Goal: Task Accomplishment & Management: Use online tool/utility

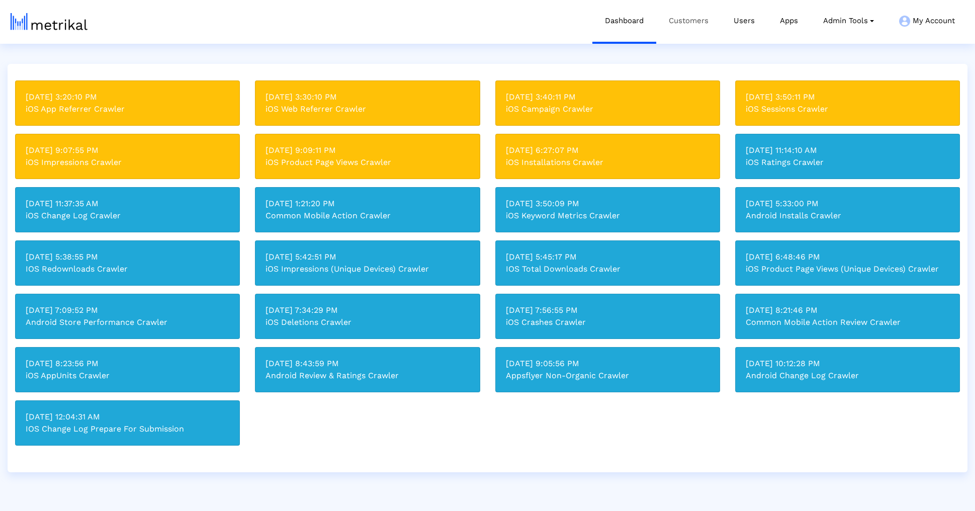
click at [676, 26] on link "Customers" at bounding box center [688, 21] width 65 height 42
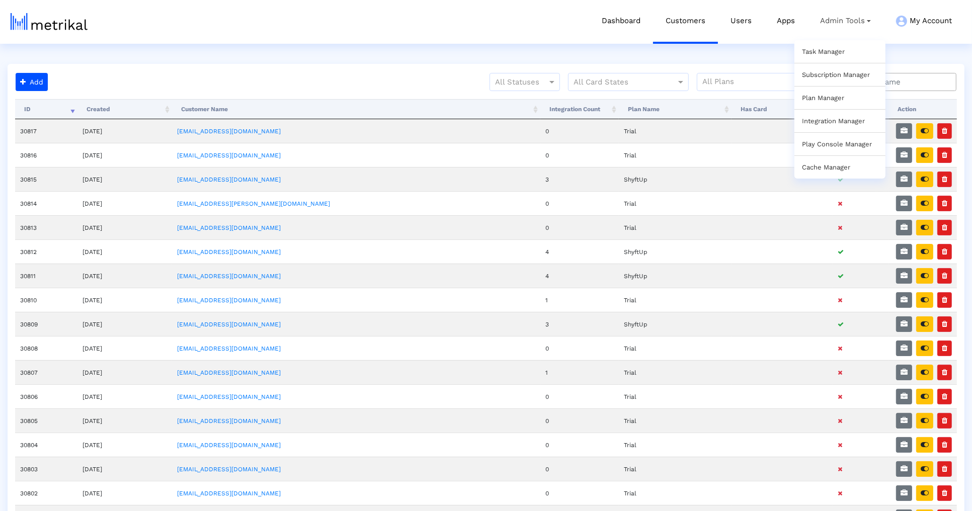
click at [817, 15] on link "Admin Tools Task Manager Subscription Manager Plan Manager Integration Manager …" at bounding box center [845, 21] width 76 height 42
click at [790, 15] on link "Apps" at bounding box center [785, 21] width 43 height 42
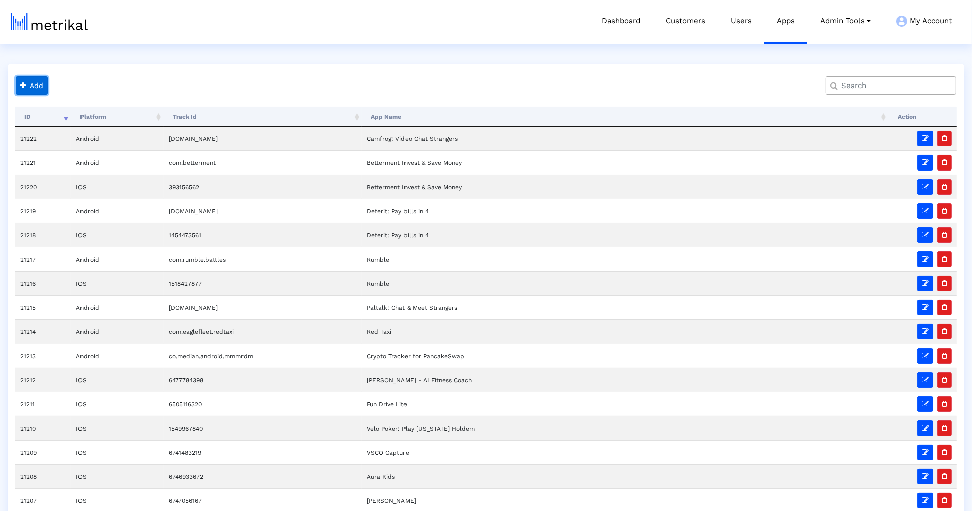
click at [42, 82] on button "Add" at bounding box center [32, 85] width 32 height 18
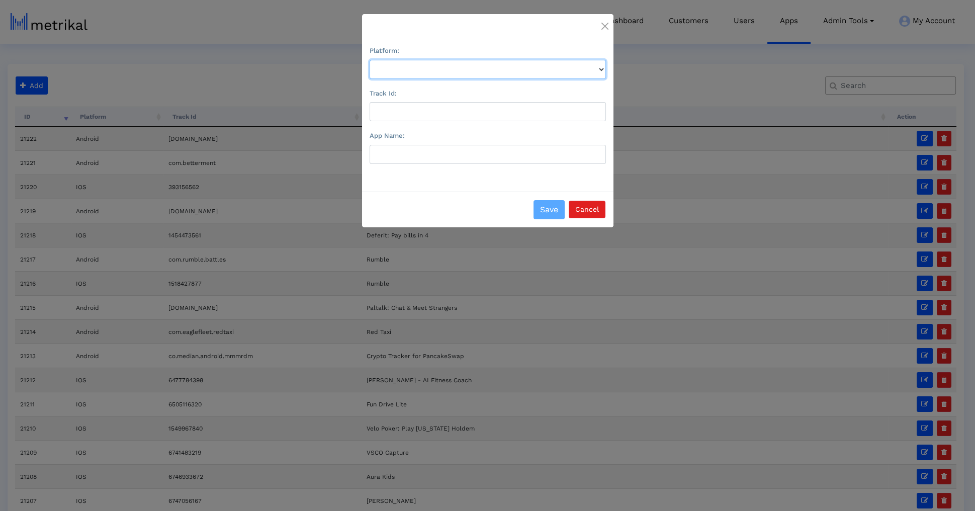
click at [382, 78] on select "Platform:" at bounding box center [488, 69] width 236 height 19
select select "1"
click at [370, 60] on select "Platform:" at bounding box center [488, 69] width 236 height 19
click at [400, 102] on div "Track Id:" at bounding box center [488, 104] width 236 height 35
click at [400, 104] on input "Track Id:" at bounding box center [488, 111] width 236 height 19
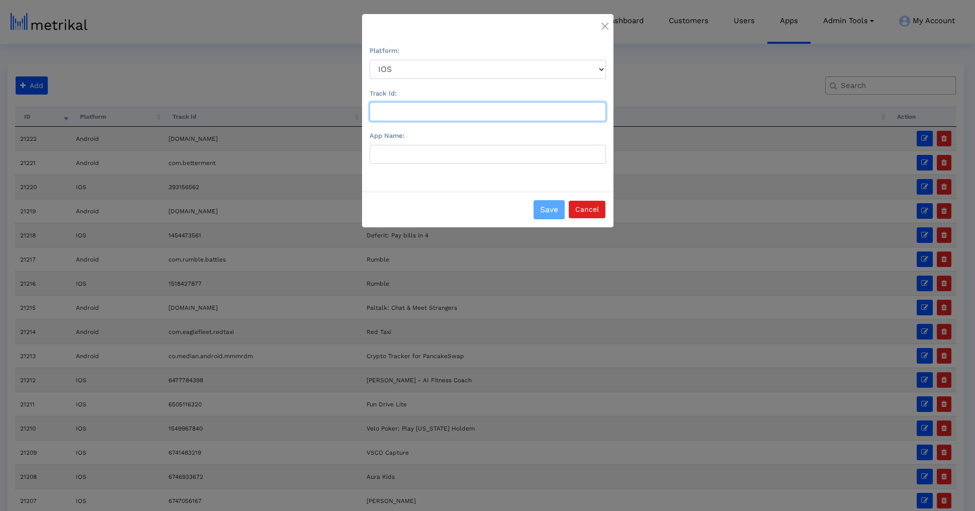
paste input "d6739352969"
type input "d6739352969"
click at [590, 214] on button "Cancel" at bounding box center [587, 210] width 37 height 18
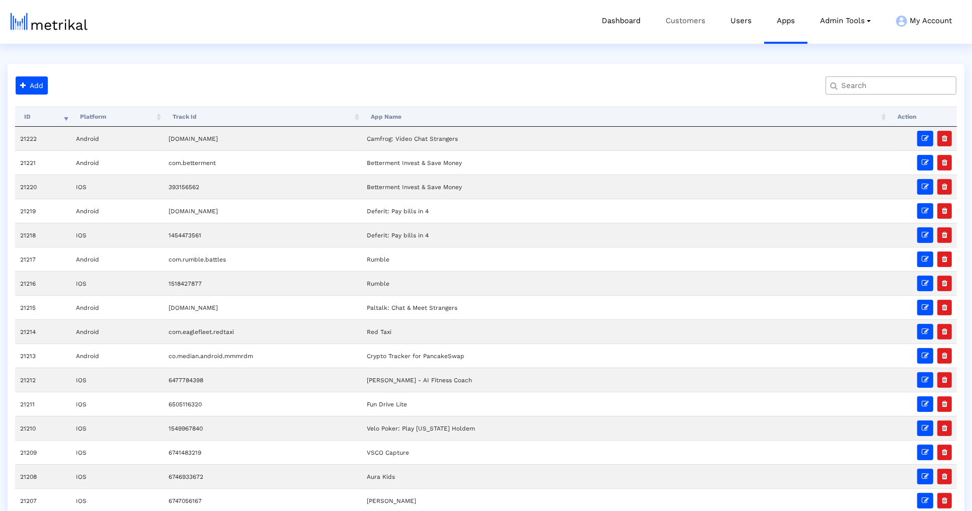
click at [691, 27] on link "Customers" at bounding box center [685, 21] width 65 height 42
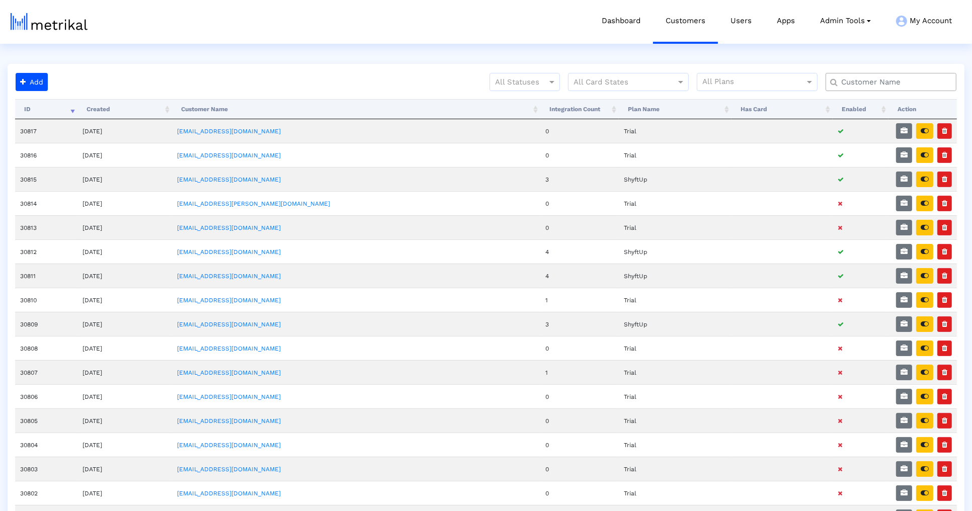
click at [511, 70] on div "Add All Statuses All Card States All Plans Processing... ID Created Customer Na…" at bounding box center [486, 474] width 957 height 820
click at [511, 82] on div at bounding box center [524, 82] width 69 height 12
click at [511, 99] on div "Active" at bounding box center [524, 103] width 69 height 24
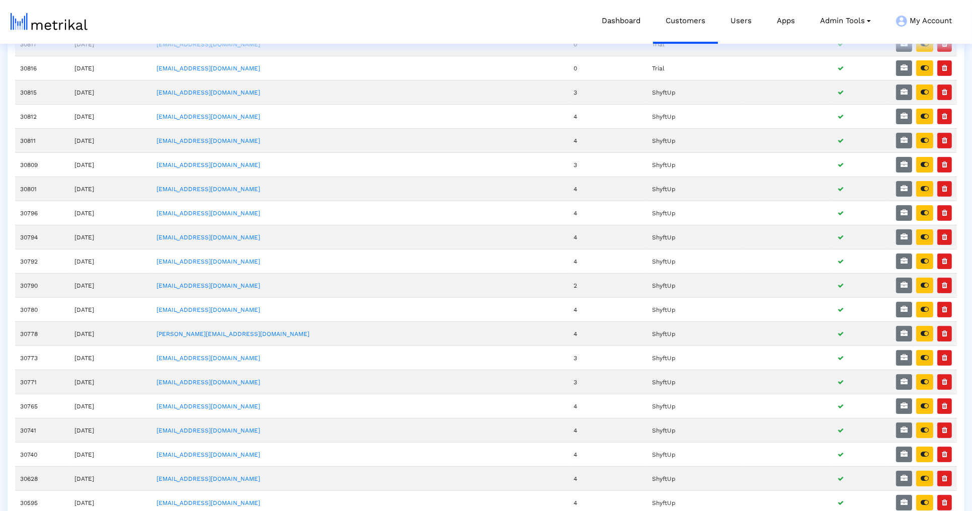
scroll to position [351, 0]
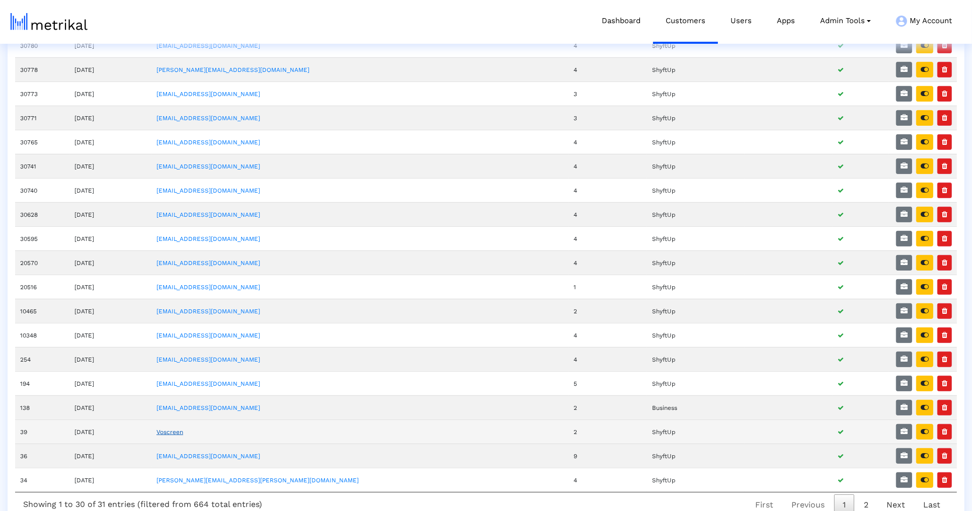
click at [183, 428] on link "Voscreen" at bounding box center [169, 431] width 27 height 7
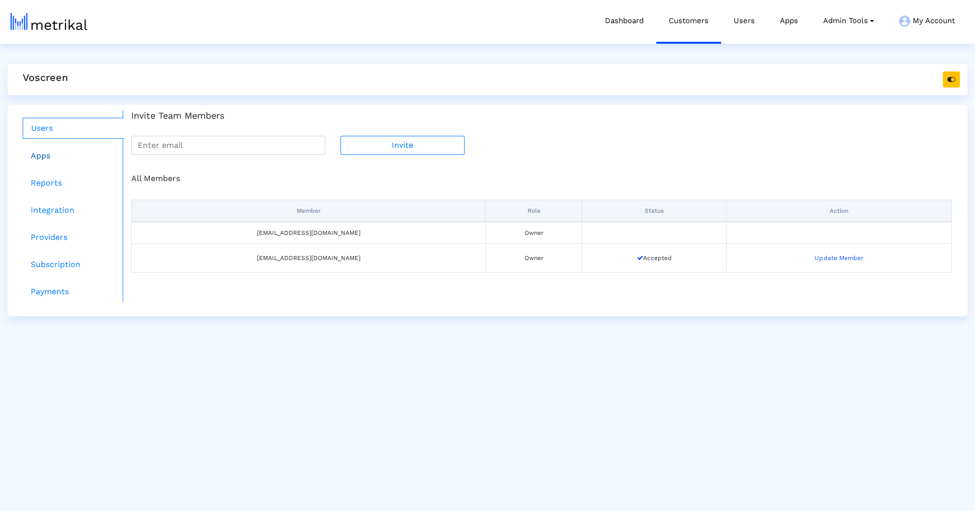
click at [91, 147] on link "Apps" at bounding box center [73, 156] width 101 height 20
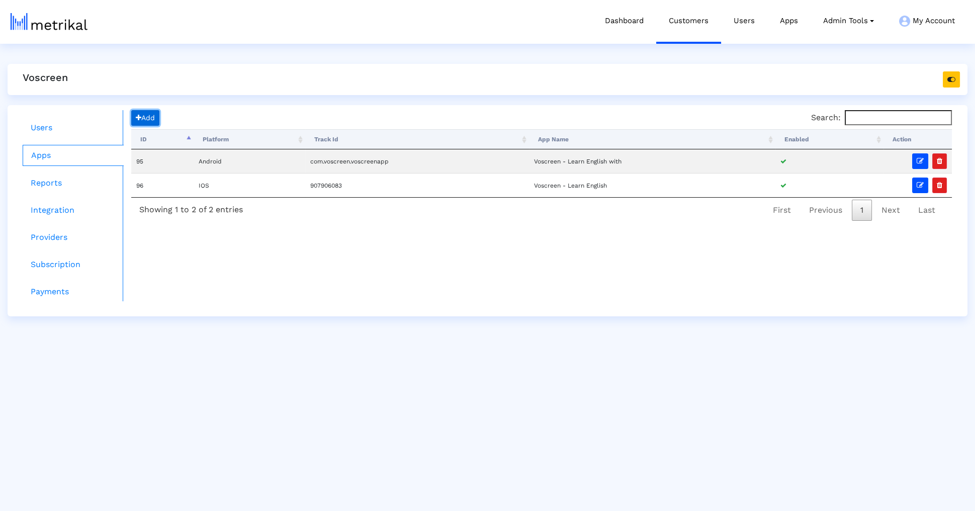
click at [154, 118] on span "Add" at bounding box center [145, 118] width 19 height 8
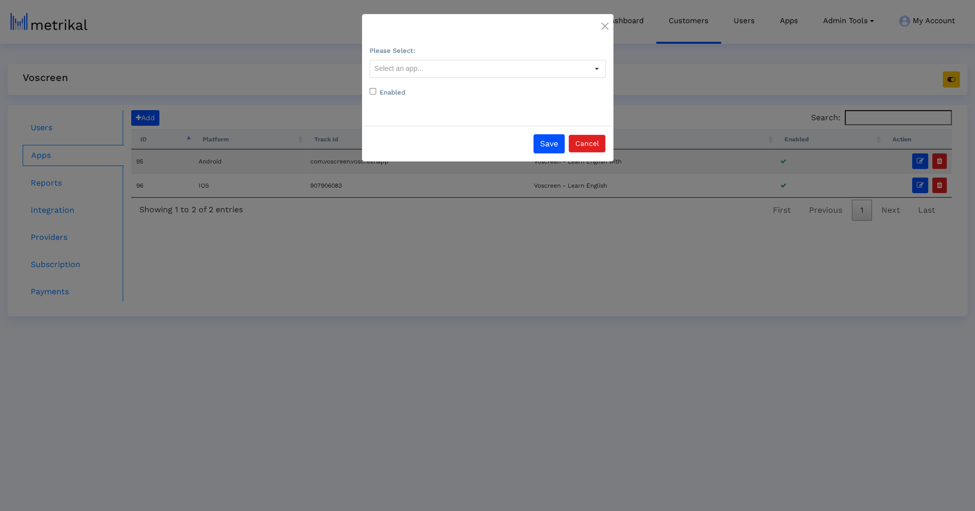
click at [465, 68] on input "text" at bounding box center [479, 68] width 218 height 17
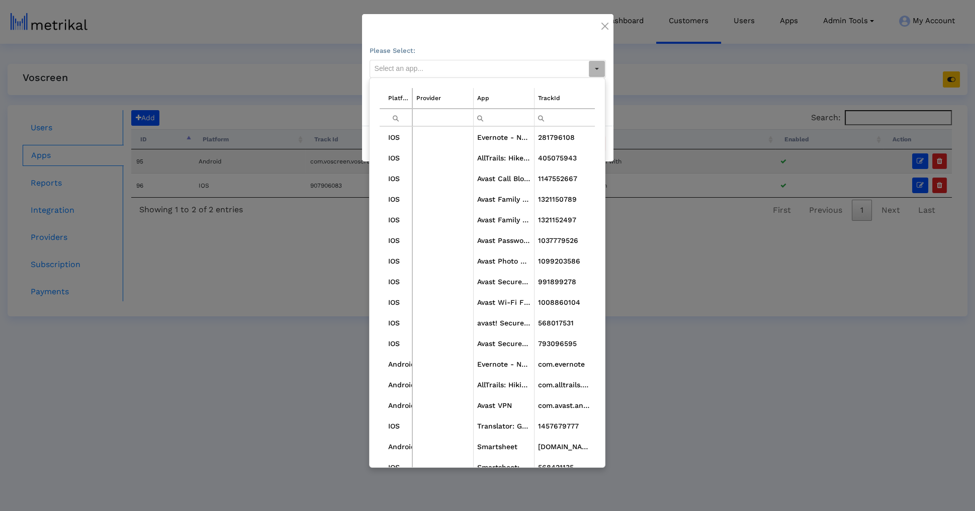
click at [550, 117] on input "Filter cell" at bounding box center [565, 117] width 61 height 17
paste input "d6739352969"
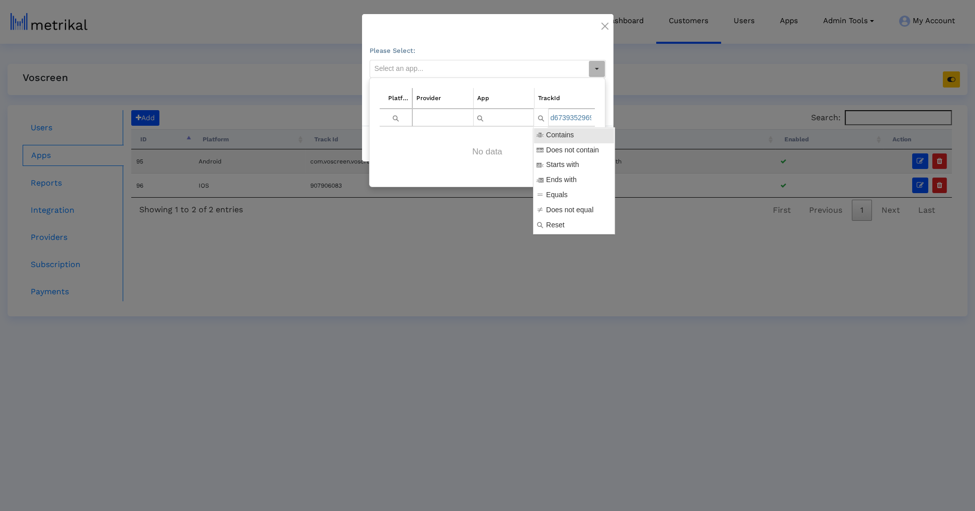
scroll to position [0, 2]
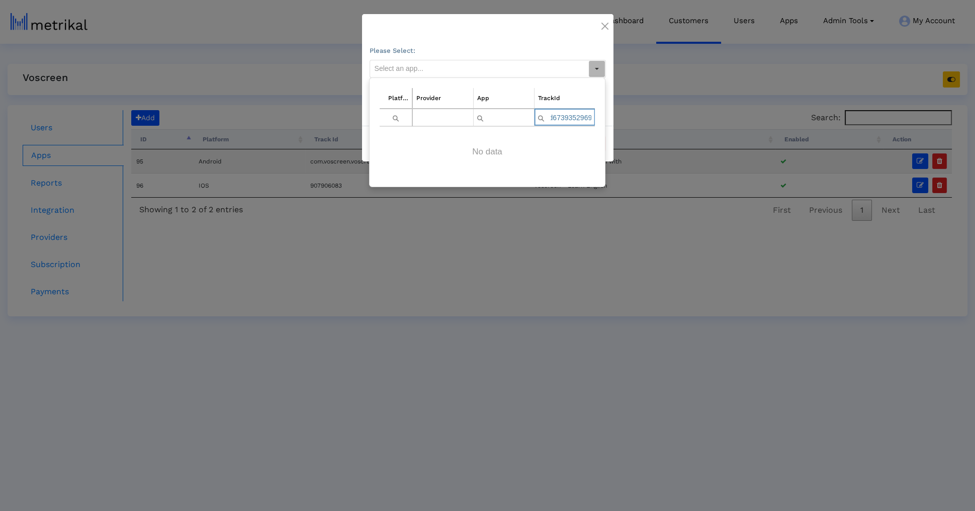
click at [551, 114] on input "d6739352969" at bounding box center [565, 117] width 61 height 17
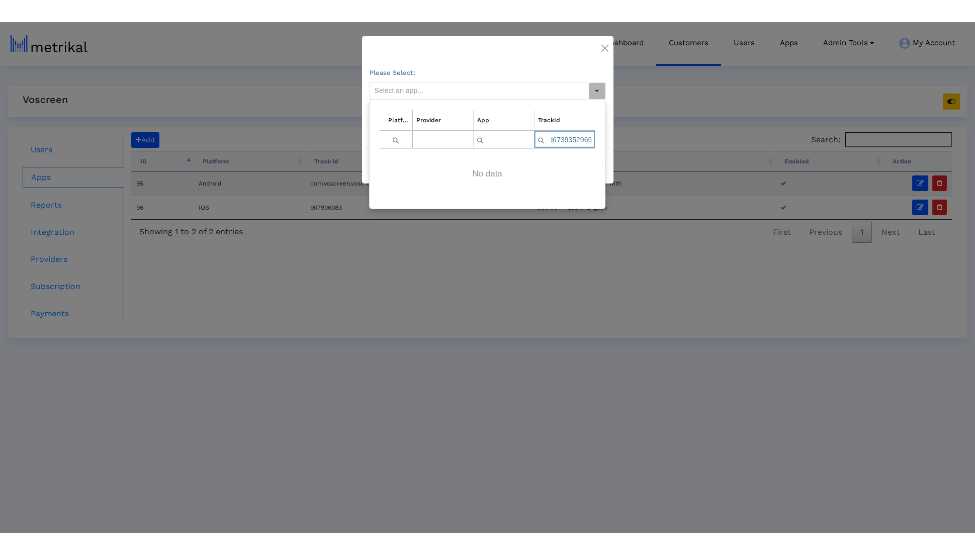
scroll to position [0, 0]
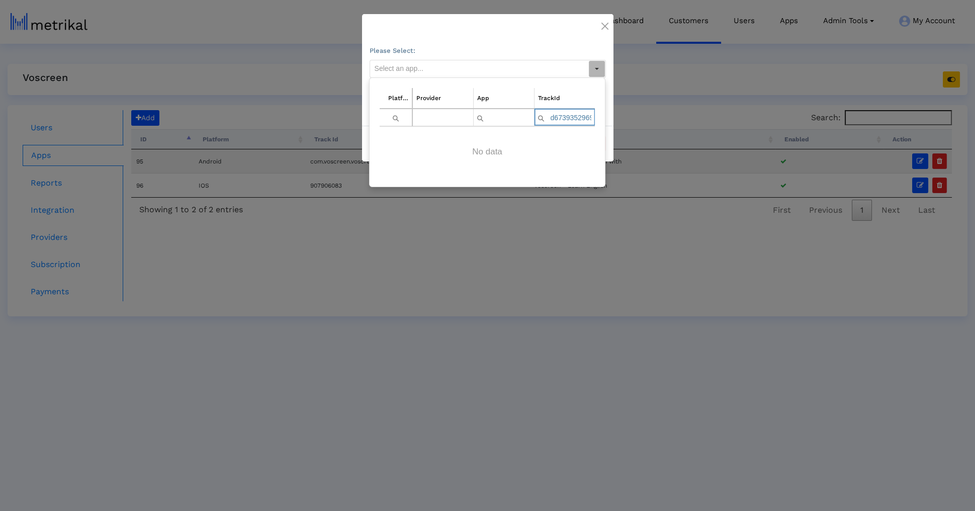
drag, startPoint x: 555, startPoint y: 117, endPoint x: 529, endPoint y: 117, distance: 25.6
click at [529, 117] on tr "Contains Does not contain Starts with Ends with Equals Does not equal Reset Con…" at bounding box center [487, 118] width 215 height 18
click at [575, 127] on div "Data grid" at bounding box center [487, 152] width 215 height 50
drag, startPoint x: 555, startPoint y: 119, endPoint x: 505, endPoint y: 119, distance: 49.3
click at [505, 119] on tr "Contains Does not contain Starts with Ends with Equals Does not equal Reset Con…" at bounding box center [487, 118] width 215 height 18
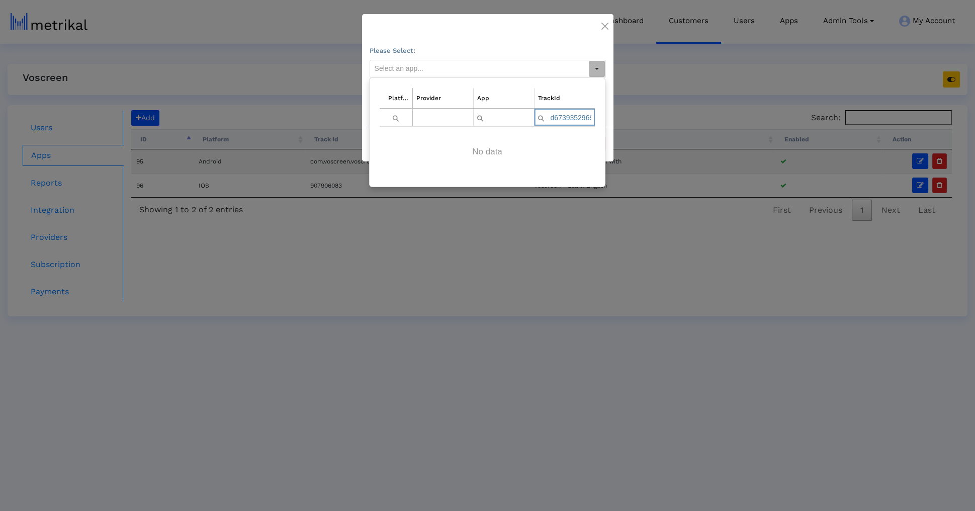
type input "6739352969"
drag, startPoint x: 577, startPoint y: 115, endPoint x: 621, endPoint y: 112, distance: 44.4
click at [621, 112] on body "Dashboard Customers Users Apps Admin Tools Task Manager Subscription Manager Pl…" at bounding box center [487, 190] width 975 height 252
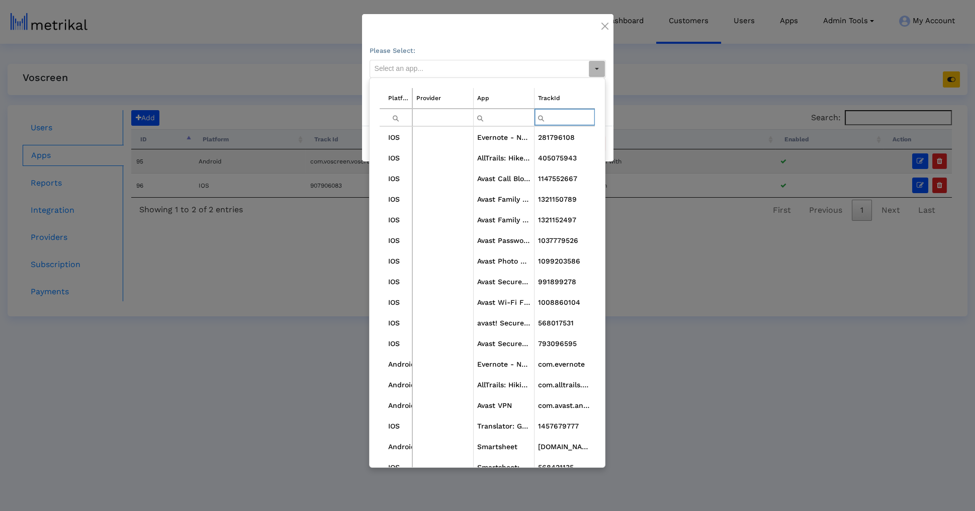
click at [507, 112] on input "Filter cell" at bounding box center [504, 117] width 60 height 17
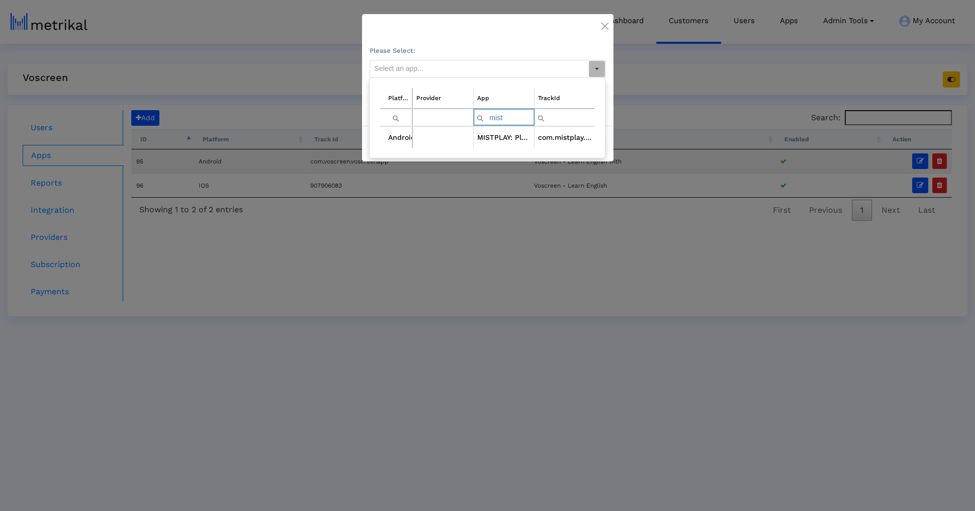
type input "mist"
click at [476, 219] on ngb-modal-window "Please Select: Enabled Save Cancel" at bounding box center [487, 255] width 975 height 511
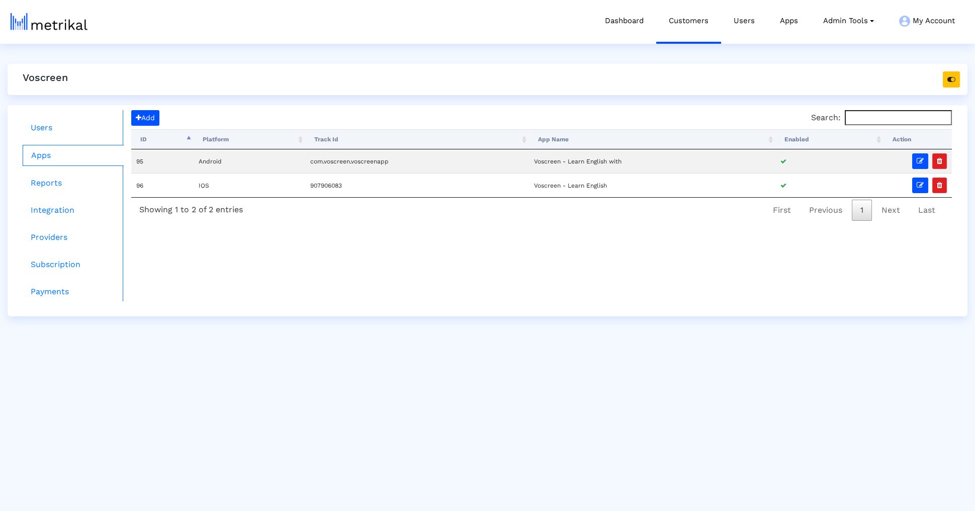
click at [145, 109] on div "Users Apps Reports Integration Providers Subscription Payments Add Search: Proc…" at bounding box center [488, 210] width 960 height 211
click at [145, 113] on button "Add" at bounding box center [145, 118] width 28 height 16
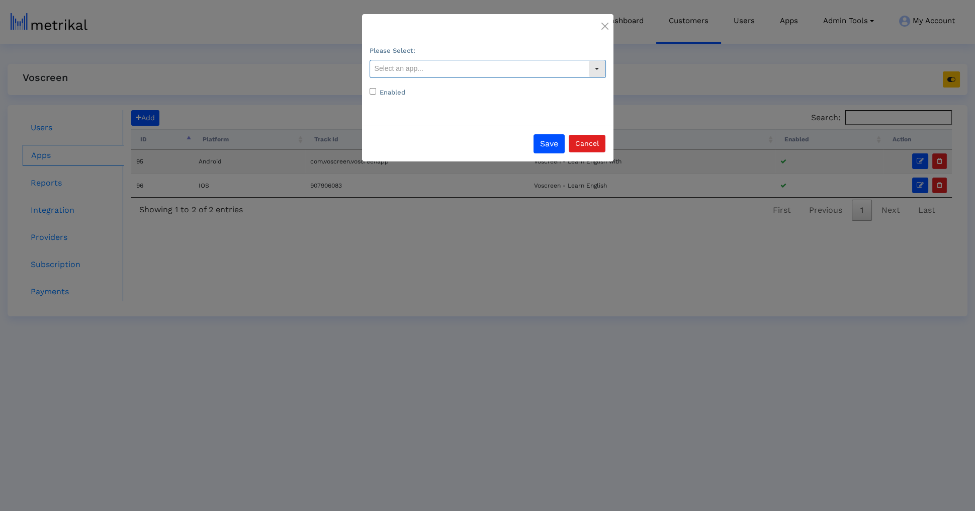
click at [405, 69] on input "text" at bounding box center [479, 68] width 218 height 17
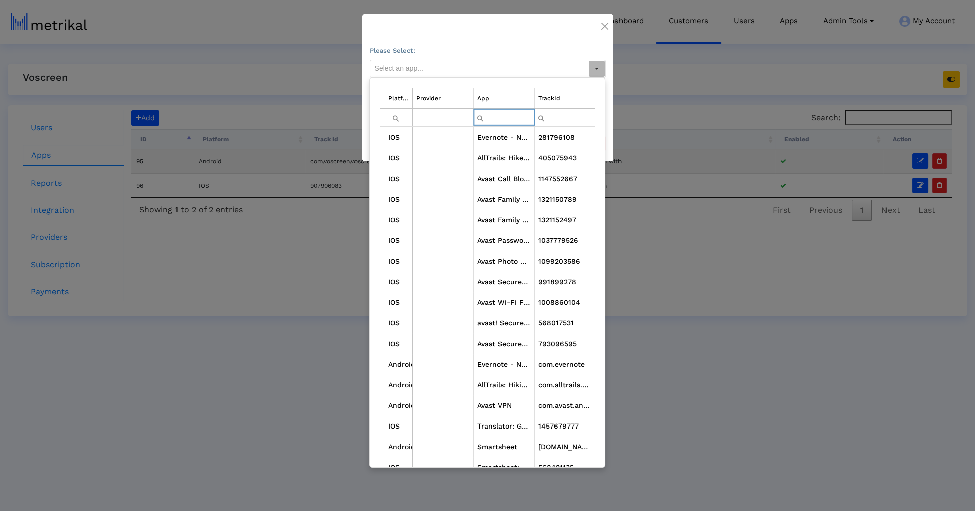
click at [499, 123] on input "Filter cell" at bounding box center [504, 117] width 60 height 17
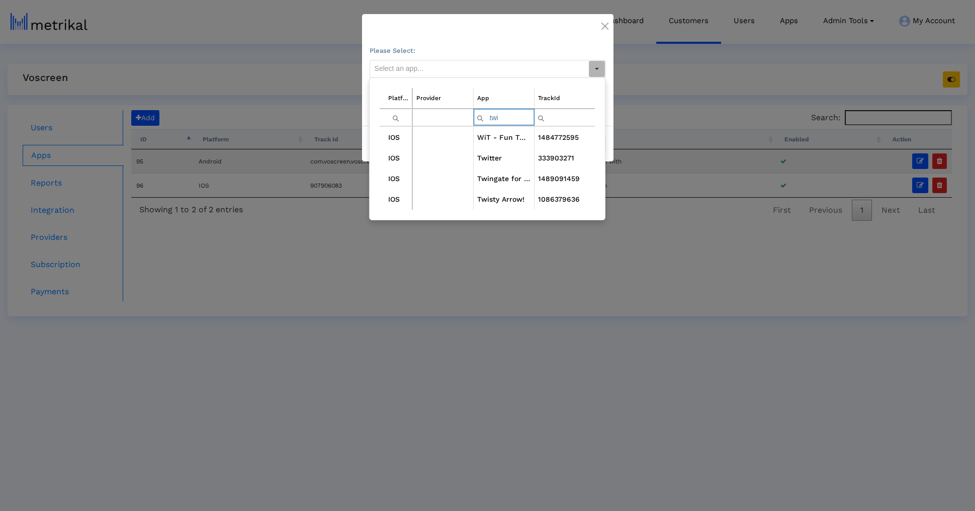
type input "twit"
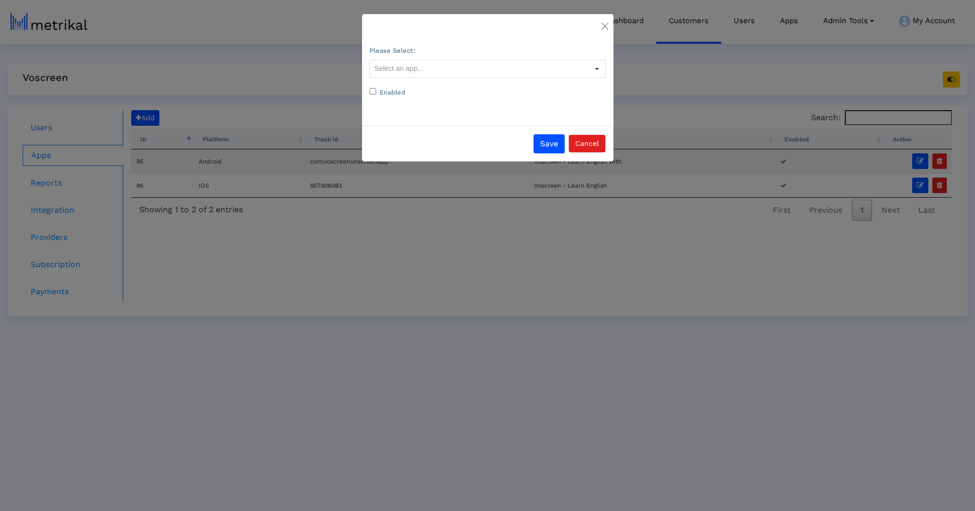
click at [765, 210] on ngb-modal-window "Please Select: Enabled Save Cancel" at bounding box center [487, 255] width 975 height 511
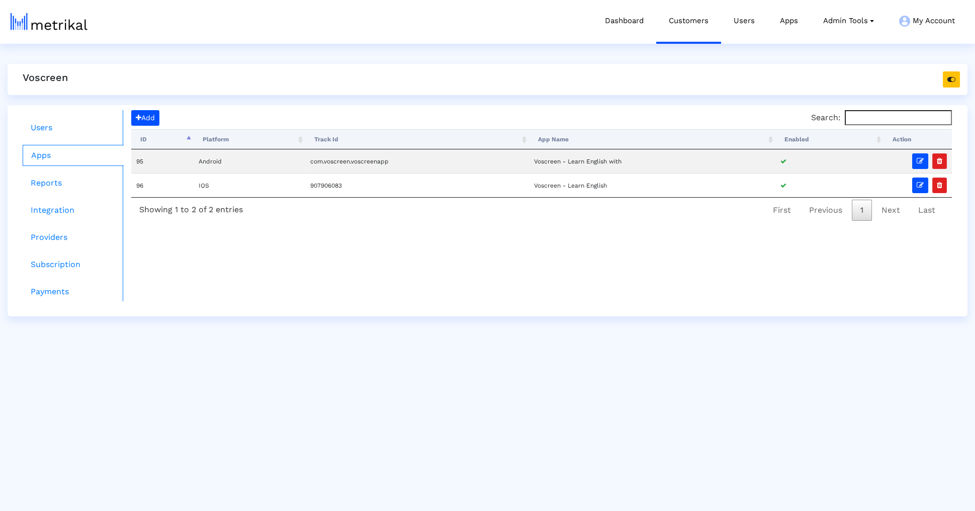
click at [938, 82] on div "Voscreen" at bounding box center [488, 79] width 960 height 31
click at [947, 82] on button "button" at bounding box center [951, 79] width 17 height 16
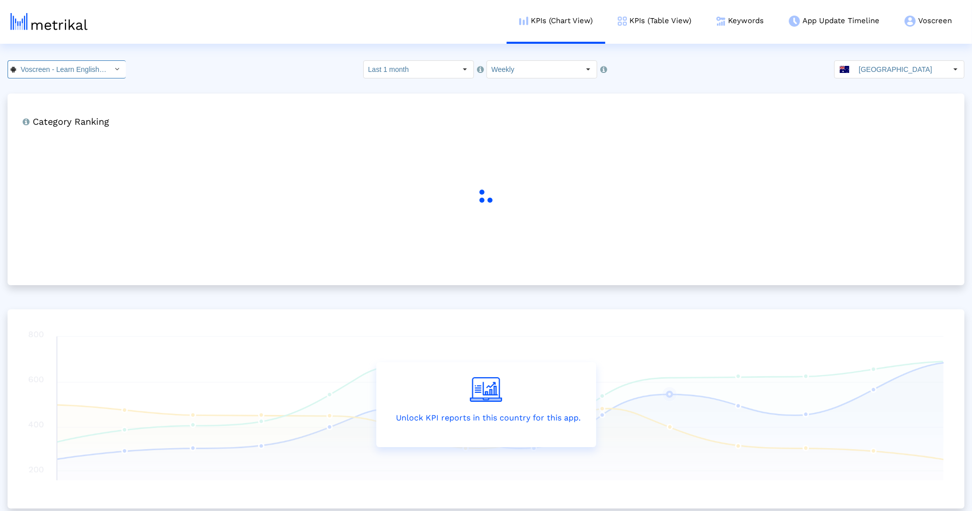
click at [75, 63] on input "Voscreen - Learn English with < com.voscreen.voscreenapp >" at bounding box center [61, 69] width 91 height 17
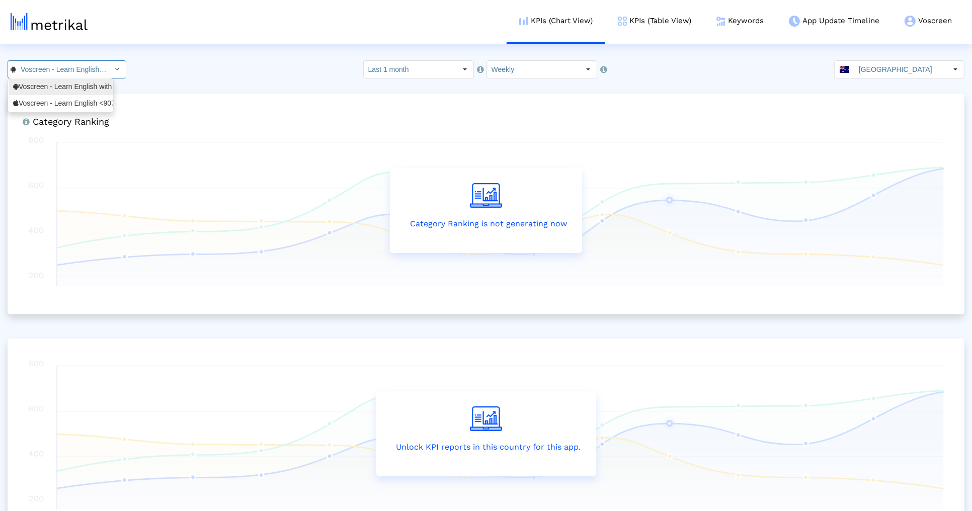
click at [72, 84] on div "Voscreen - Learn English with <com.voscreen.voscreenapp>" at bounding box center [60, 87] width 95 height 10
click at [73, 73] on input "Voscreen - Learn English with < com.voscreen.voscreenapp >" at bounding box center [61, 69] width 91 height 17
click at [65, 102] on div "Voscreen - Learn English <907906083>" at bounding box center [60, 104] width 95 height 10
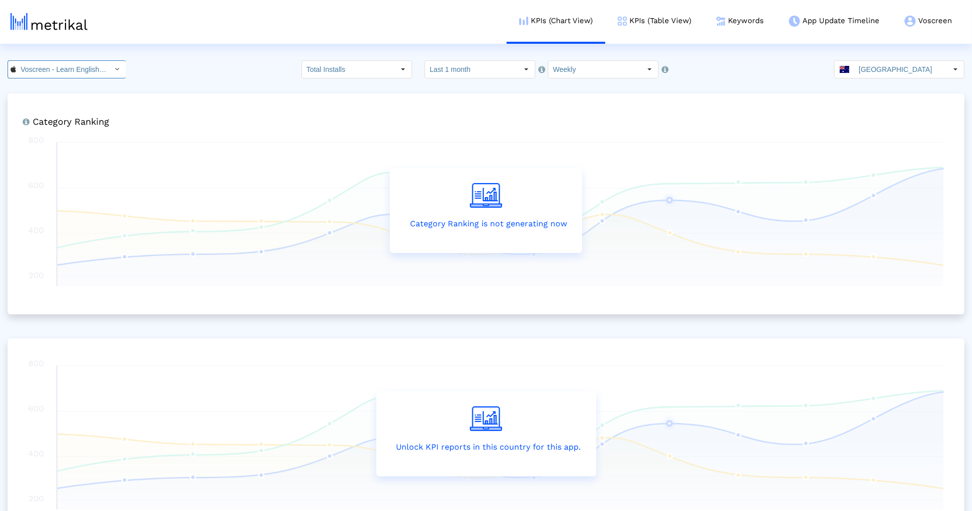
scroll to position [0, 54]
click at [924, 76] on link "Customer Settings" at bounding box center [915, 75] width 69 height 8
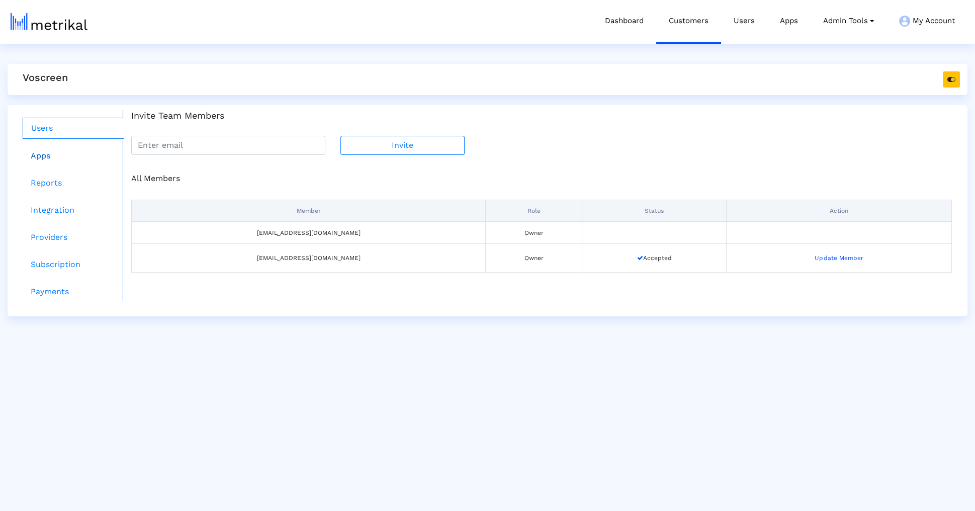
click at [94, 148] on link "Apps" at bounding box center [73, 156] width 101 height 20
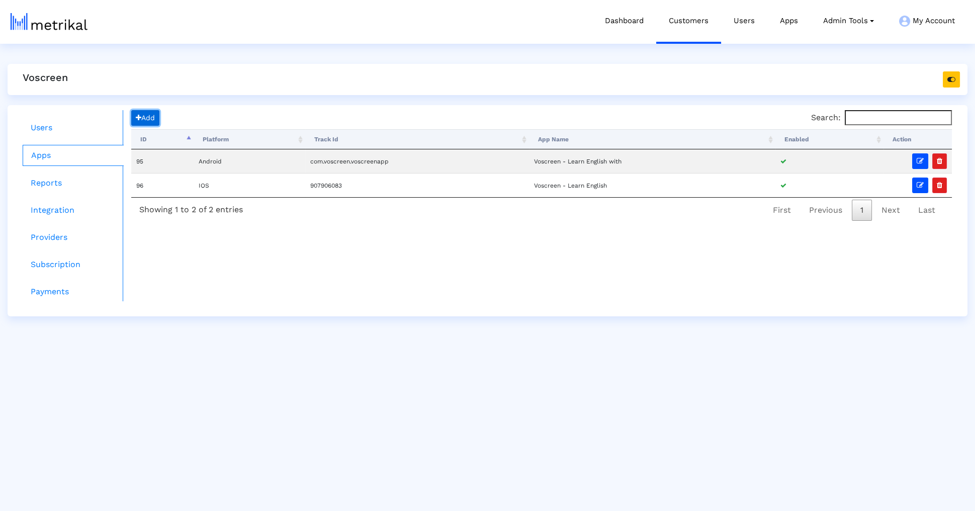
click at [140, 115] on span "button" at bounding box center [139, 117] width 6 height 7
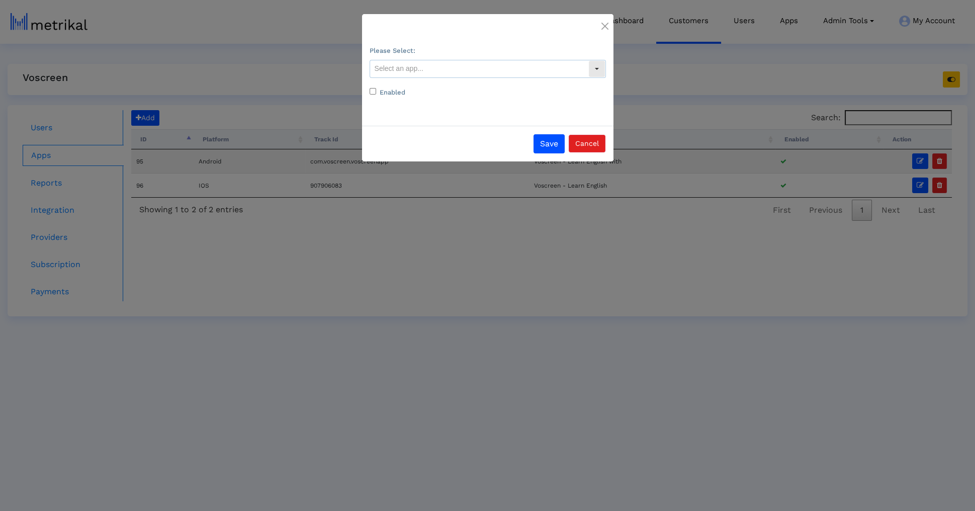
click at [437, 64] on input "text" at bounding box center [479, 68] width 218 height 17
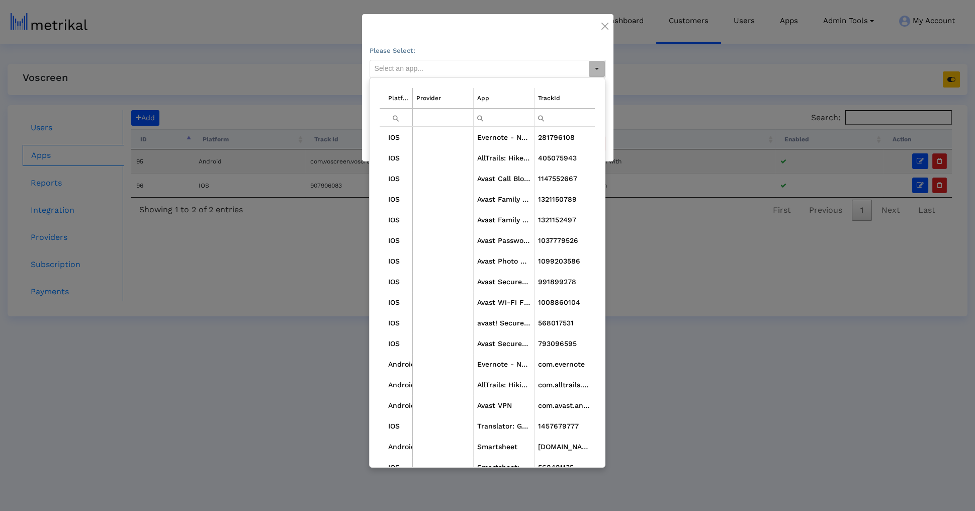
click at [526, 115] on input "Filter cell" at bounding box center [504, 117] width 60 height 17
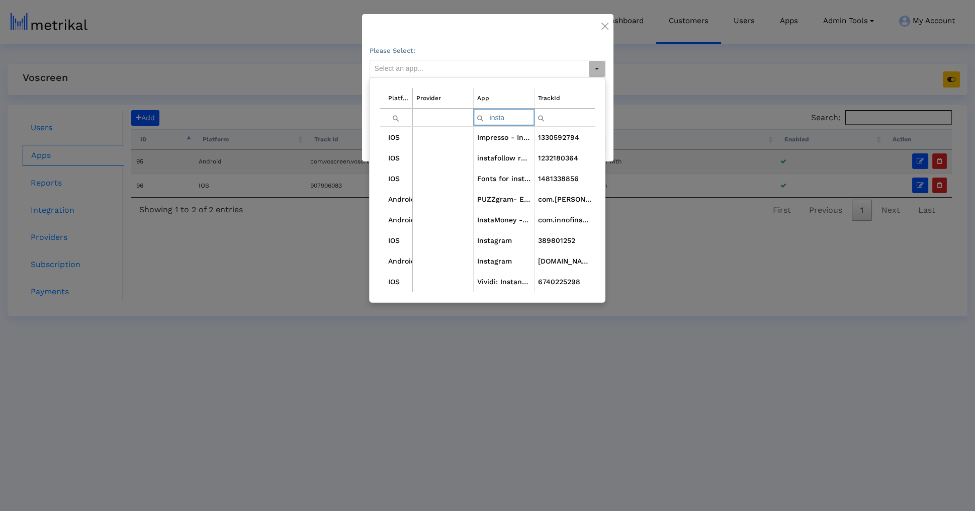
type input "instag"
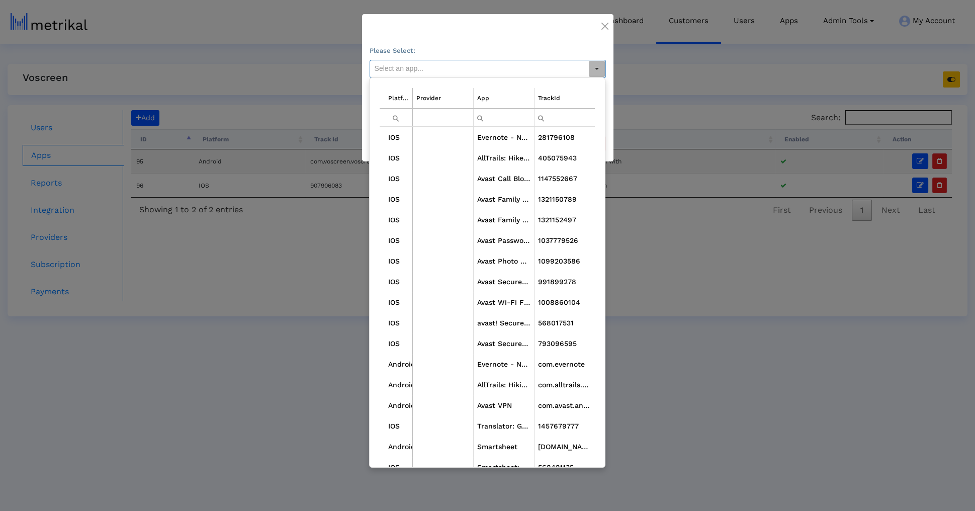
click at [492, 76] on input "text" at bounding box center [479, 68] width 218 height 17
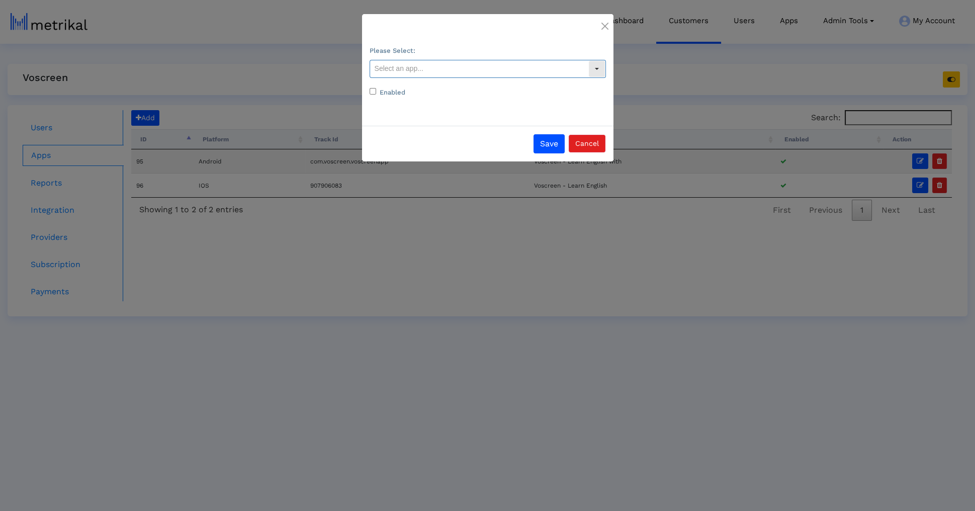
click at [492, 76] on input "text" at bounding box center [479, 68] width 218 height 17
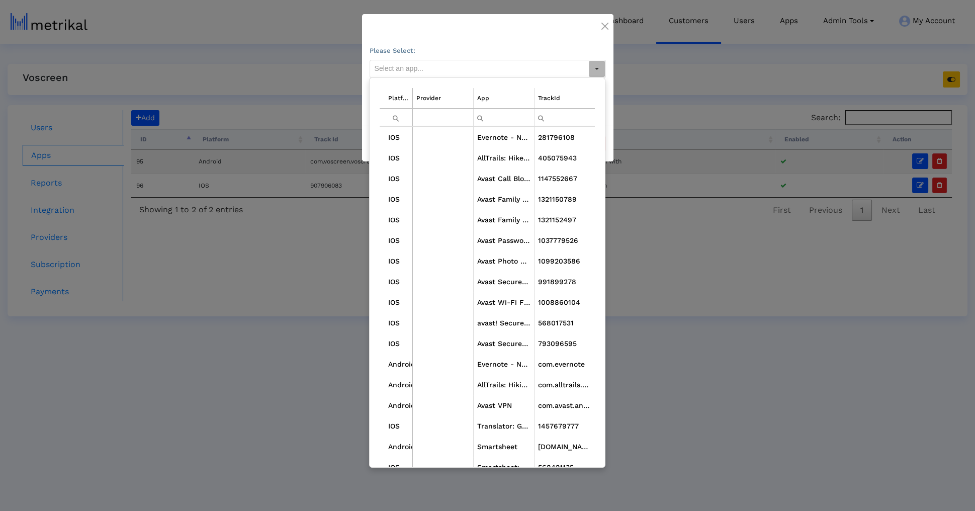
click at [212, 223] on ngb-modal-window "Please Select: Enabled Save Cancel" at bounding box center [487, 255] width 975 height 511
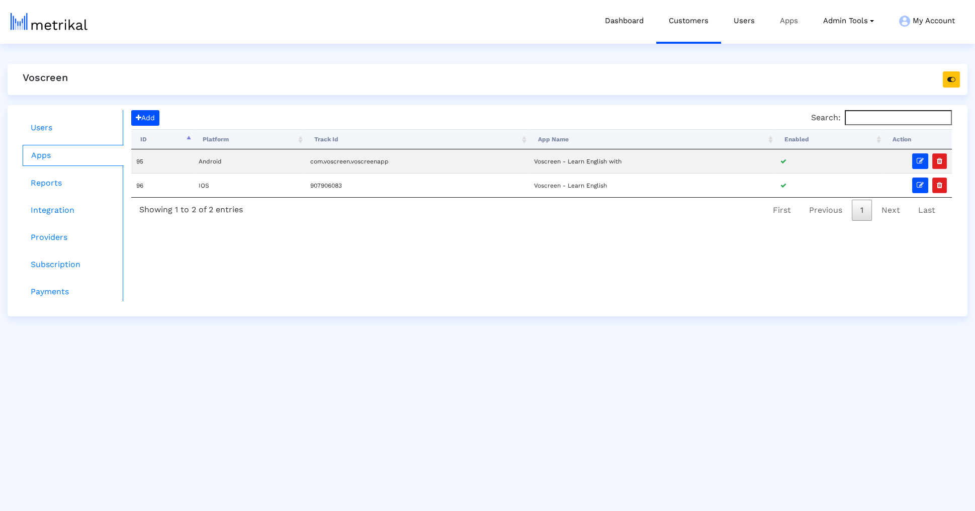
click at [770, 33] on link "Apps" at bounding box center [788, 21] width 43 height 42
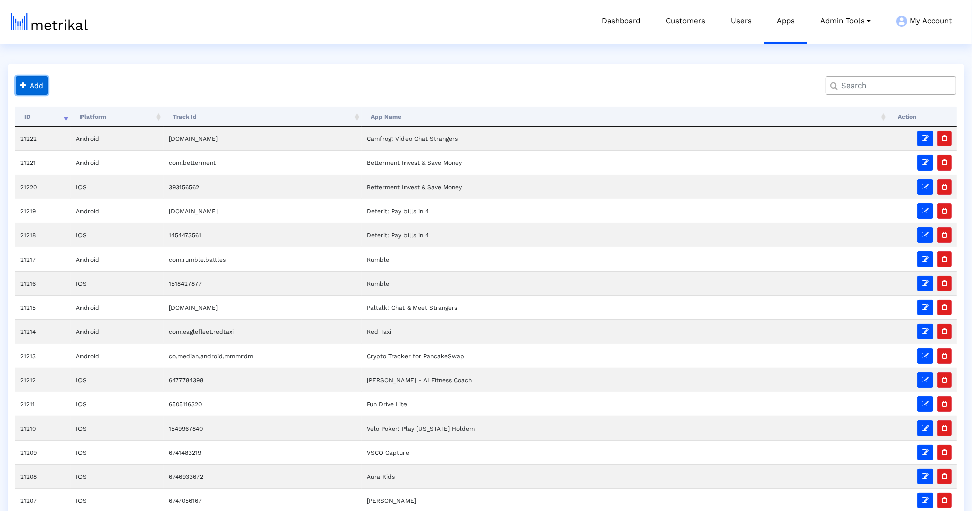
click at [30, 88] on button "Add" at bounding box center [32, 85] width 32 height 18
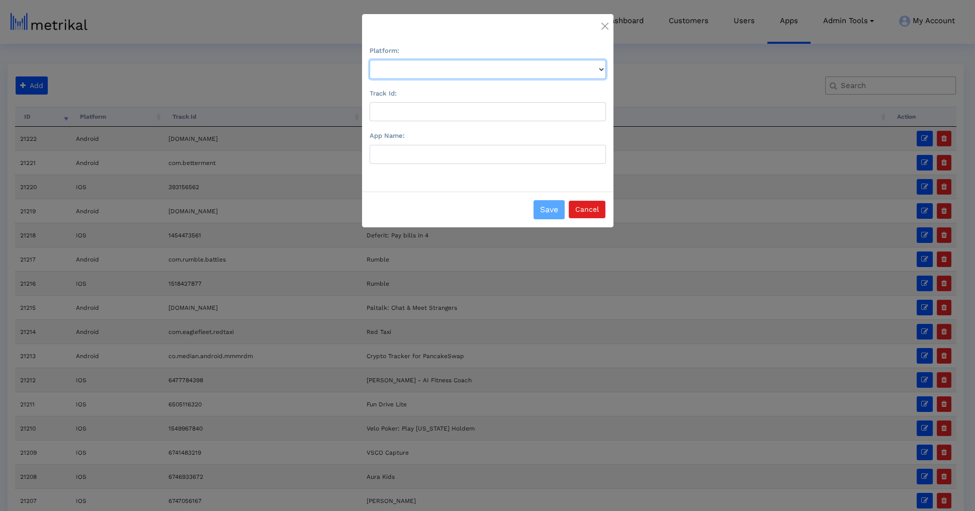
click at [409, 65] on select "Platform:" at bounding box center [488, 69] width 236 height 19
select select "1"
click at [370, 60] on select "Platform:" at bounding box center [488, 69] width 236 height 19
click at [397, 110] on input "Track Id:" at bounding box center [488, 111] width 236 height 19
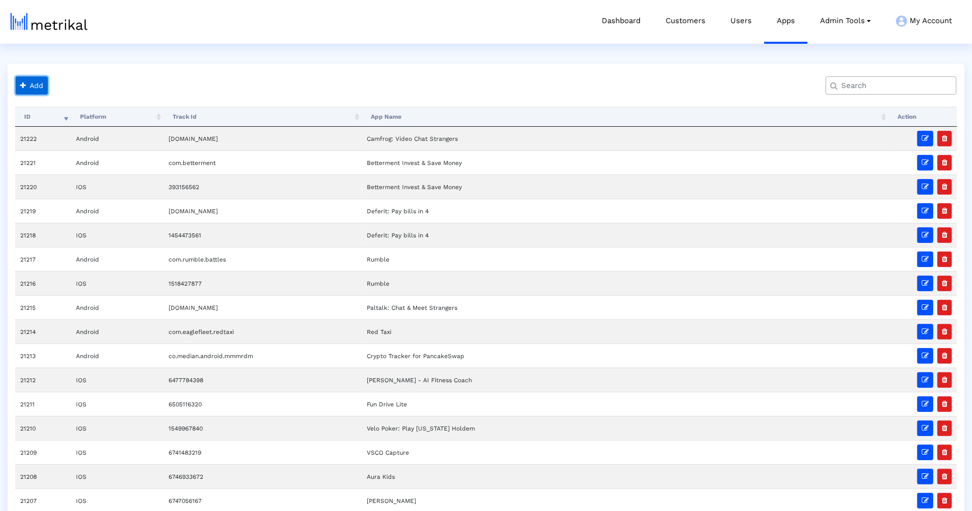
click at [43, 88] on button "Add" at bounding box center [32, 85] width 32 height 18
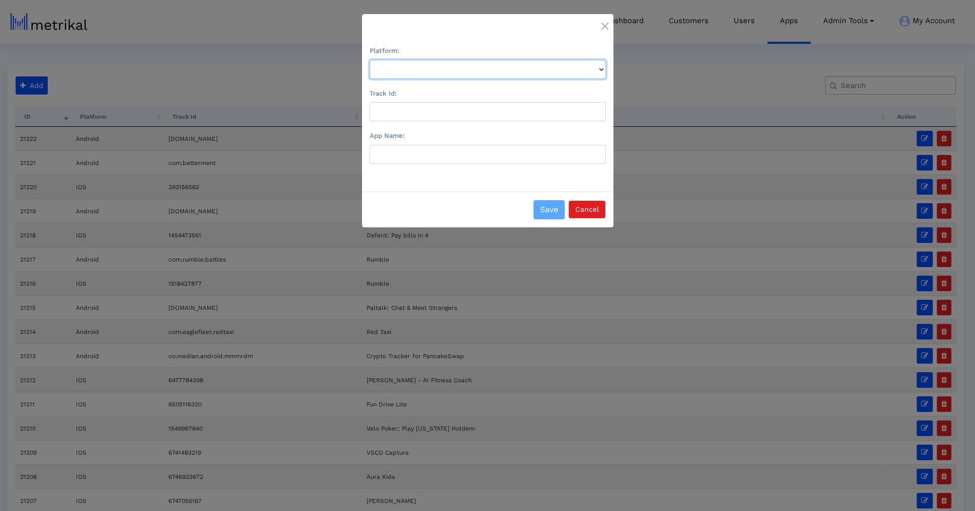
click at [380, 72] on select "Platform:" at bounding box center [488, 69] width 236 height 19
select select "1"
click at [370, 60] on select "Platform:" at bounding box center [488, 69] width 236 height 19
click at [388, 110] on input "Track Id:" at bounding box center [488, 111] width 236 height 19
click at [390, 149] on input "App Name:" at bounding box center [488, 154] width 236 height 19
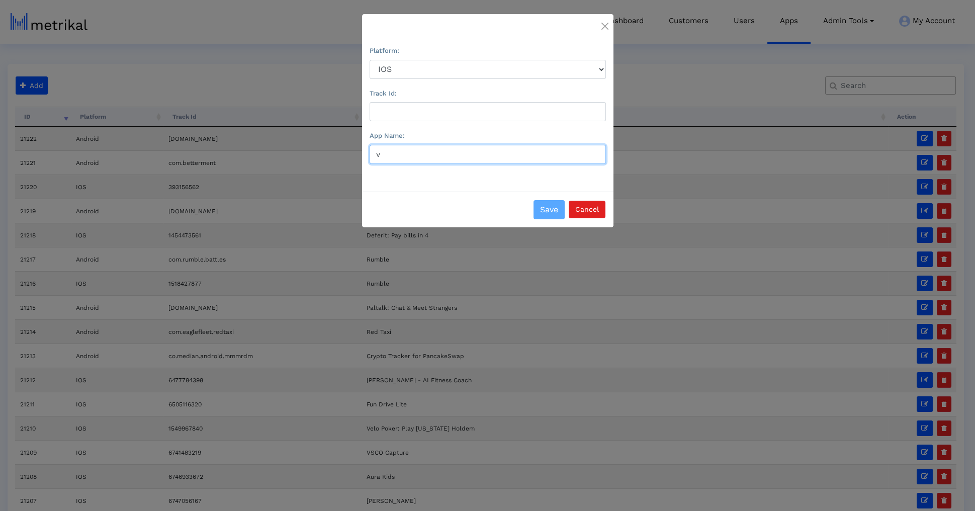
paste input "Mistplay: Play to Earn Cash"
paste input "text"
type input "Mistplay: Play to Earn Cash"
click at [427, 139] on div "App Name: Mistplay: Play to Earn Cash" at bounding box center [488, 146] width 236 height 35
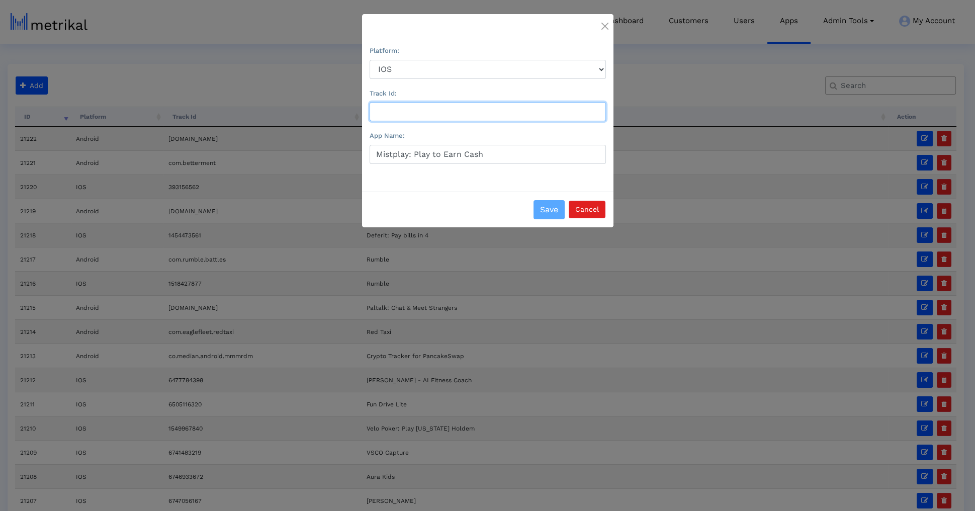
click at [435, 105] on input "Track Id:" at bounding box center [488, 111] width 236 height 19
paste input "6739352969"
type input "6739352969"
click at [547, 206] on button "Save" at bounding box center [549, 209] width 31 height 19
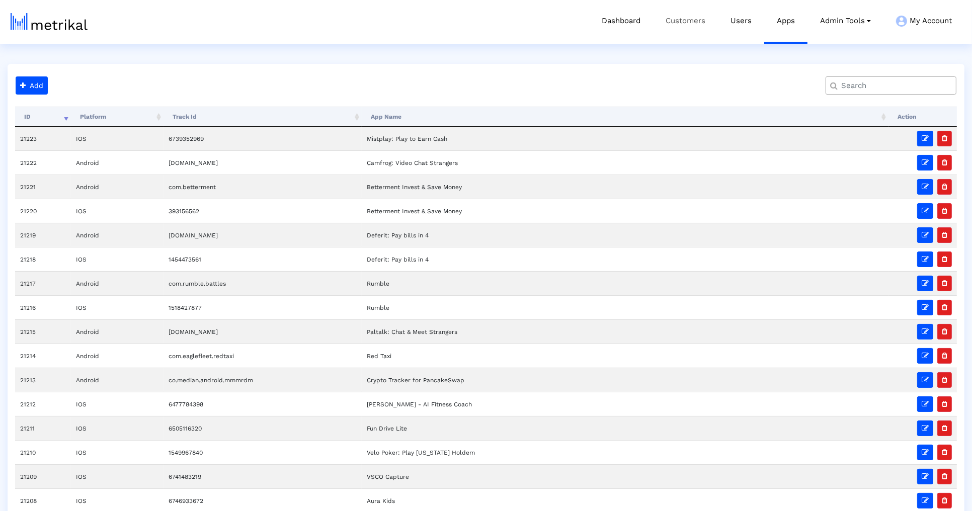
click at [674, 33] on link "Customers" at bounding box center [685, 21] width 65 height 42
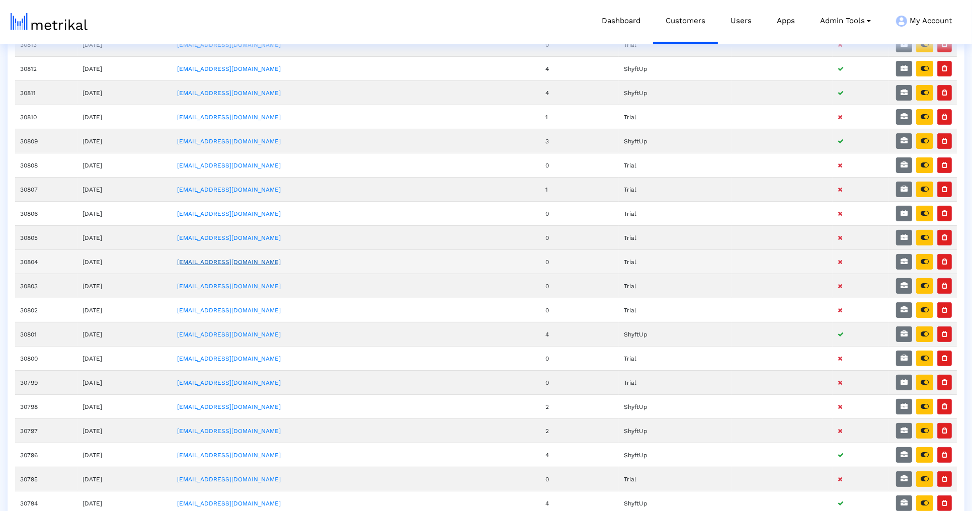
scroll to position [351, 0]
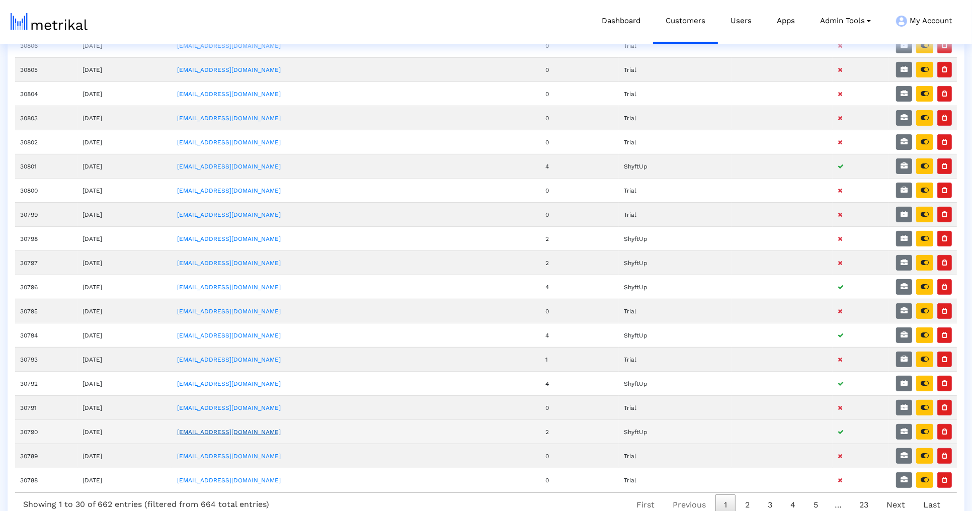
click at [264, 428] on link "[EMAIL_ADDRESS][DOMAIN_NAME]" at bounding box center [229, 431] width 104 height 7
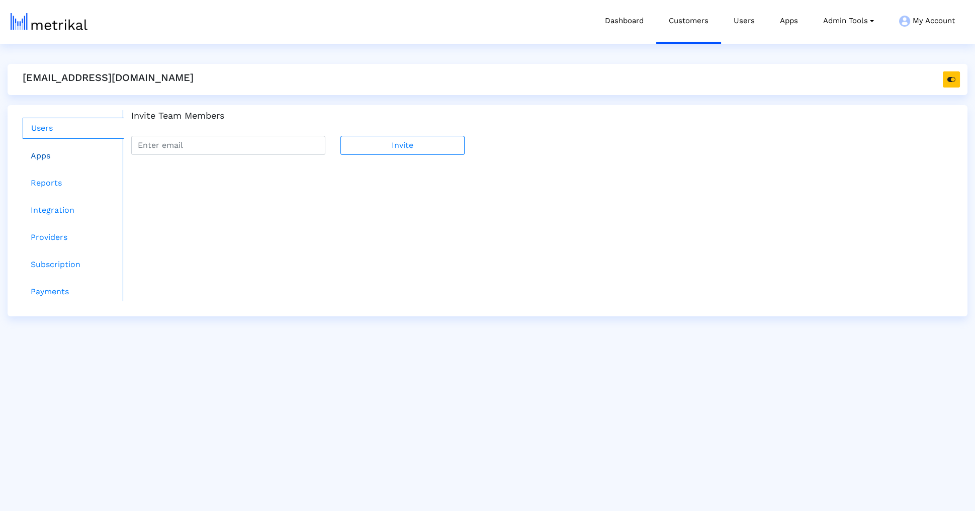
click at [91, 146] on link "Apps" at bounding box center [73, 156] width 101 height 20
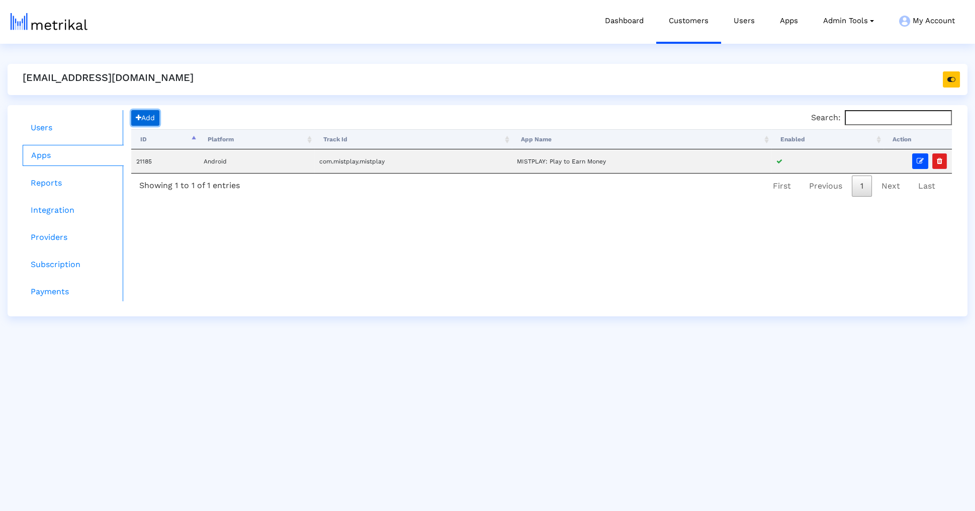
click at [157, 110] on button "Add" at bounding box center [145, 118] width 28 height 16
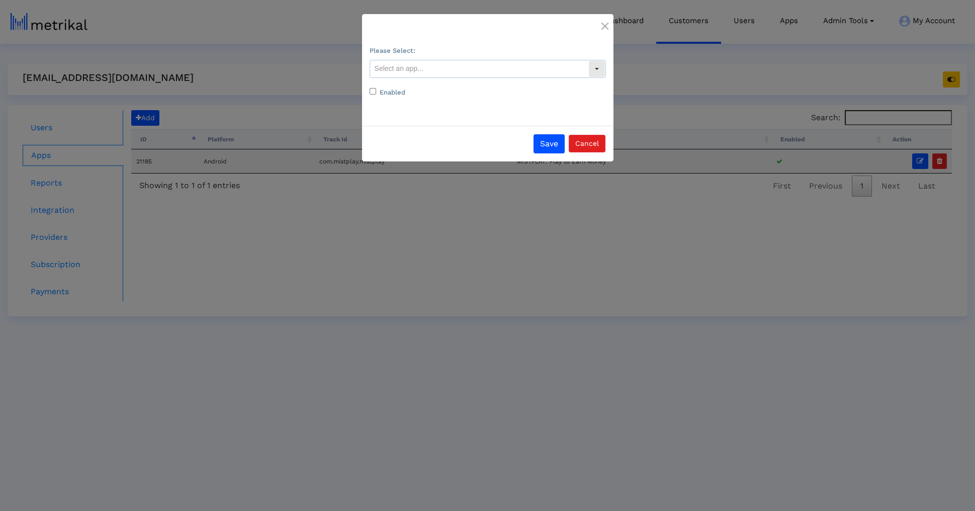
click at [468, 68] on input "text" at bounding box center [479, 68] width 218 height 17
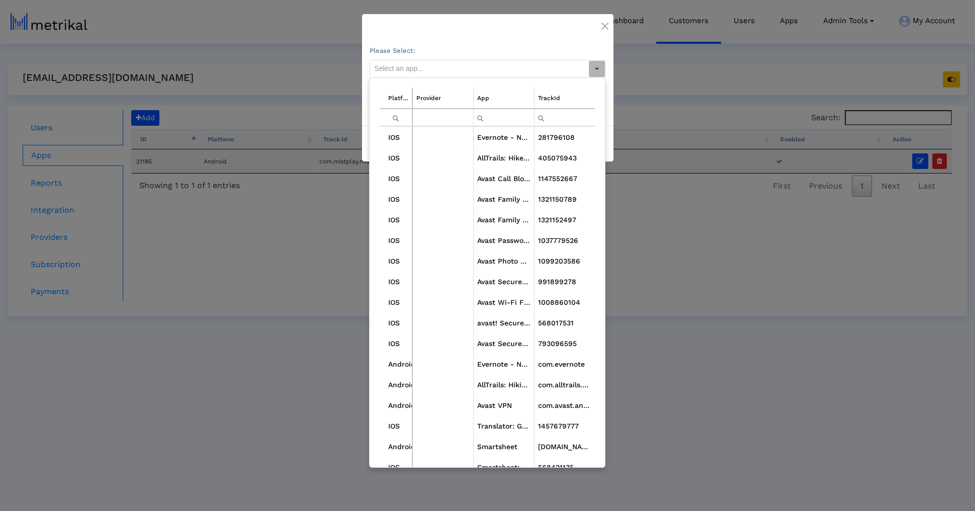
click at [502, 112] on input "Filter cell" at bounding box center [504, 117] width 60 height 17
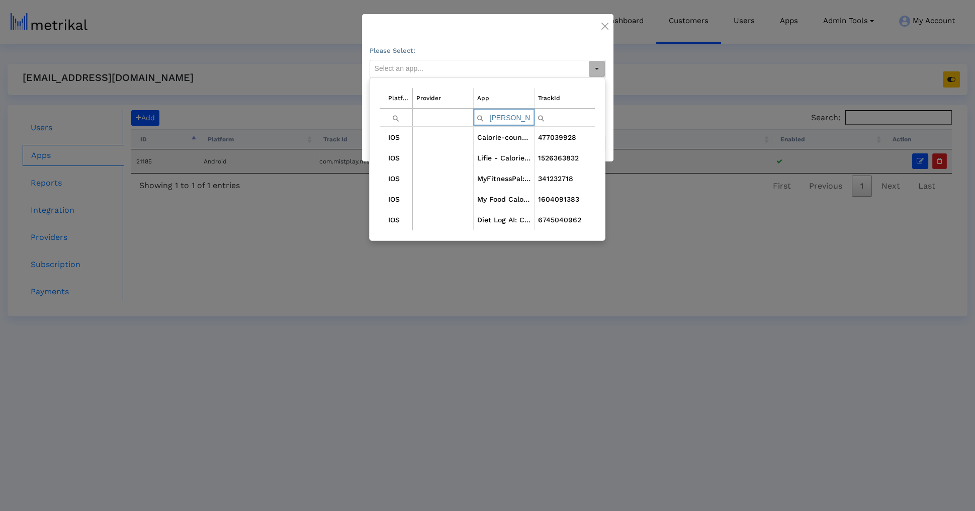
type input "calo"
click at [299, 319] on ngb-modal-window "Please Select: Enabled Save Cancel" at bounding box center [487, 255] width 975 height 511
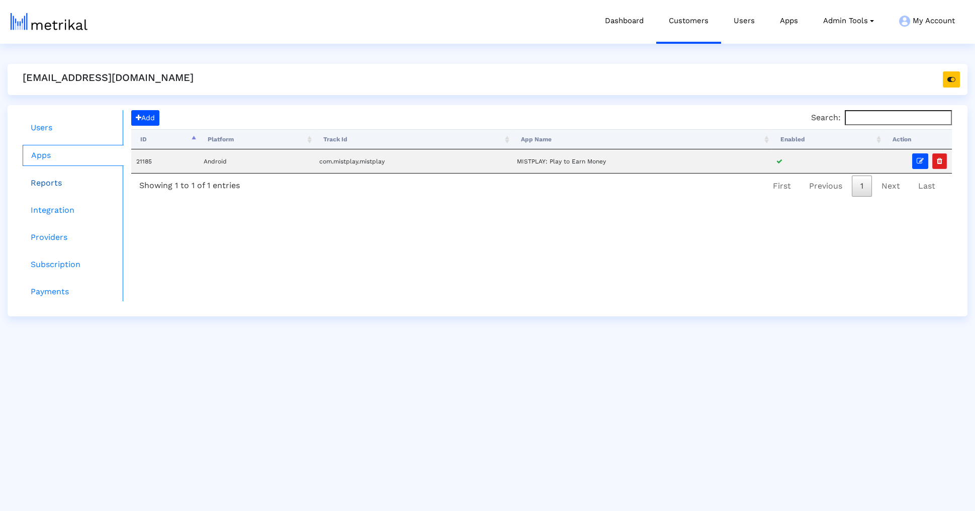
click at [83, 188] on link "Reports" at bounding box center [73, 183] width 101 height 20
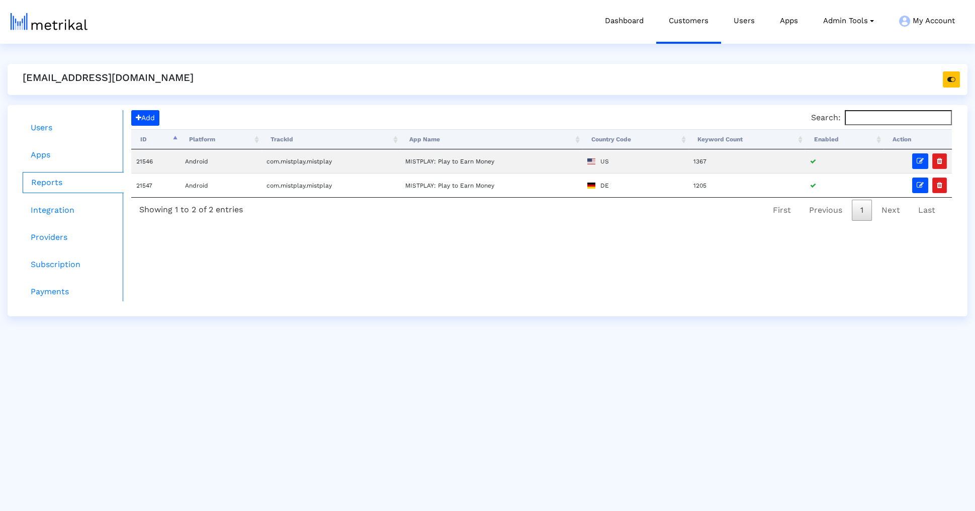
click at [165, 120] on div "Add Search: Processing... ID Platform TrackId App Name Country Code Keyword Cou…" at bounding box center [541, 166] width 821 height 113
click at [154, 124] on button "Add" at bounding box center [145, 118] width 28 height 16
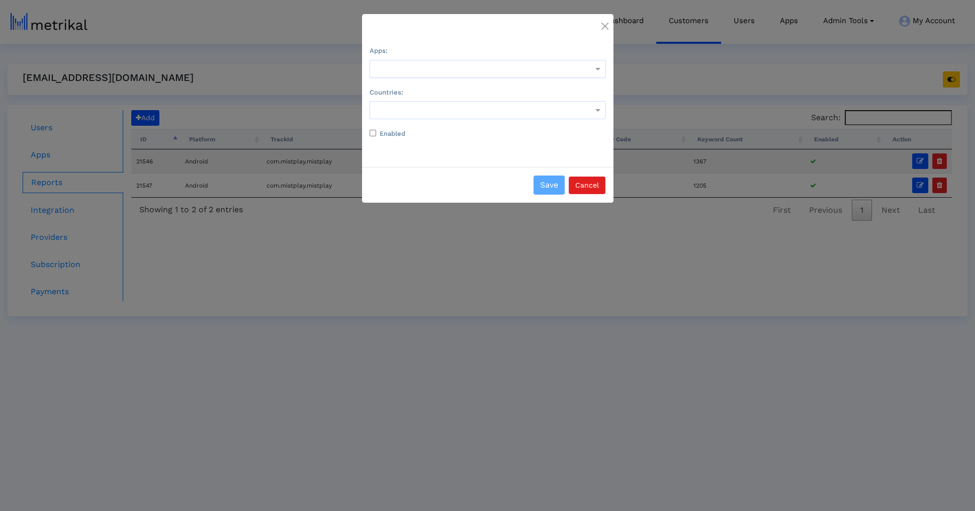
click at [485, 72] on div at bounding box center [487, 69] width 235 height 12
click at [477, 89] on div "MISTPLAY: Play to Earn Money" at bounding box center [487, 90] width 235 height 24
click at [472, 69] on div at bounding box center [487, 69] width 235 height 12
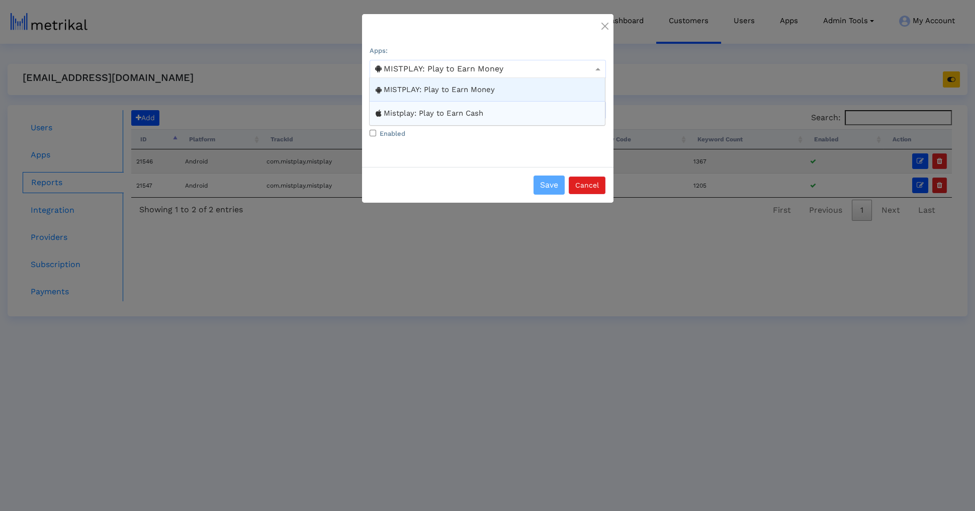
click at [459, 119] on div "Mistplay: Play to Earn Cash" at bounding box center [487, 114] width 235 height 24
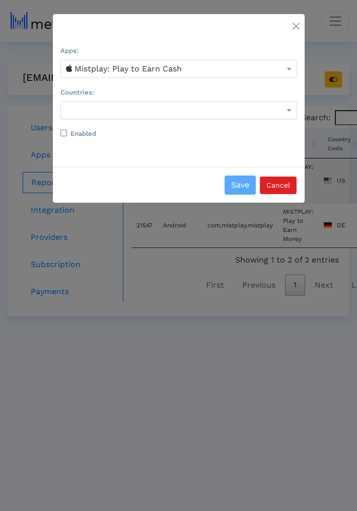
click at [96, 108] on div at bounding box center [178, 110] width 235 height 12
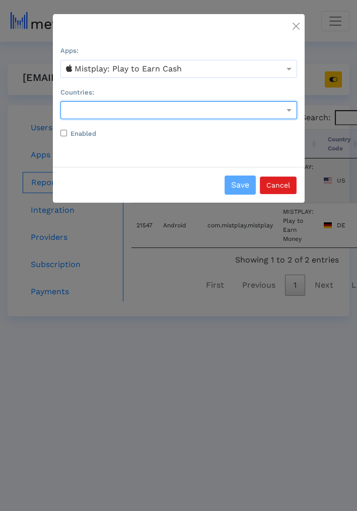
click at [120, 117] on div at bounding box center [178, 110] width 236 height 18
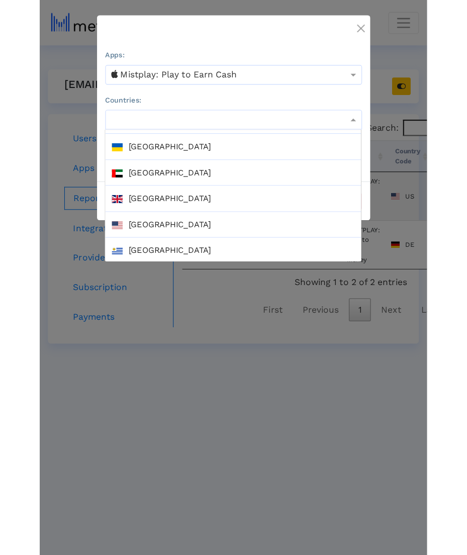
scroll to position [1795, 0]
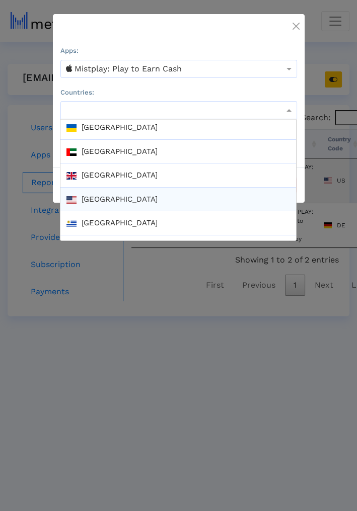
click at [174, 188] on div "[GEOGRAPHIC_DATA]" at bounding box center [177, 200] width 235 height 24
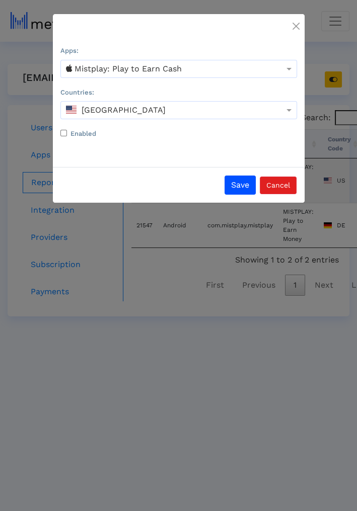
click at [88, 136] on label "Enabled" at bounding box center [83, 134] width 26 height 10
click at [67, 136] on input "Enabled" at bounding box center [63, 133] width 7 height 7
checkbox input "true"
click at [233, 182] on button "Save" at bounding box center [239, 185] width 31 height 19
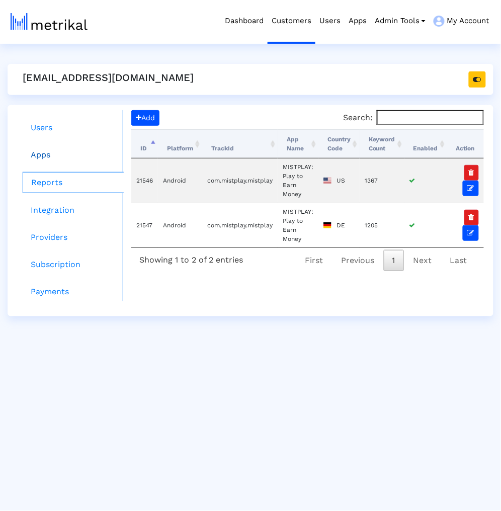
click at [63, 148] on link "Apps" at bounding box center [73, 155] width 101 height 20
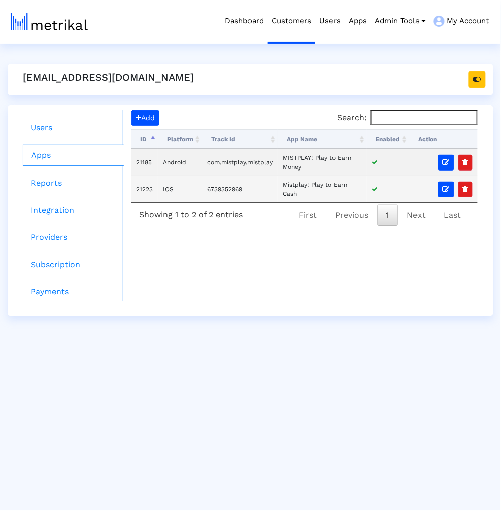
click at [437, 189] on td at bounding box center [443, 189] width 68 height 27
click at [444, 189] on icon "button" at bounding box center [446, 189] width 7 height 7
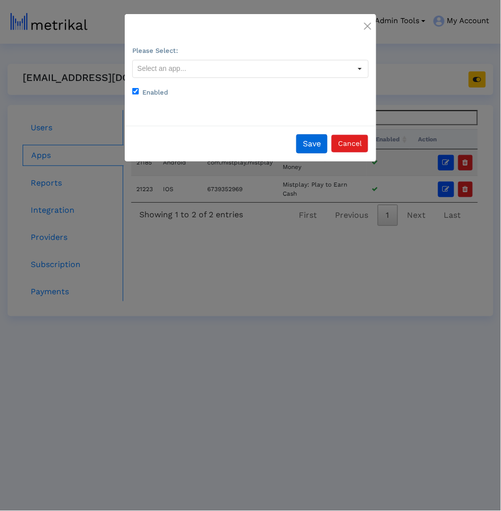
type input "Mistplay: Play to Earn Cash <6739352969>"
click at [264, 63] on input "Mistplay: Play to Earn Cash <6739352969>" at bounding box center [233, 68] width 201 height 17
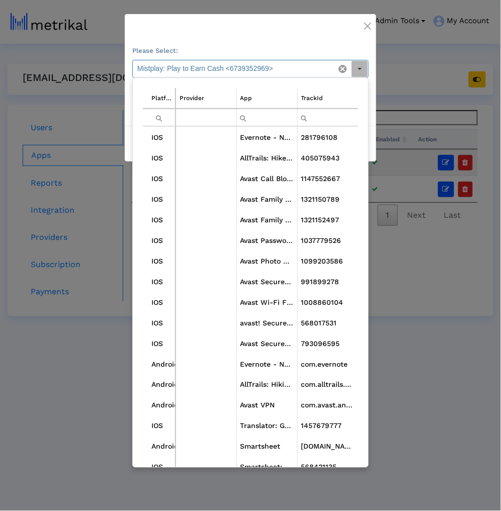
click at [264, 64] on input "Mistplay: Play to Earn Cash <6739352969>" at bounding box center [233, 68] width 201 height 17
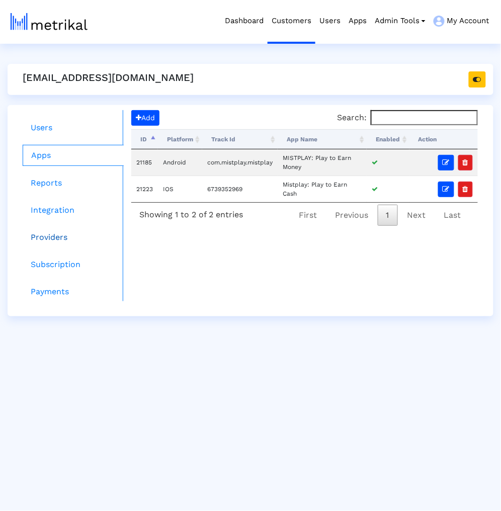
click at [70, 236] on link "Providers" at bounding box center [73, 237] width 101 height 20
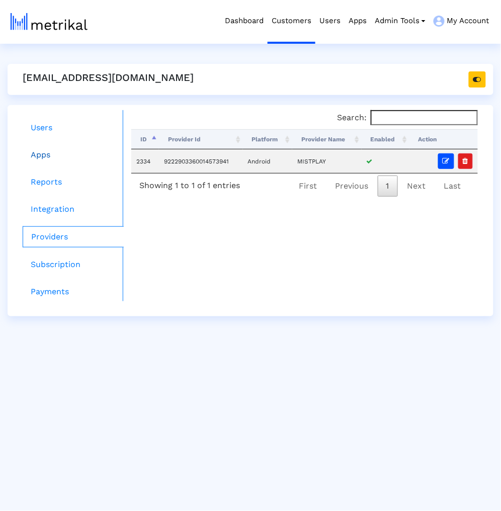
click at [92, 156] on link "Apps" at bounding box center [73, 155] width 101 height 20
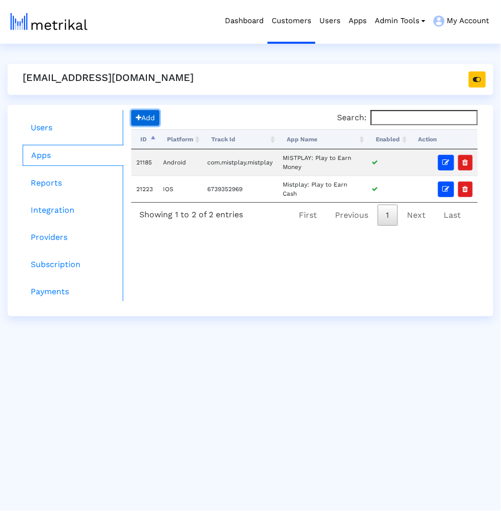
click at [147, 116] on span "Add" at bounding box center [145, 118] width 19 height 8
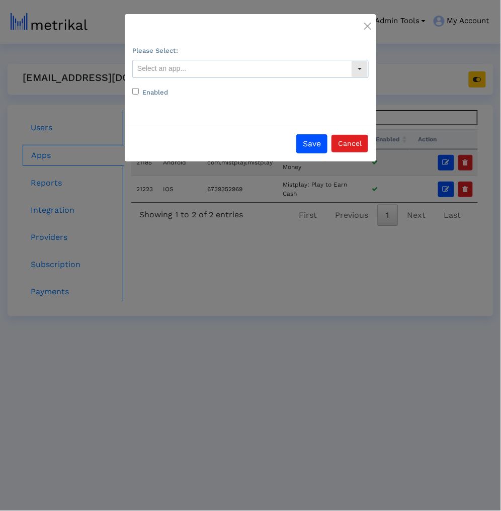
click at [192, 68] on input "text" at bounding box center [242, 68] width 218 height 17
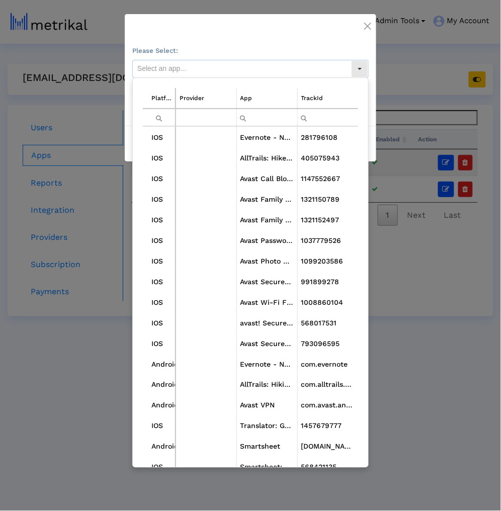
click at [192, 69] on input "text" at bounding box center [242, 68] width 218 height 17
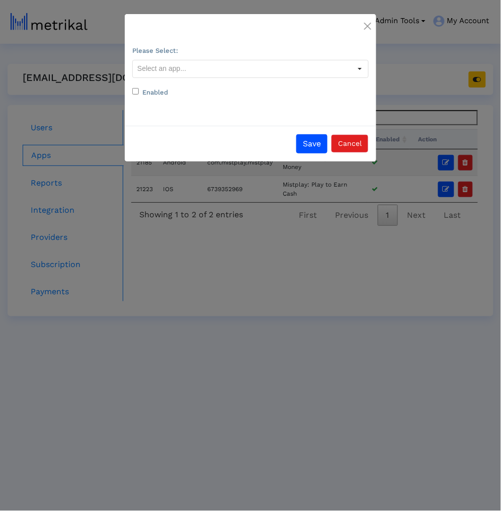
click at [360, 266] on ngb-modal-window "Please Select: Platform Provider App TrackId IOS Evernote - Notes Organizer 281…" at bounding box center [250, 255] width 501 height 511
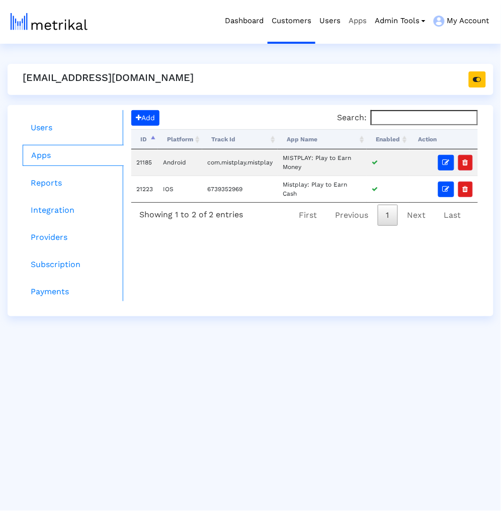
click at [354, 20] on link "Apps" at bounding box center [357, 21] width 26 height 42
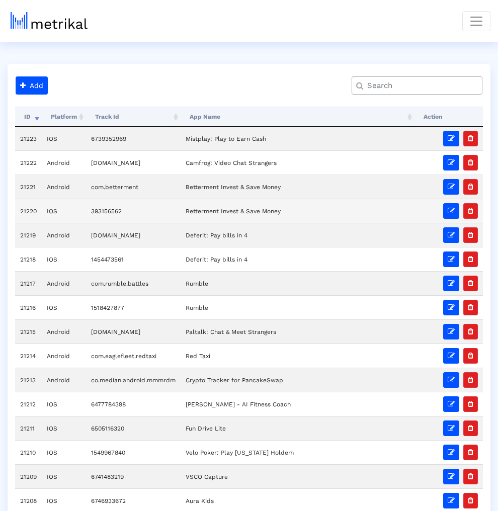
click at [32, 207] on td "21220" at bounding box center [28, 211] width 27 height 24
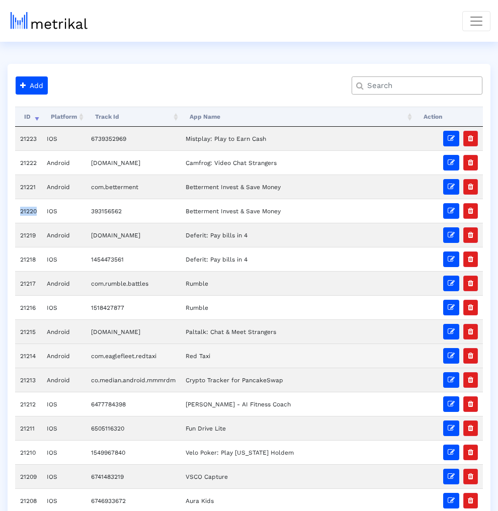
copy td "21220"
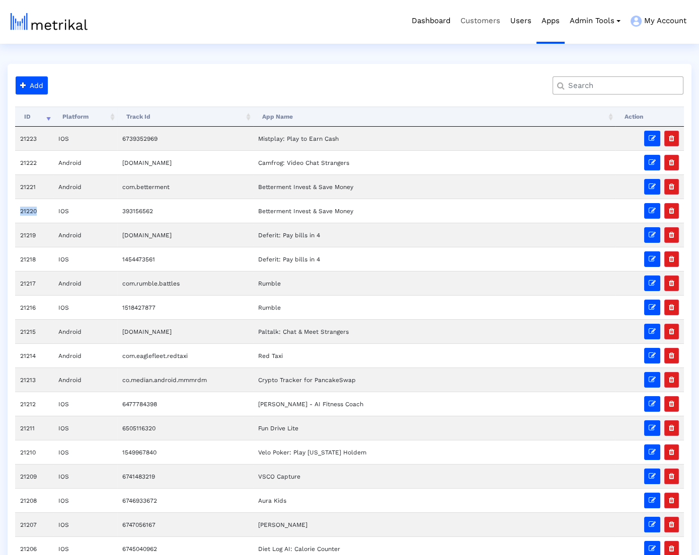
click at [493, 26] on link "Customers" at bounding box center [480, 21] width 50 height 42
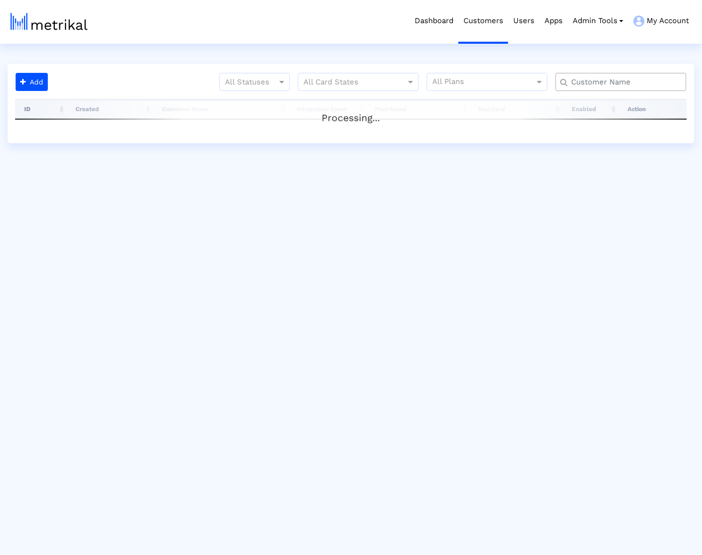
click at [591, 85] on input "text" at bounding box center [623, 82] width 118 height 11
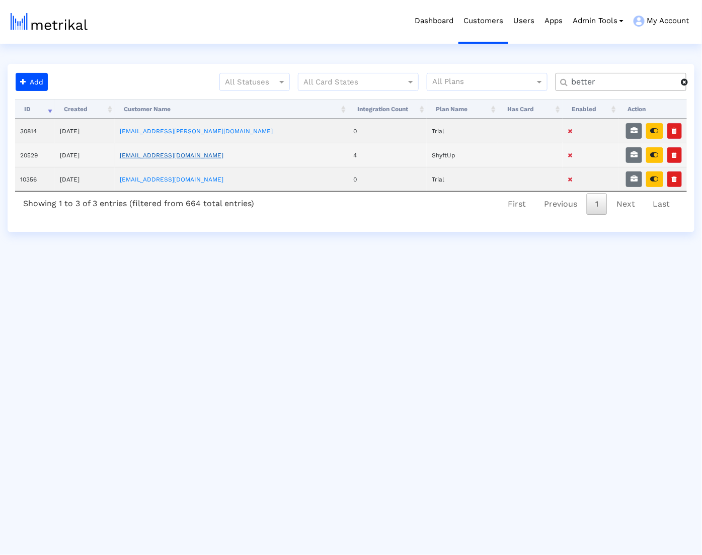
type input "better"
click at [196, 152] on link "betternet@shyftup.com" at bounding box center [172, 155] width 104 height 7
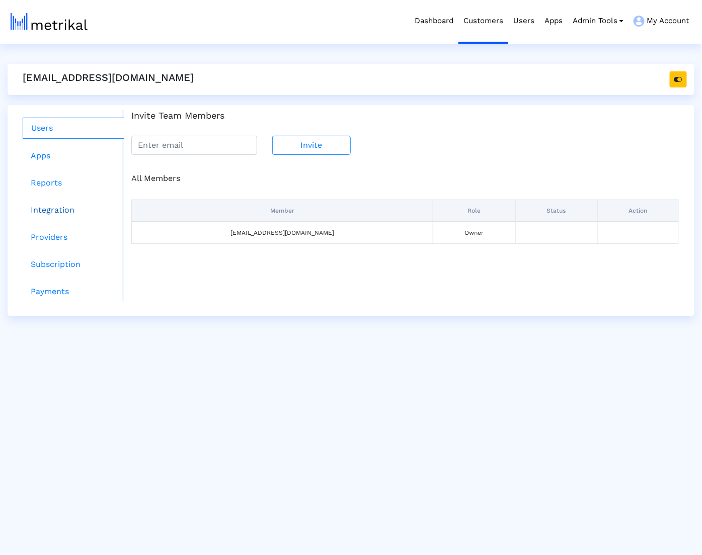
click at [70, 206] on link "Integration" at bounding box center [73, 210] width 101 height 20
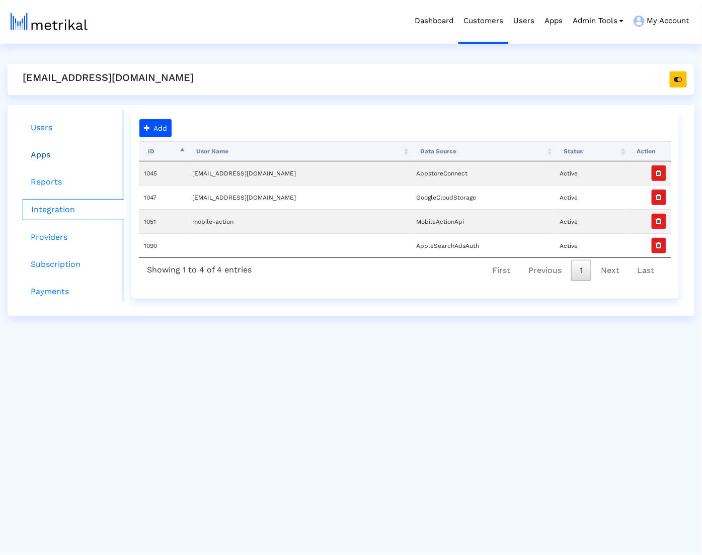
click at [59, 162] on link "Apps" at bounding box center [73, 155] width 101 height 20
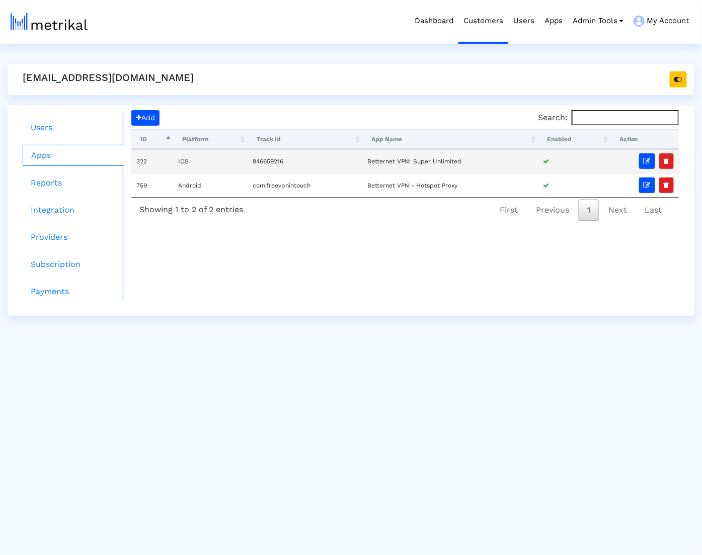
click at [263, 164] on td "946659216" at bounding box center [304, 161] width 115 height 24
click at [263, 162] on td "946659216" at bounding box center [304, 161] width 115 height 24
copy td "946659216"
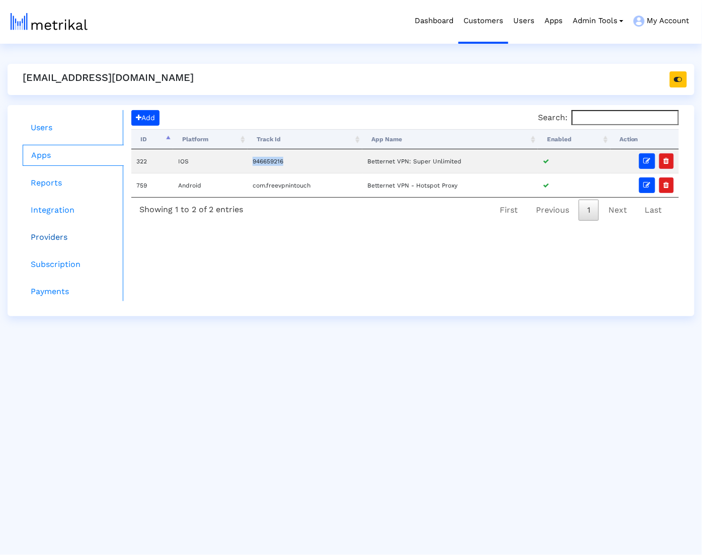
click at [93, 233] on link "Providers" at bounding box center [73, 237] width 101 height 20
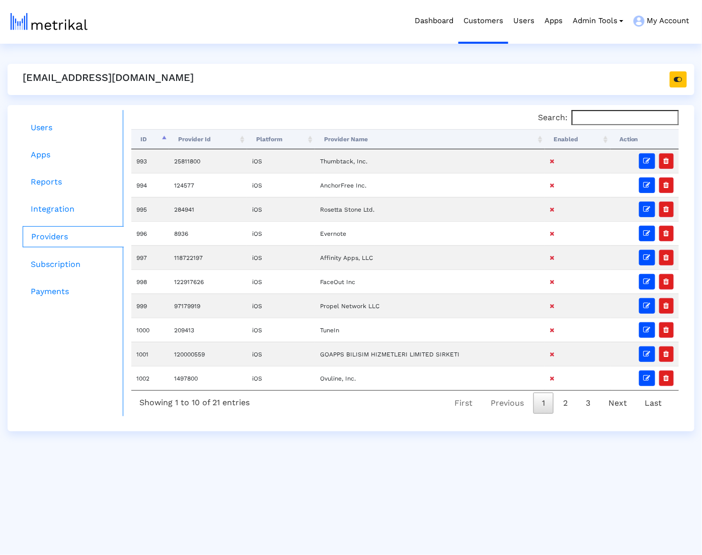
click at [561, 130] on th "Enabled" at bounding box center [577, 139] width 65 height 20
click at [560, 135] on th "Enabled" at bounding box center [577, 139] width 65 height 20
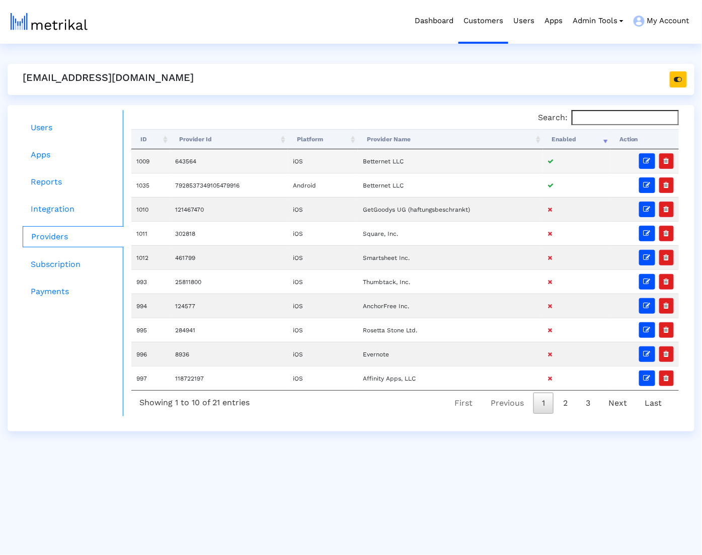
click at [186, 161] on td "643564" at bounding box center [229, 161] width 118 height 24
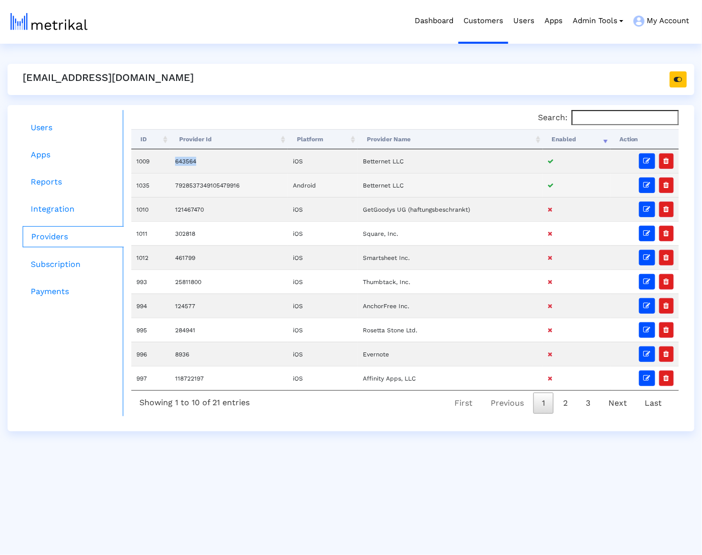
copy td "643564"
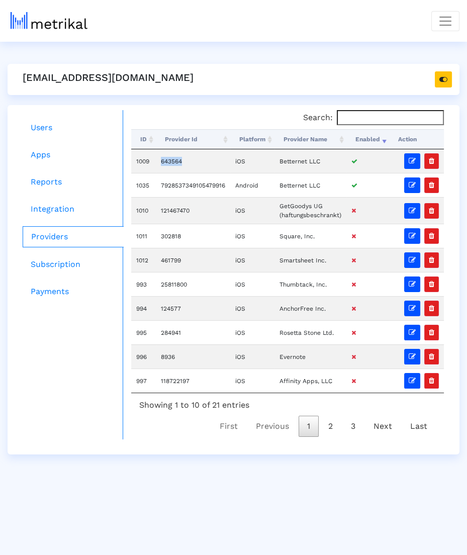
click at [91, 237] on link "Providers" at bounding box center [73, 236] width 101 height 21
click at [79, 217] on link "Integration" at bounding box center [73, 209] width 101 height 20
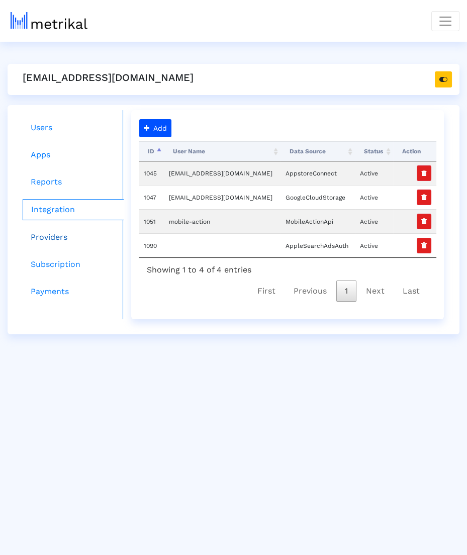
click at [69, 235] on link "Providers" at bounding box center [73, 237] width 101 height 20
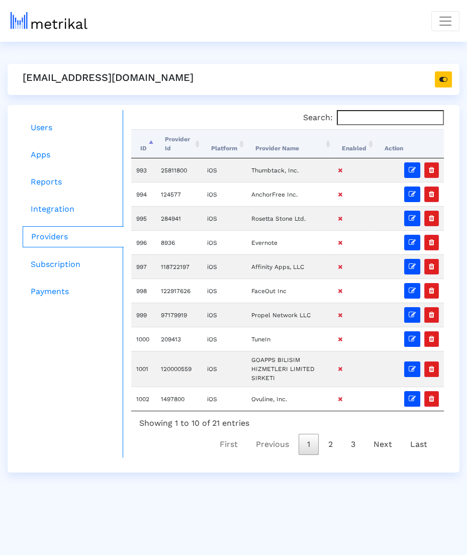
click at [347, 149] on th "Enabled" at bounding box center [354, 143] width 43 height 29
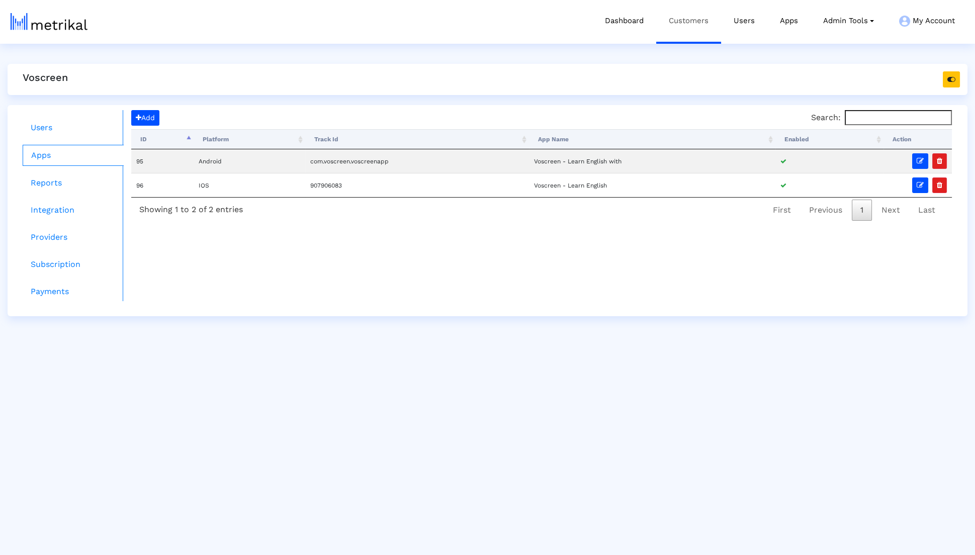
click at [672, 39] on link "Customers" at bounding box center [688, 21] width 65 height 42
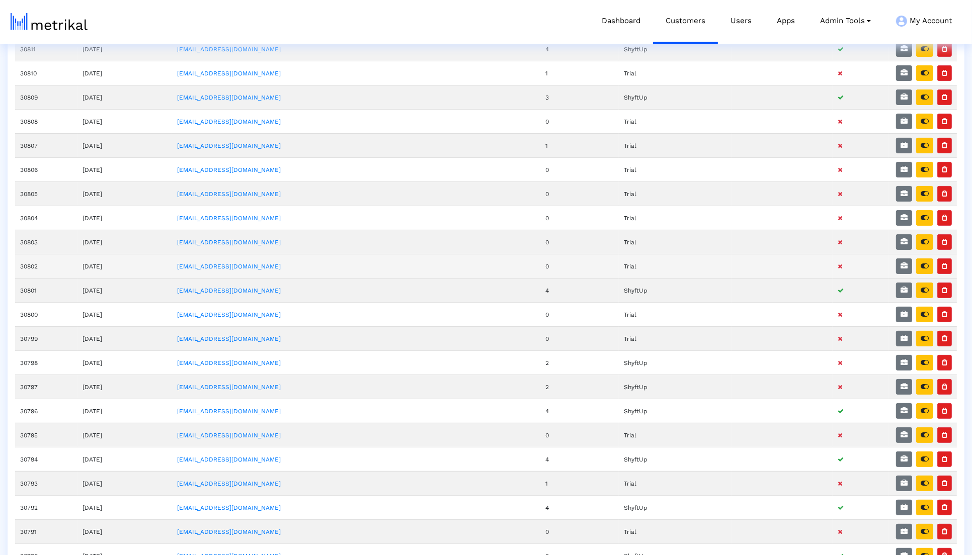
scroll to position [229, 0]
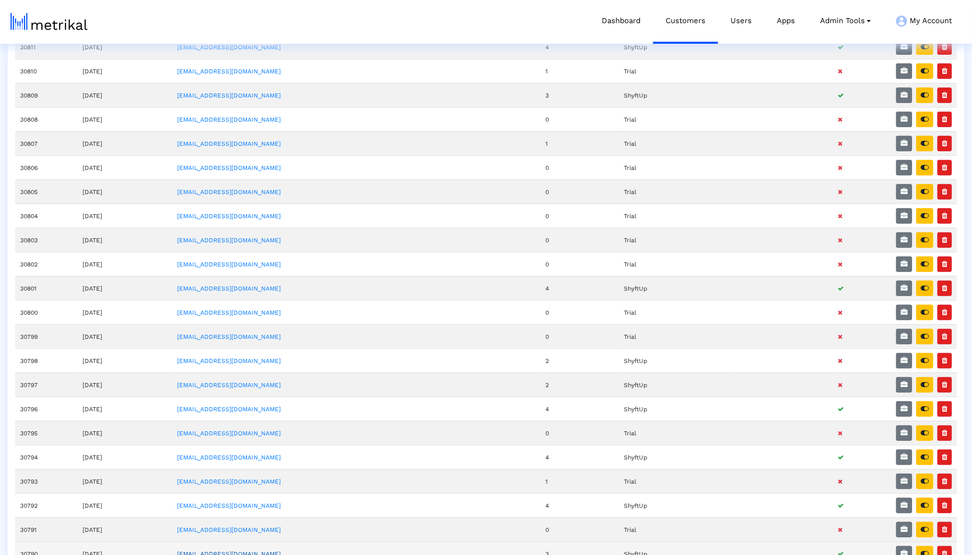
click at [248, 551] on link "[EMAIL_ADDRESS][DOMAIN_NAME]" at bounding box center [229, 554] width 104 height 7
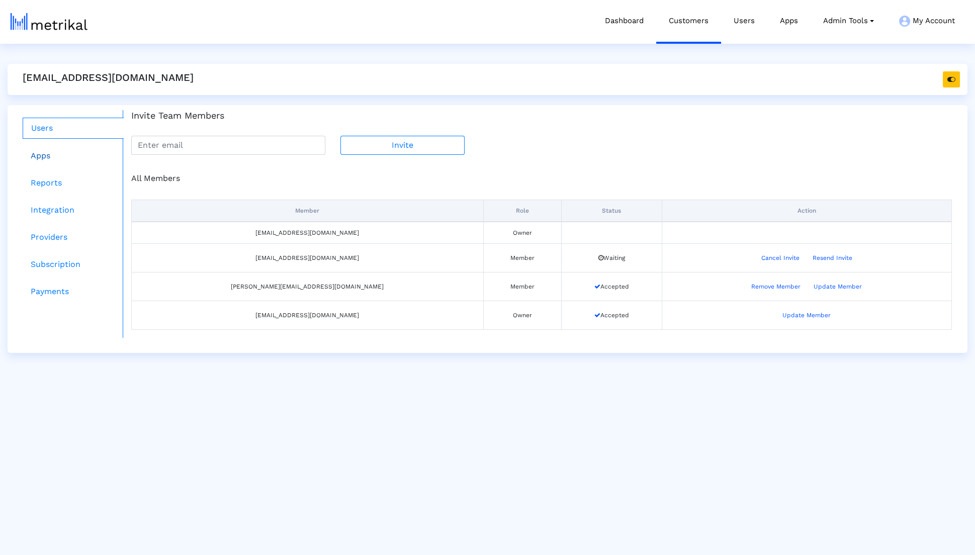
click at [100, 153] on link "Apps" at bounding box center [73, 156] width 101 height 20
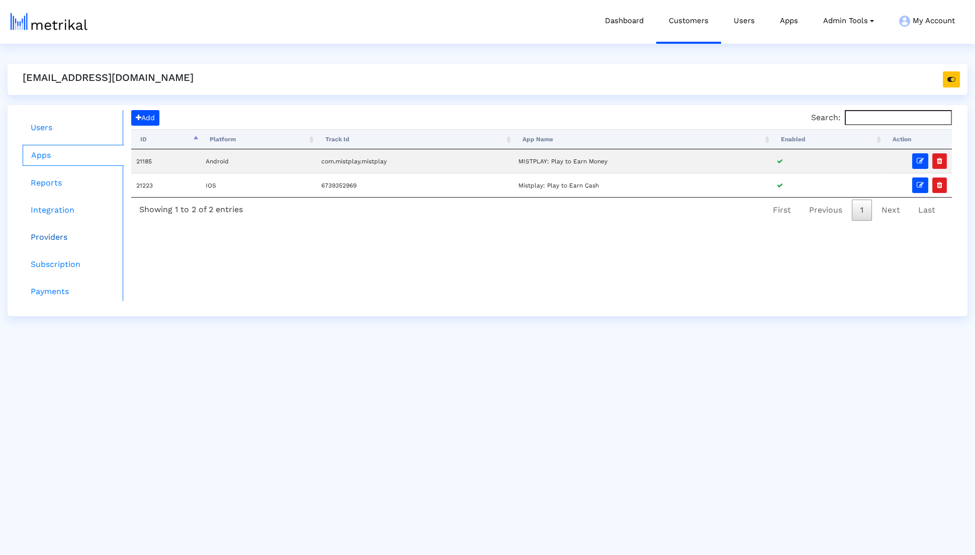
click at [65, 245] on link "Providers" at bounding box center [73, 237] width 101 height 20
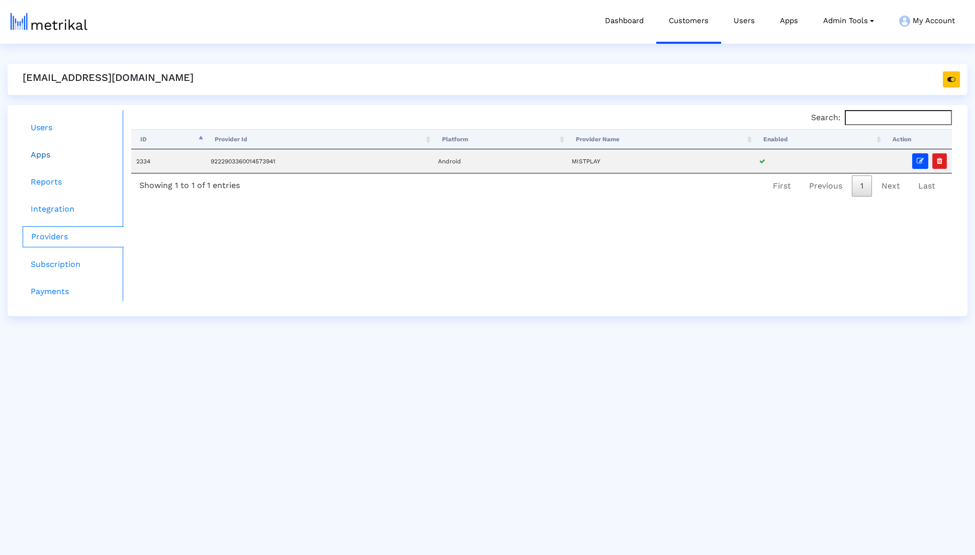
click at [70, 159] on link "Apps" at bounding box center [73, 155] width 101 height 20
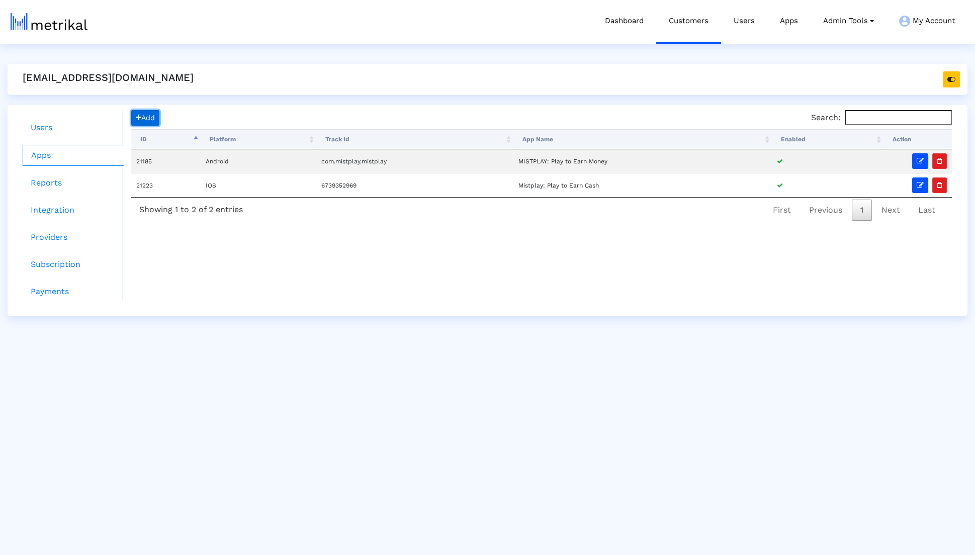
click at [138, 111] on button "Add" at bounding box center [145, 118] width 28 height 16
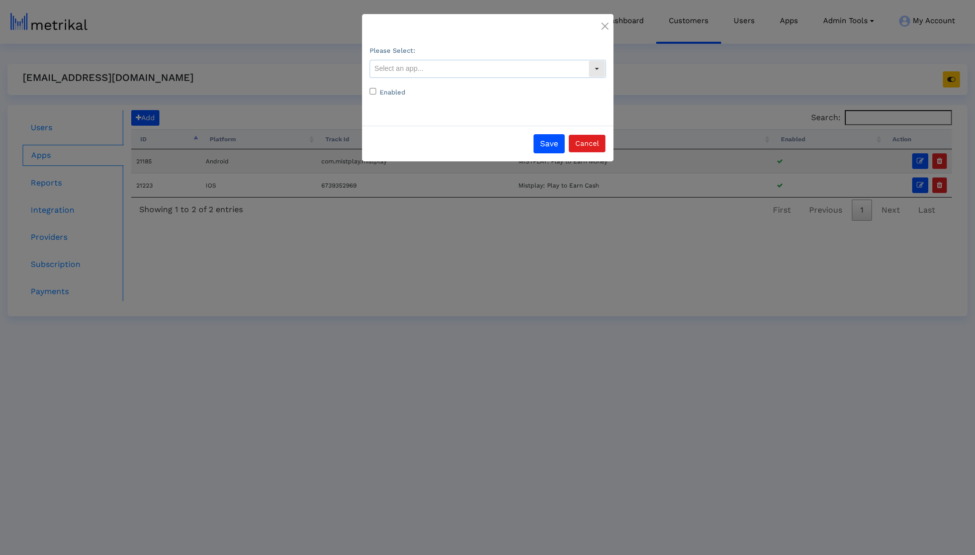
click at [415, 69] on input "text" at bounding box center [479, 68] width 218 height 17
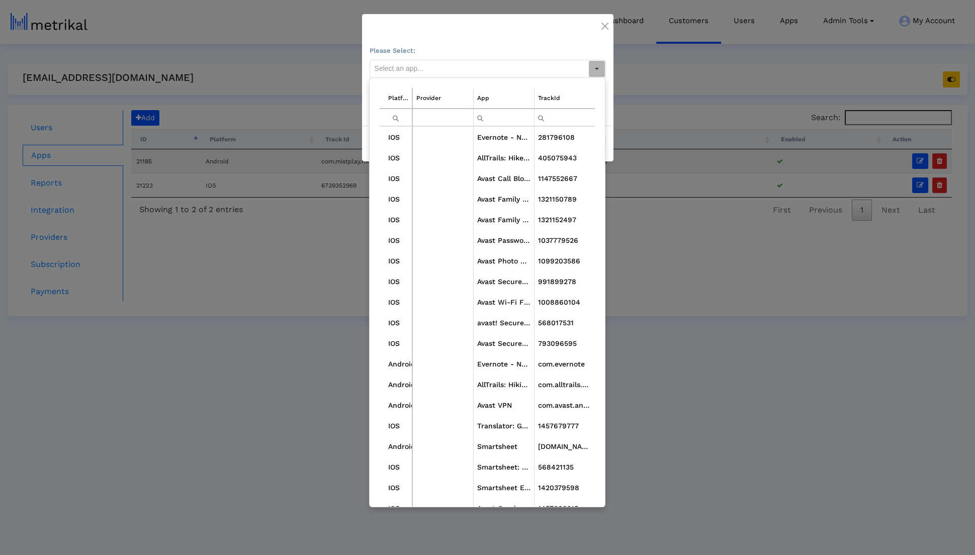
click at [267, 218] on ngb-modal-window "Please Select: Enabled Save Cancel" at bounding box center [487, 277] width 975 height 555
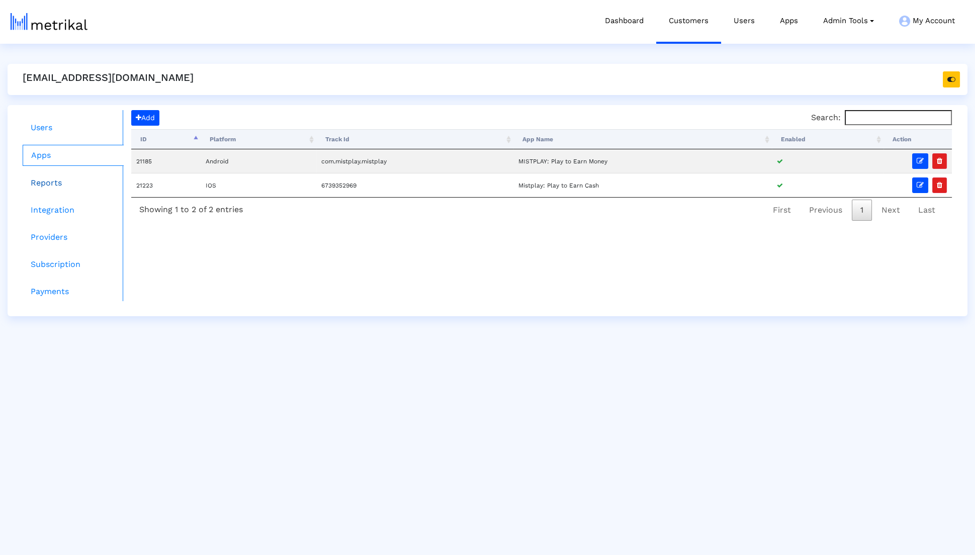
click at [88, 181] on link "Reports" at bounding box center [73, 183] width 101 height 20
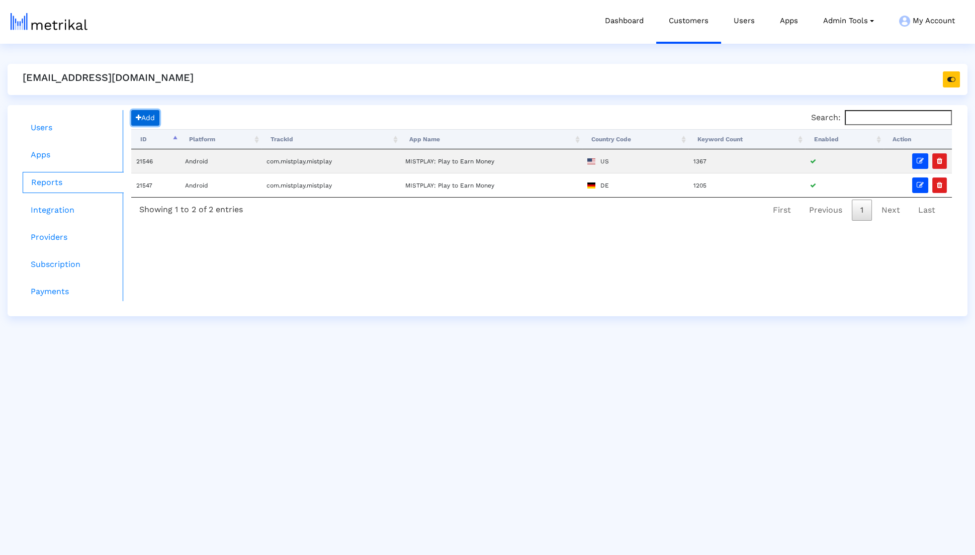
click at [147, 116] on span "Add" at bounding box center [145, 118] width 19 height 8
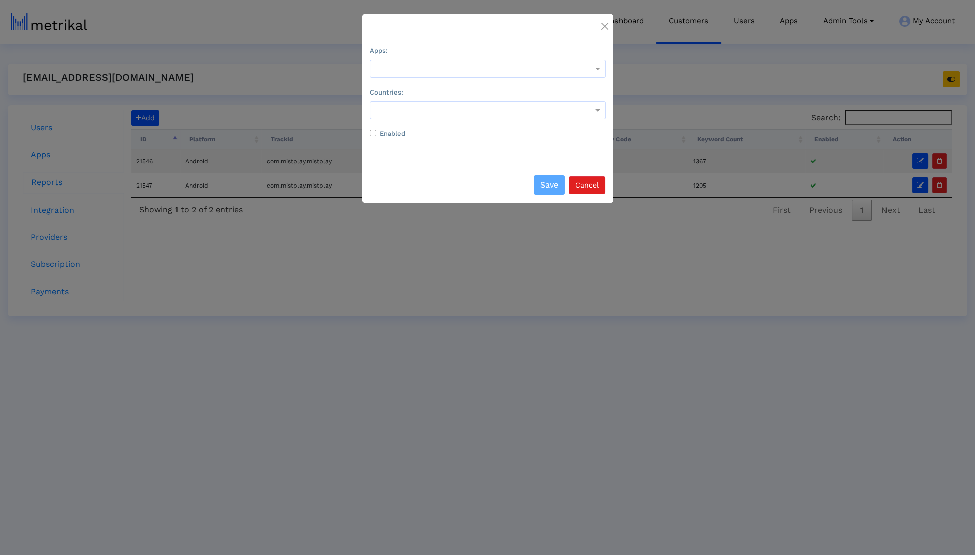
click at [482, 79] on form "Apps: Countries: Enabled" at bounding box center [488, 91] width 236 height 95
click at [482, 75] on div at bounding box center [488, 69] width 236 height 18
click at [461, 105] on div "Mistplay: Play to Earn Cash" at bounding box center [487, 114] width 235 height 24
click at [426, 115] on div at bounding box center [487, 110] width 235 height 12
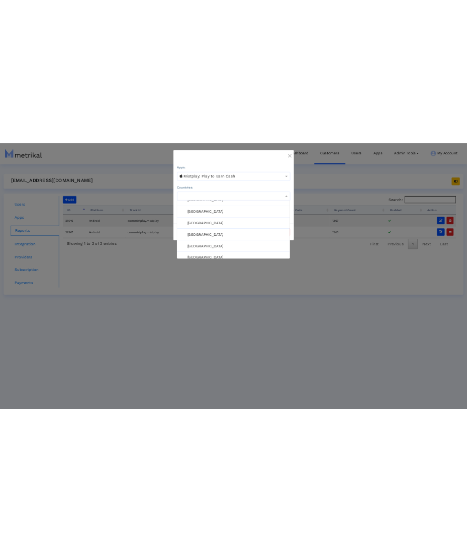
scroll to position [1795, 0]
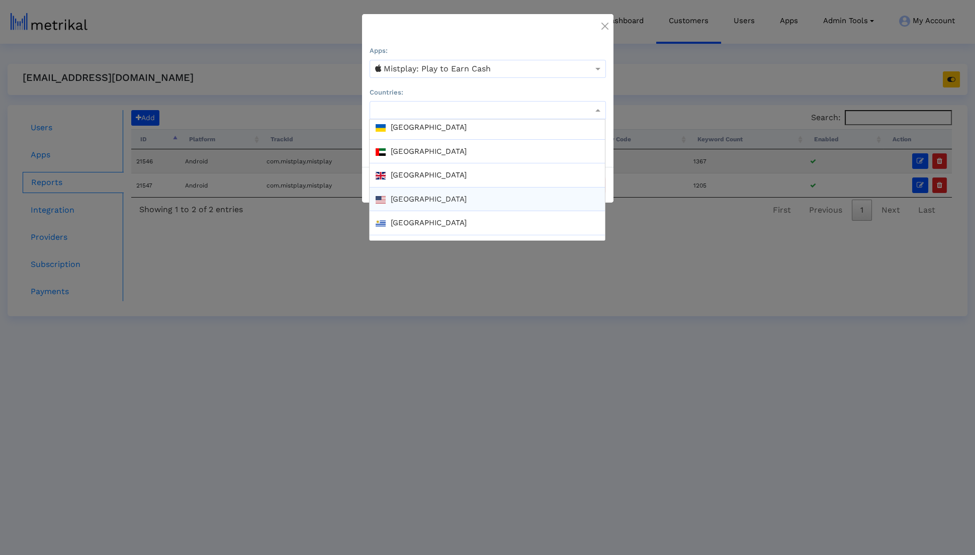
click at [421, 188] on div "[GEOGRAPHIC_DATA]" at bounding box center [487, 200] width 235 height 24
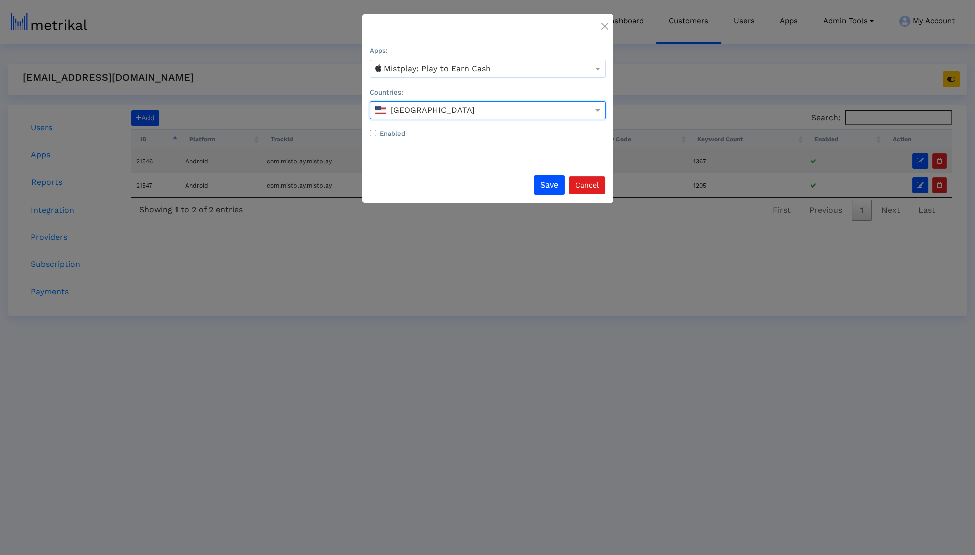
click at [401, 140] on div "Apps: Mistplay: Play to Earn Cash Countries: United States Enabled" at bounding box center [487, 95] width 251 height 103
click at [401, 138] on label "Enabled" at bounding box center [393, 134] width 26 height 10
click at [376, 136] on input "Enabled" at bounding box center [373, 133] width 7 height 7
click at [400, 138] on label "Enabled" at bounding box center [393, 134] width 26 height 10
click at [376, 136] on input "Enabled" at bounding box center [373, 133] width 7 height 7
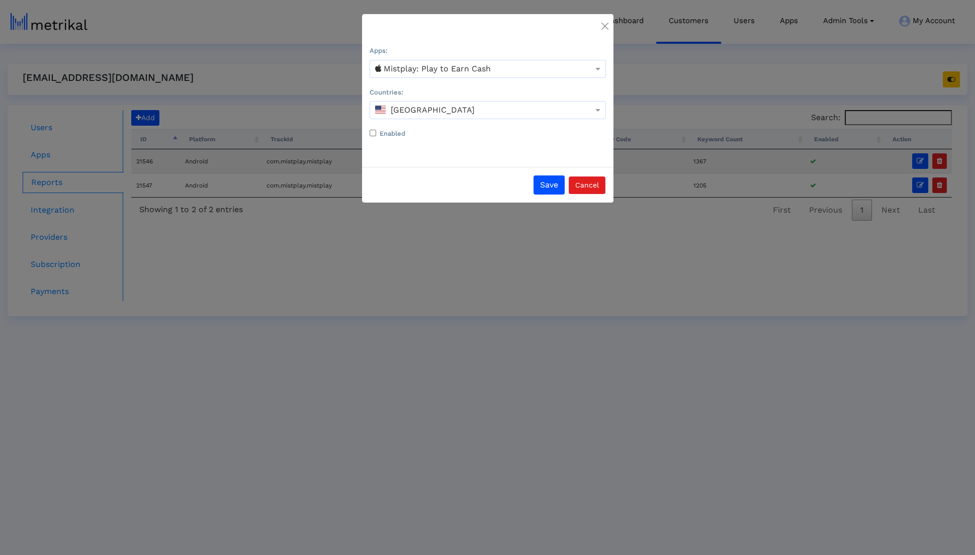
click at [420, 127] on div "Enabled" at bounding box center [488, 133] width 236 height 12
click at [394, 137] on label "Enabled" at bounding box center [393, 134] width 26 height 10
click at [376, 136] on input "Enabled" at bounding box center [373, 133] width 7 height 7
checkbox input "true"
click at [539, 183] on button "Save" at bounding box center [549, 185] width 31 height 19
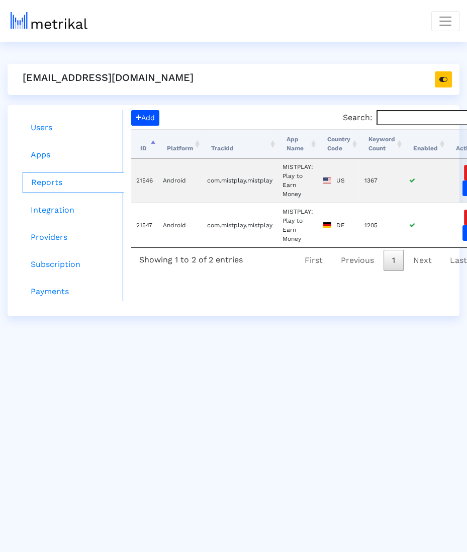
click at [132, 109] on div "Users Apps Reports Integration Providers Subscription Payments Add Search: Proc…" at bounding box center [234, 210] width 452 height 211
click at [143, 114] on span "Add" at bounding box center [145, 118] width 19 height 8
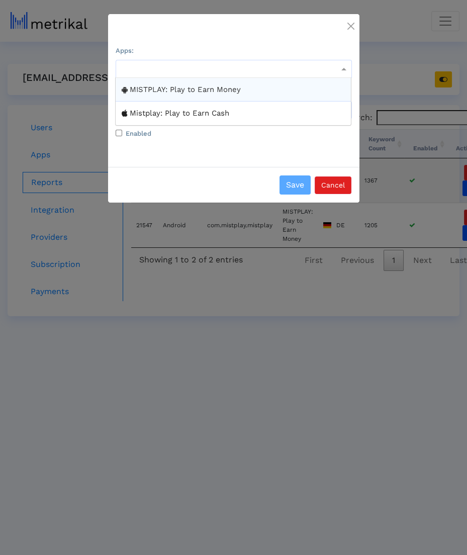
click at [170, 67] on div at bounding box center [233, 69] width 235 height 12
drag, startPoint x: 167, startPoint y: 92, endPoint x: 169, endPoint y: 106, distance: 13.7
click at [169, 106] on div "MISTPLAY: Play to Earn Money Mistplay: Play to Earn Cash" at bounding box center [233, 101] width 235 height 47
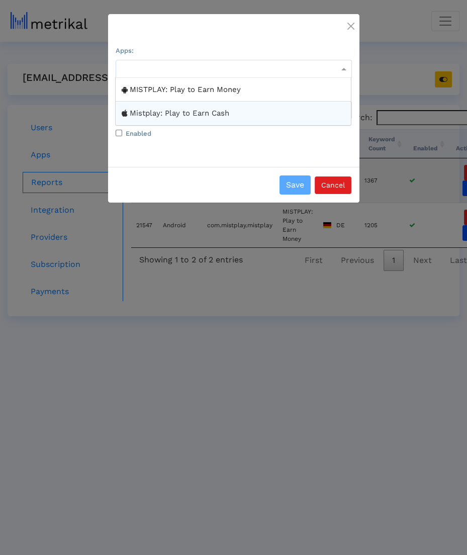
click at [169, 106] on div "Mistplay: Play to Earn Cash" at bounding box center [233, 114] width 235 height 24
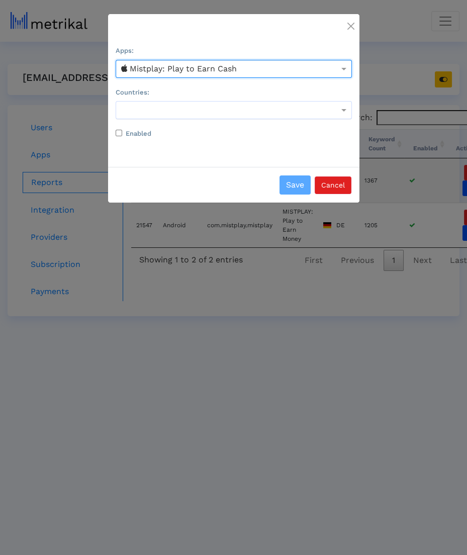
click at [169, 106] on div at bounding box center [233, 110] width 235 height 12
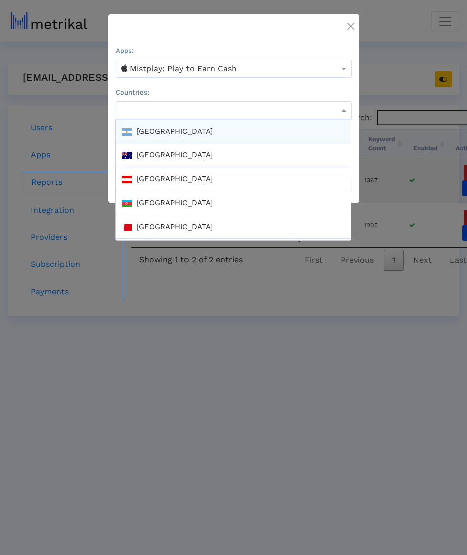
click at [162, 135] on div "Argentina" at bounding box center [233, 132] width 235 height 24
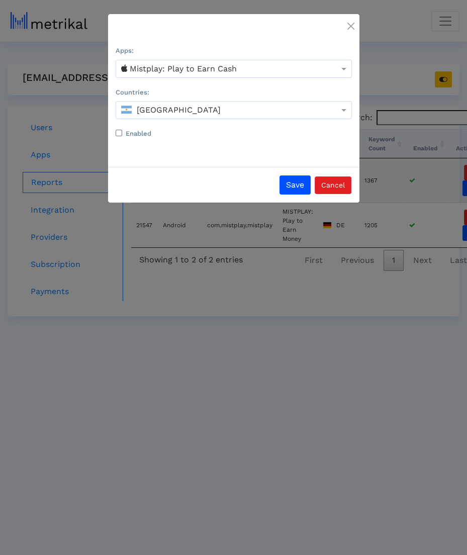
click at [149, 135] on label "Enabled" at bounding box center [139, 134] width 26 height 10
click at [122, 135] on input "Enabled" at bounding box center [119, 133] width 7 height 7
checkbox input "true"
click at [293, 183] on button "Save" at bounding box center [295, 185] width 31 height 19
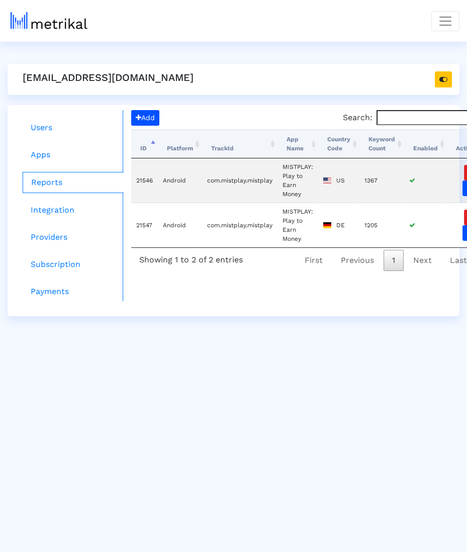
click at [340, 316] on html "Dashboard Customers Users Apps Admin Tools Task Manager Subscription Manager Pl…" at bounding box center [233, 158] width 467 height 316
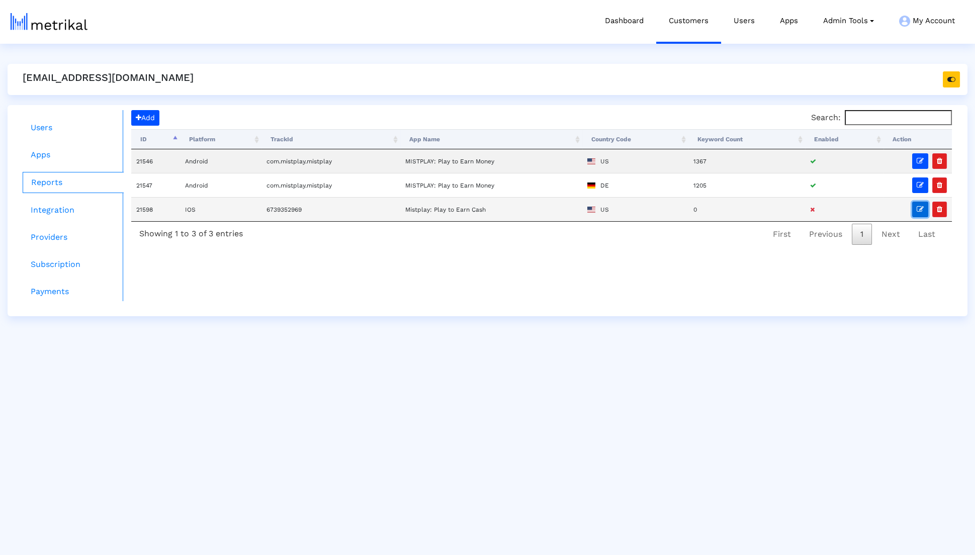
click at [467, 210] on icon "button" at bounding box center [920, 209] width 7 height 7
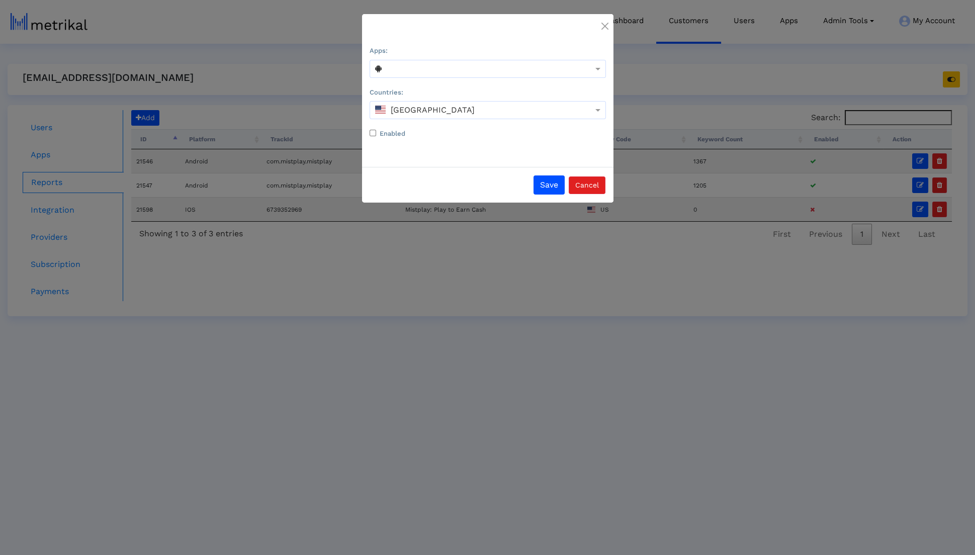
click at [405, 133] on label "Enabled" at bounding box center [393, 134] width 26 height 10
click at [376, 133] on input "Enabled" at bounding box center [373, 133] width 7 height 7
checkbox input "true"
click at [467, 73] on div at bounding box center [487, 69] width 235 height 12
click at [467, 107] on div "Mistplay: Play to Earn Cash" at bounding box center [487, 114] width 235 height 24
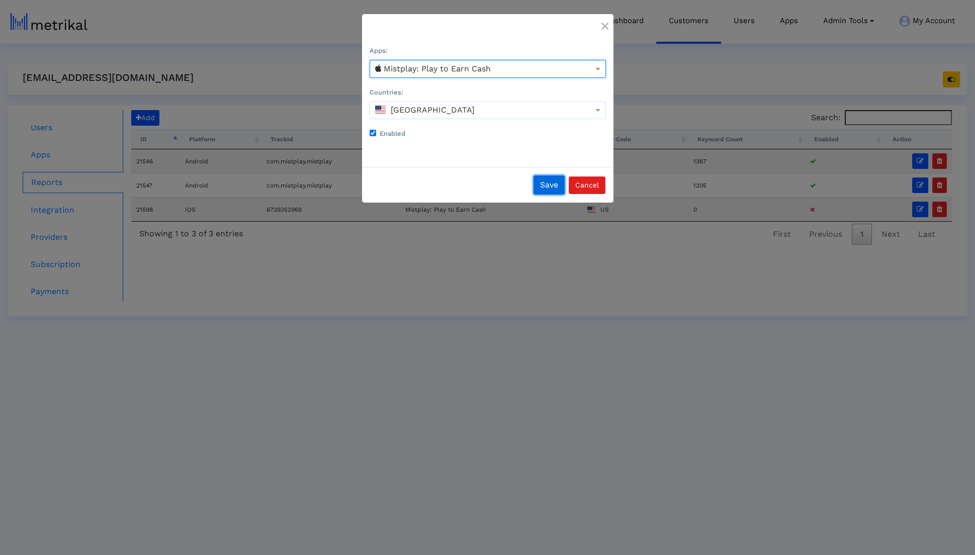
click at [467, 185] on button "Save" at bounding box center [549, 185] width 31 height 19
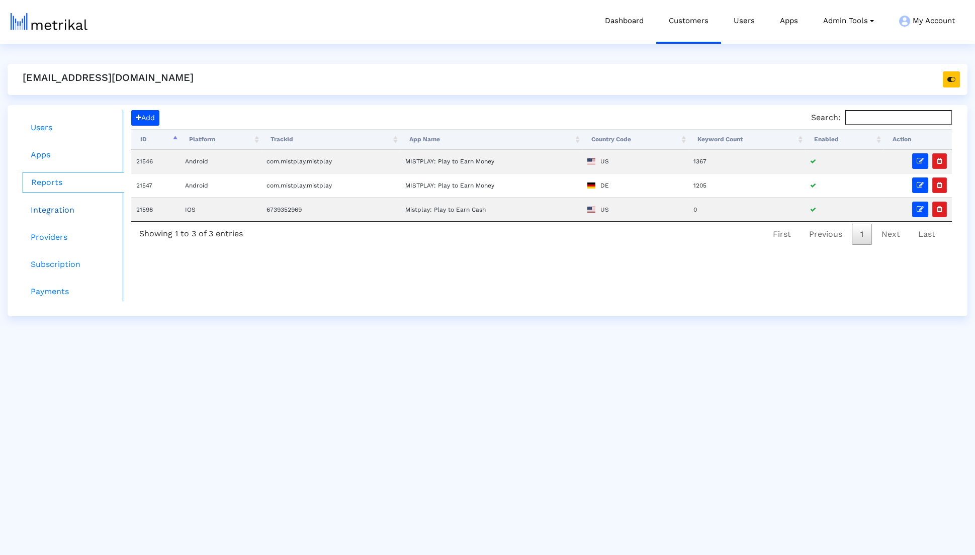
click at [53, 212] on link "Integration" at bounding box center [73, 210] width 101 height 20
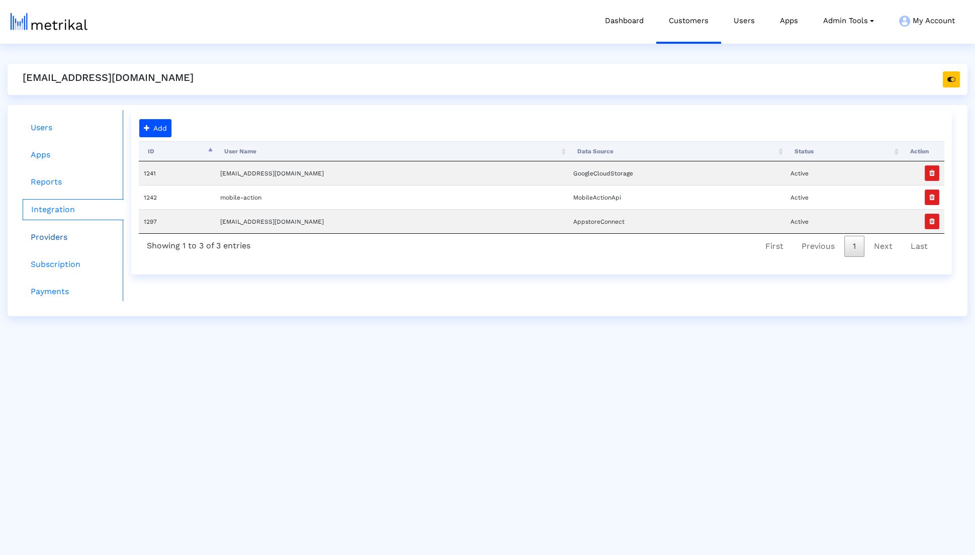
click at [53, 237] on link "Providers" at bounding box center [73, 237] width 101 height 20
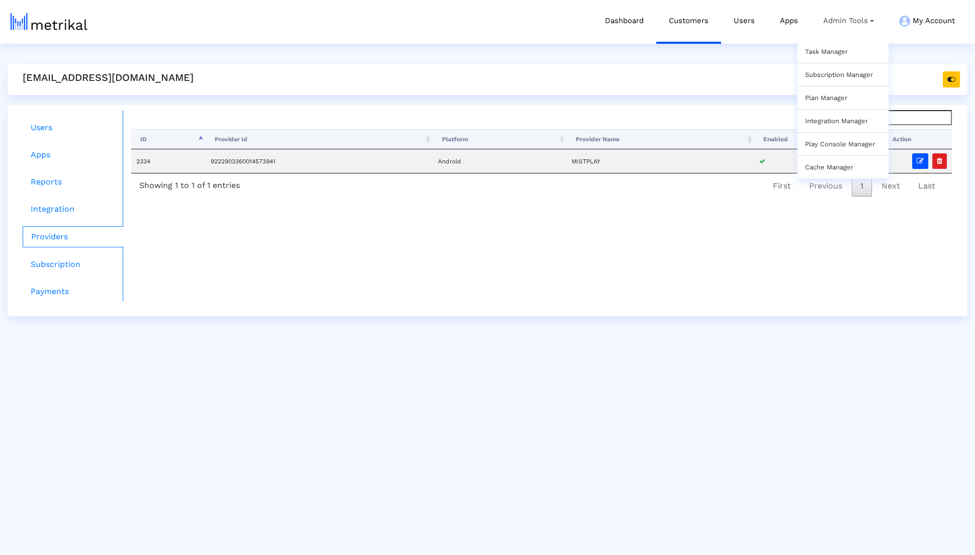
click at [467, 48] on link "Task Manager" at bounding box center [826, 52] width 43 height 8
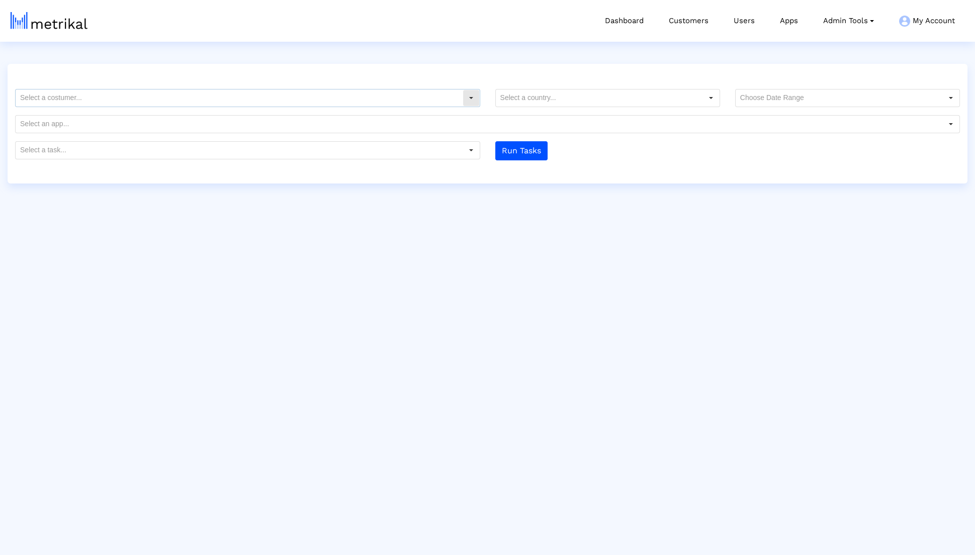
click at [354, 105] on input "text" at bounding box center [239, 98] width 447 height 17
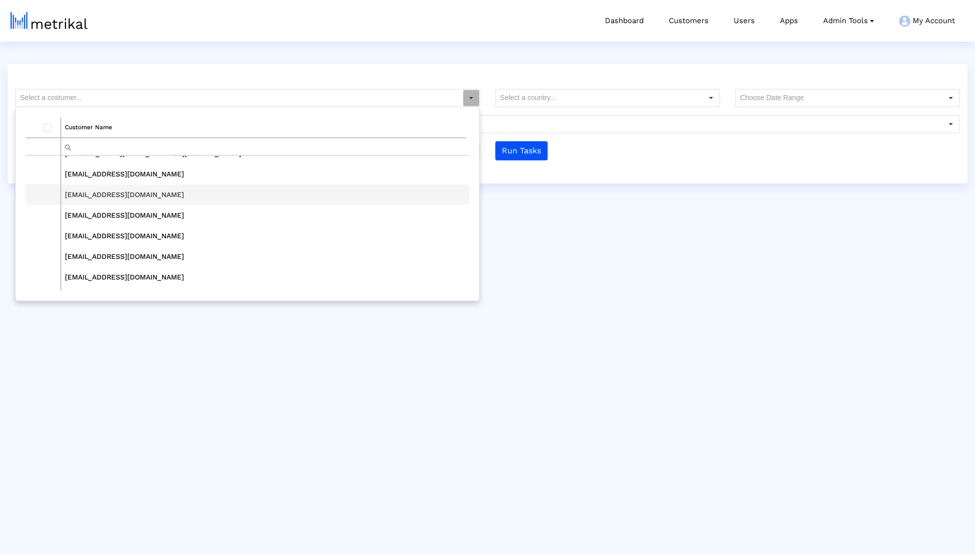
scroll to position [372, 0]
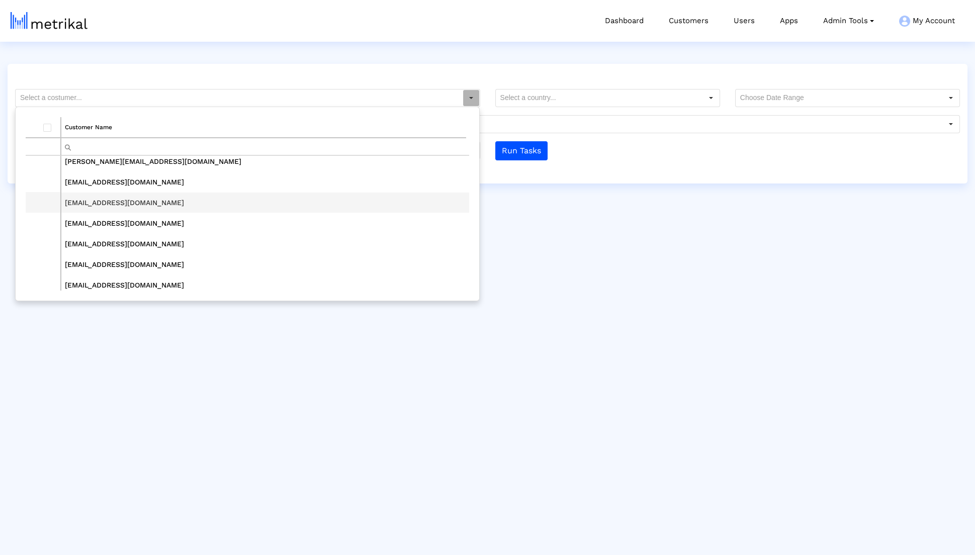
click at [233, 198] on td "[EMAIL_ADDRESS][DOMAIN_NAME]" at bounding box center [265, 202] width 408 height 21
type input "[EMAIL_ADDRESS][DOMAIN_NAME]"
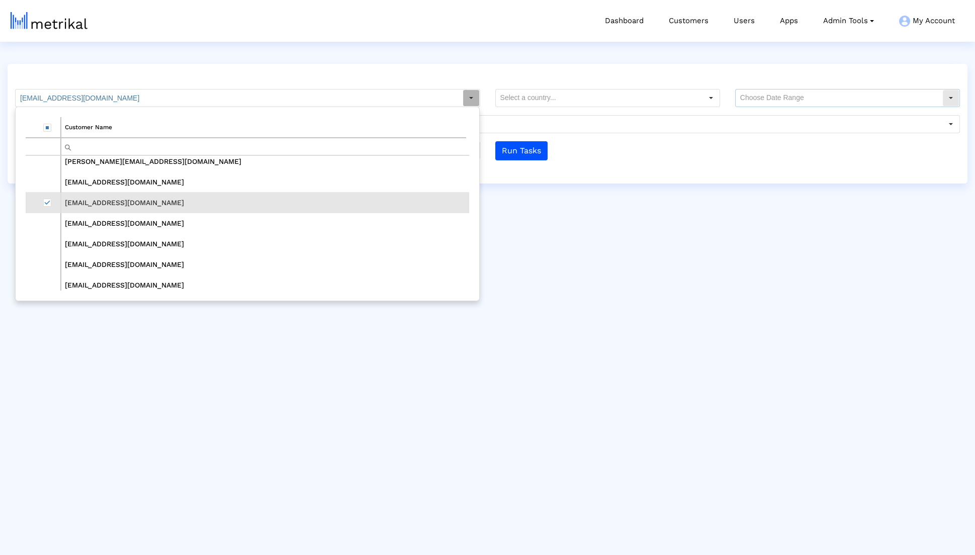
click at [467, 99] on input "text" at bounding box center [839, 98] width 207 height 17
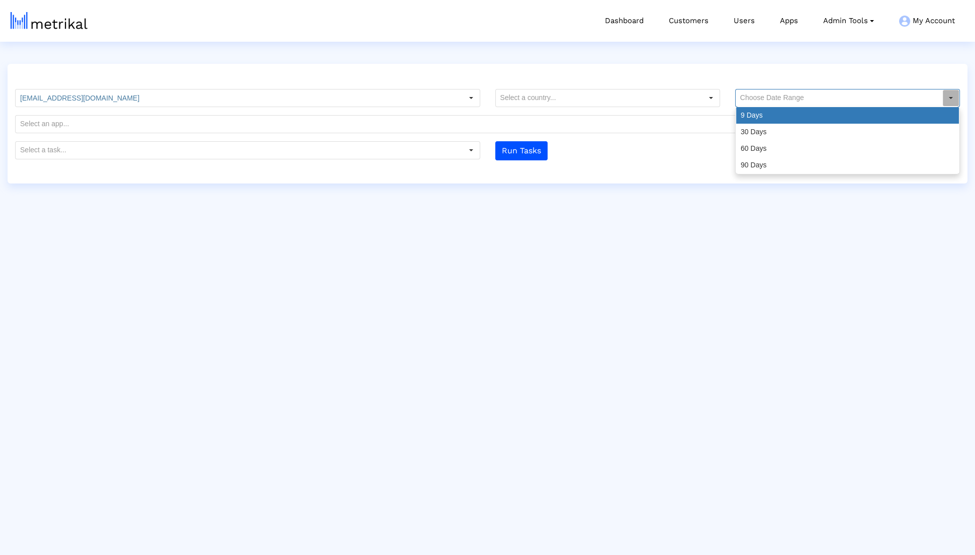
click at [467, 116] on div "9 Days" at bounding box center [847, 115] width 223 height 17
type input "9 Days"
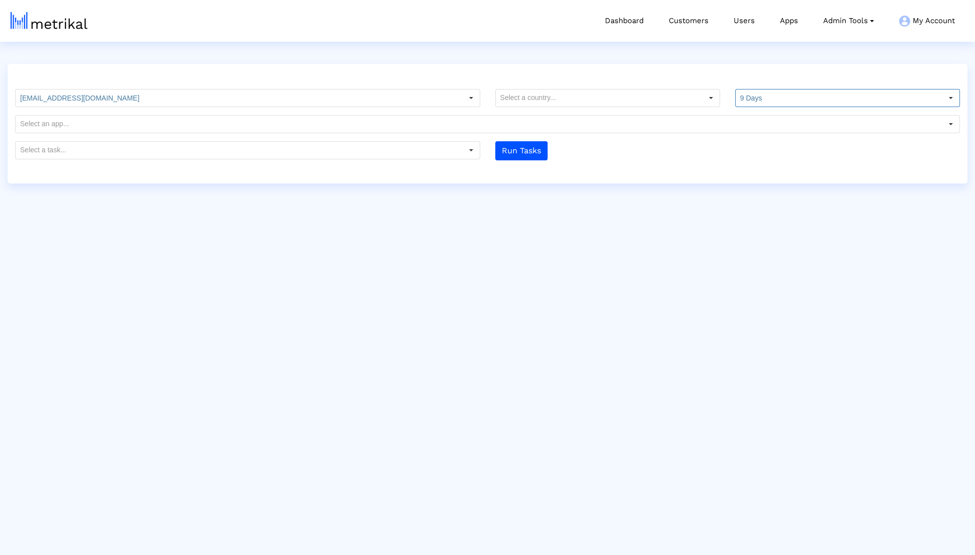
click at [415, 137] on form "[EMAIL_ADDRESS][DOMAIN_NAME] Customer Name [EMAIL_ADDRESS][DOMAIN_NAME] [PERSON…" at bounding box center [488, 124] width 960 height 71
click at [414, 146] on input "text" at bounding box center [239, 150] width 447 height 17
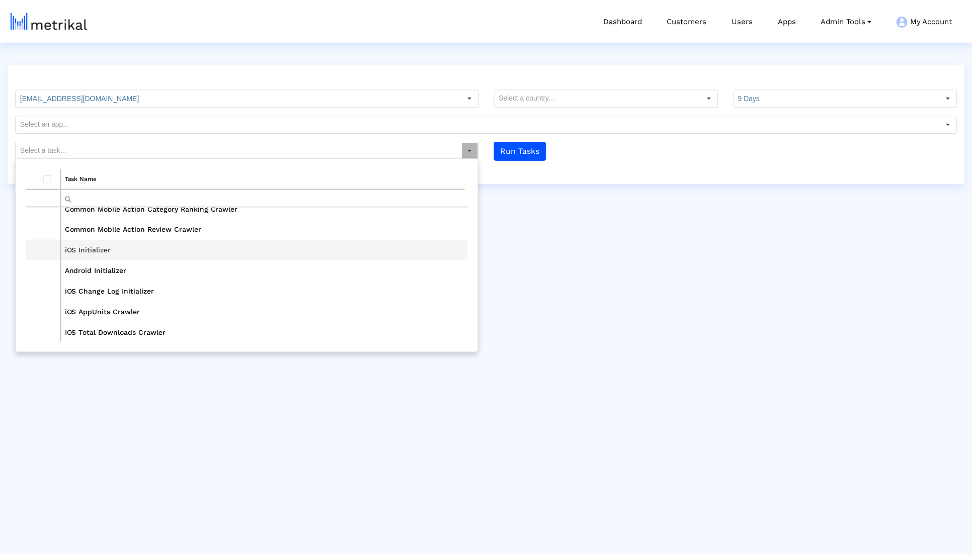
scroll to position [225, 0]
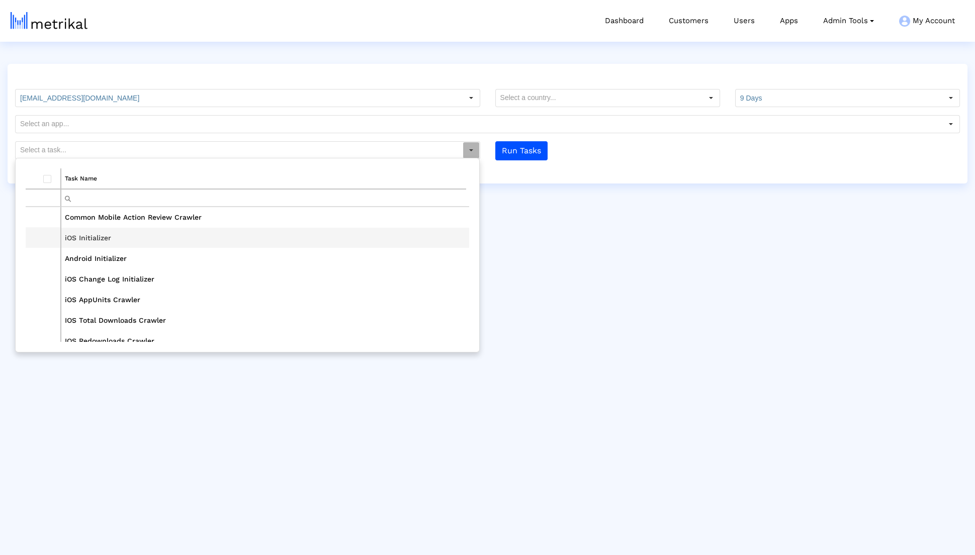
click at [302, 244] on td "iOS Initializer" at bounding box center [265, 237] width 408 height 21
type input "iOS Initializer"
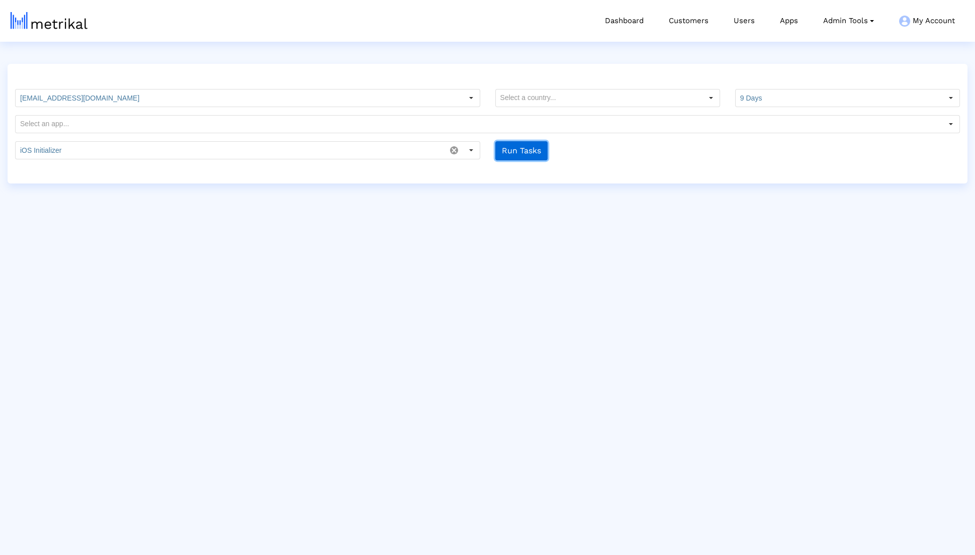
click at [467, 146] on button "Run Tasks" at bounding box center [521, 150] width 52 height 19
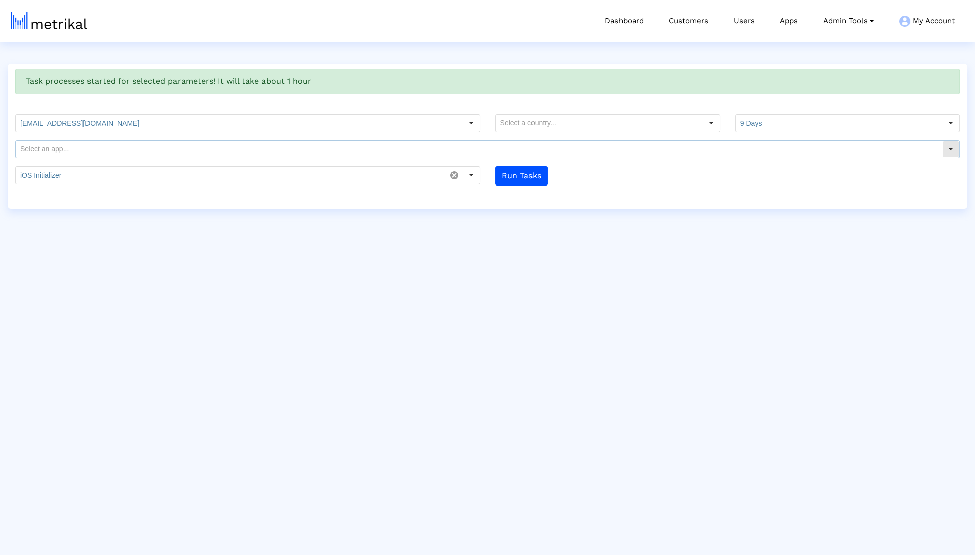
click at [172, 151] on input "text" at bounding box center [479, 149] width 927 height 17
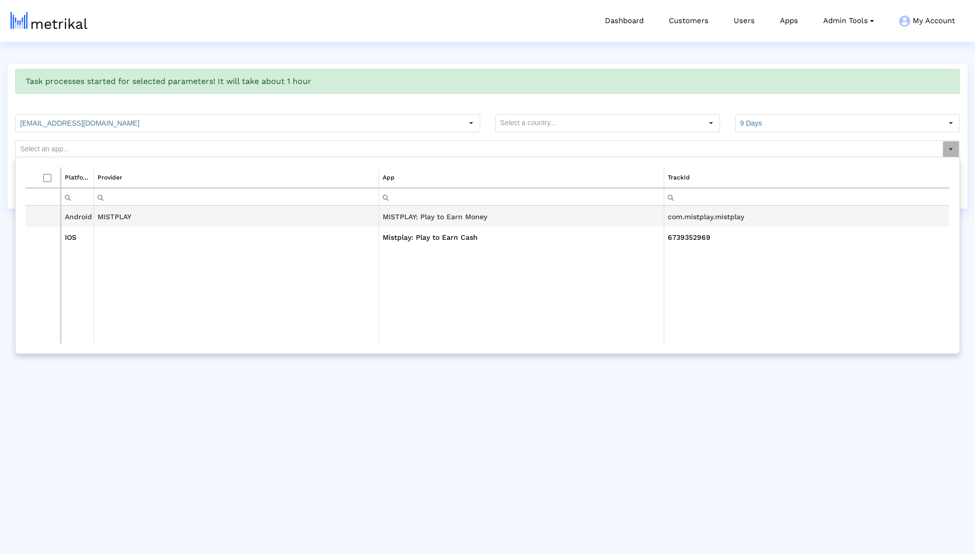
click at [130, 231] on td "Data grid" at bounding box center [236, 237] width 285 height 21
type input "Mistplay: Play to Earn Cash <6739352969>"
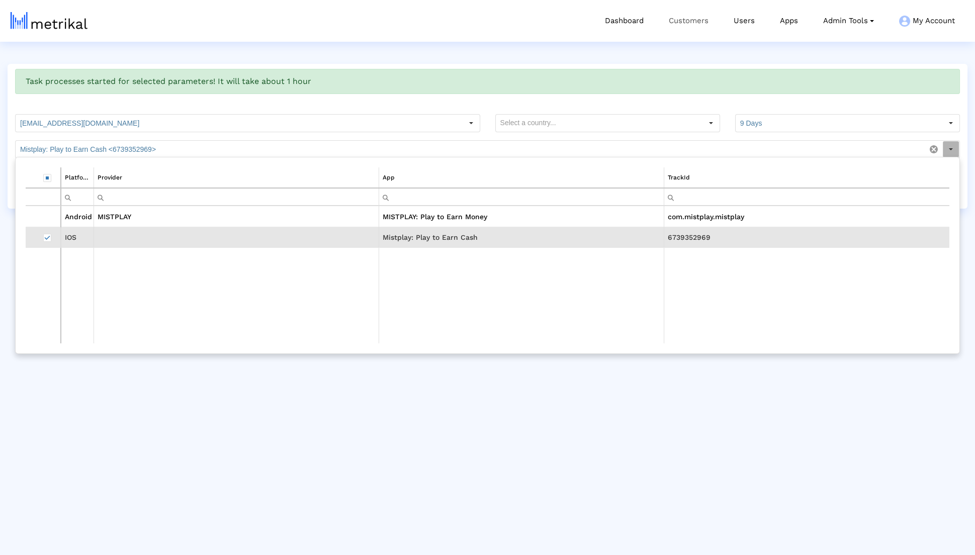
click at [467, 28] on link "Customers" at bounding box center [688, 21] width 65 height 42
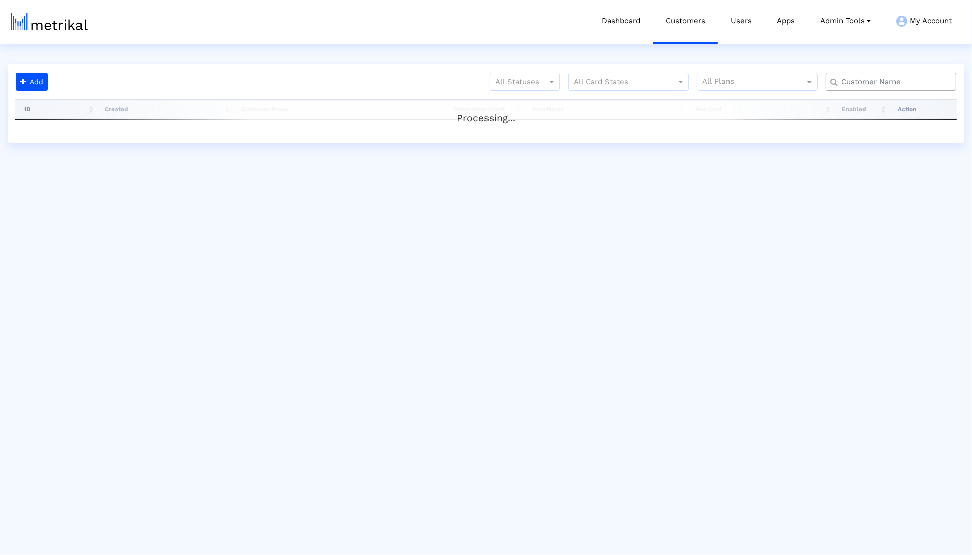
click at [467, 80] on div at bounding box center [524, 82] width 69 height 12
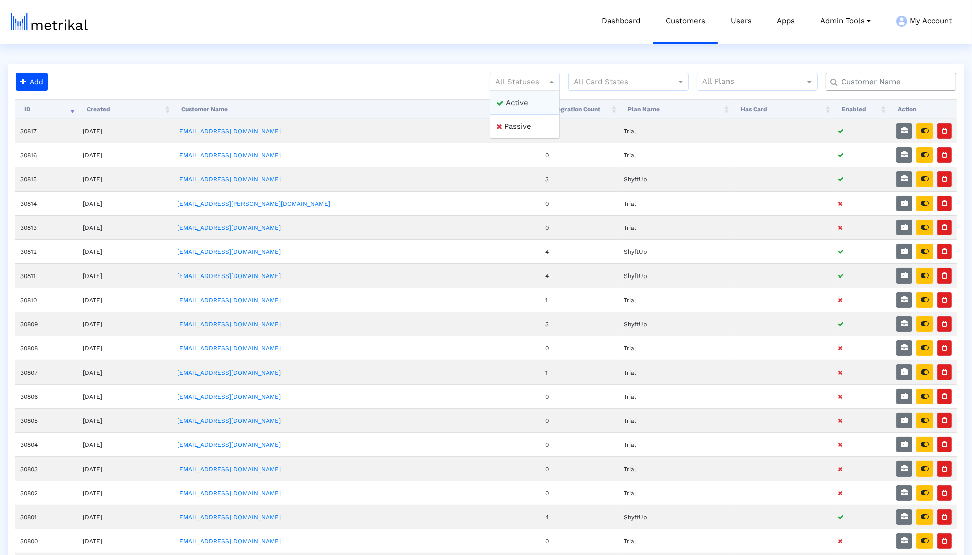
click at [467, 89] on div "All Statuses" at bounding box center [524, 82] width 70 height 18
click at [467, 88] on div "All Statuses" at bounding box center [524, 82] width 70 height 18
click at [467, 103] on div "Active" at bounding box center [524, 103] width 69 height 24
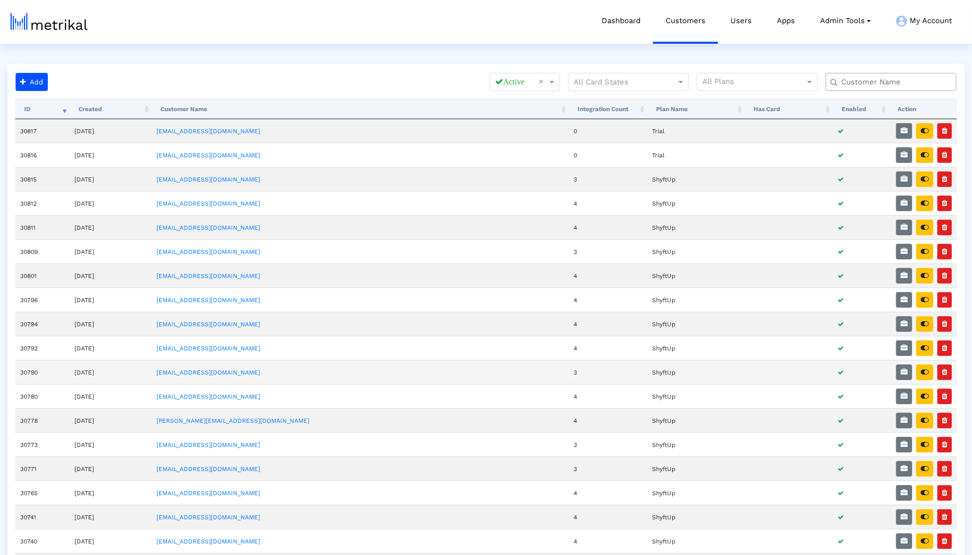
click at [33, 365] on td "30790" at bounding box center [42, 372] width 54 height 24
copy td "30790"
click at [467, 369] on icon "button" at bounding box center [924, 372] width 8 height 7
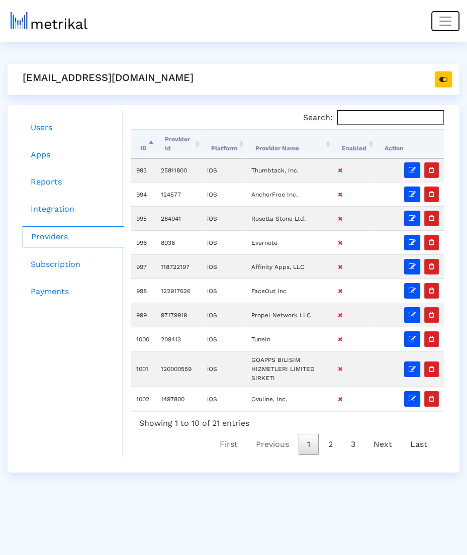
click at [451, 24] on span "Toggle navigation" at bounding box center [445, 21] width 15 height 15
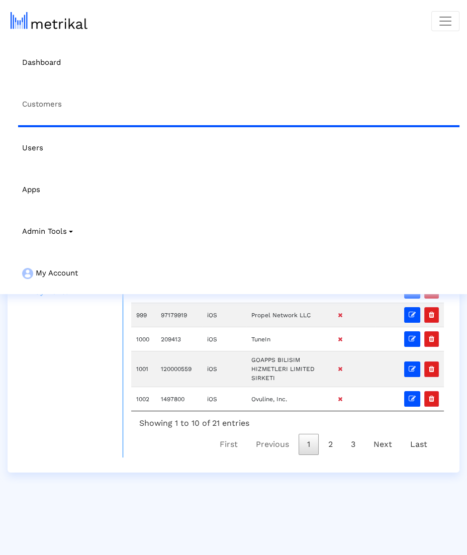
click at [319, 120] on link "Customers" at bounding box center [239, 104] width 442 height 42
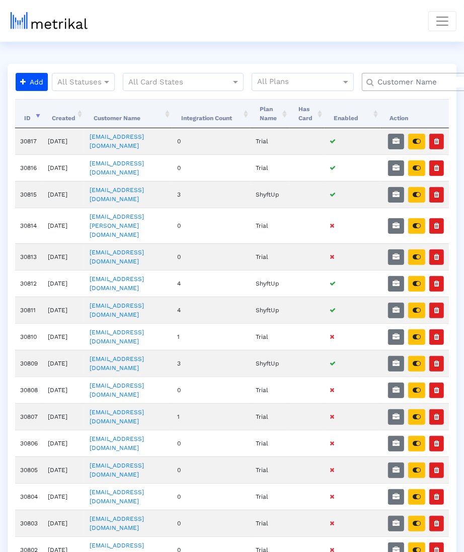
click at [406, 79] on input "text" at bounding box center [429, 82] width 118 height 11
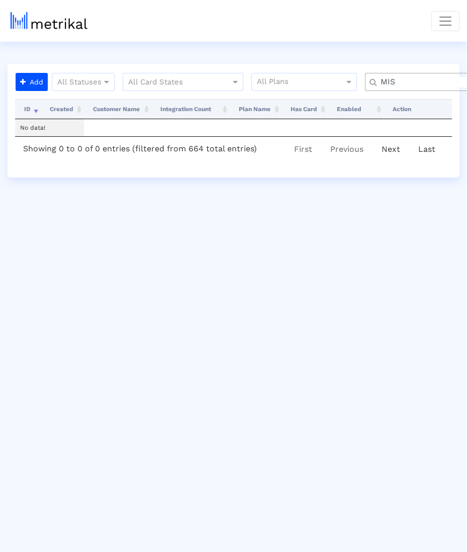
click at [406, 79] on input "MİS" at bounding box center [432, 82] width 117 height 11
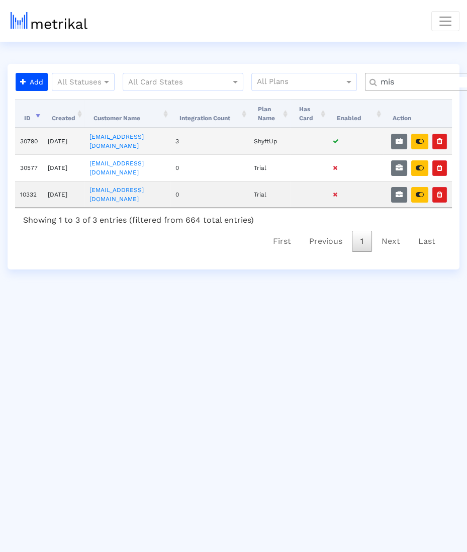
type input "mis"
click at [103, 144] on td "[EMAIL_ADDRESS][DOMAIN_NAME]" at bounding box center [127, 141] width 86 height 26
click at [103, 143] on td "[EMAIL_ADDRESS][DOMAIN_NAME]" at bounding box center [127, 141] width 86 height 26
click at [108, 137] on link "[EMAIL_ADDRESS][DOMAIN_NAME]" at bounding box center [117, 141] width 54 height 16
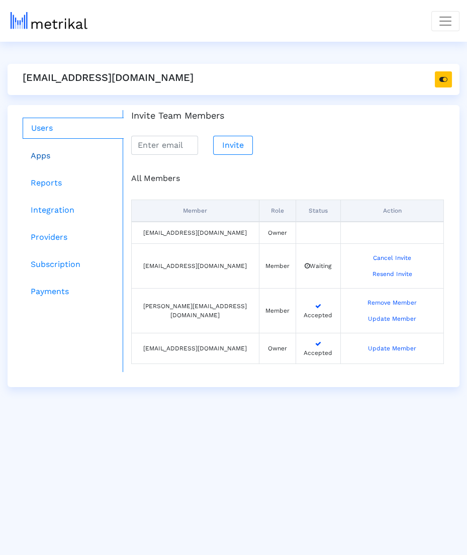
click at [46, 158] on link "Apps" at bounding box center [73, 156] width 101 height 20
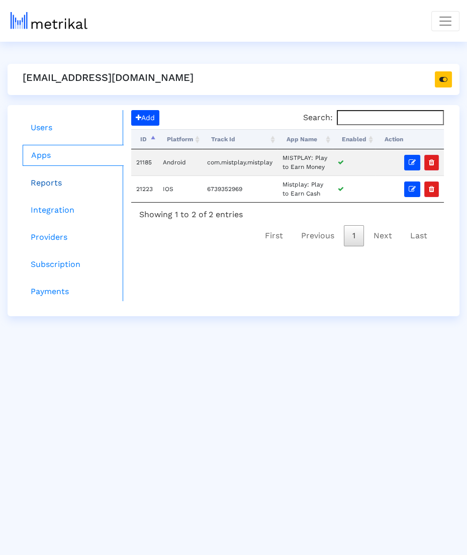
click at [46, 178] on link "Reports" at bounding box center [73, 183] width 101 height 20
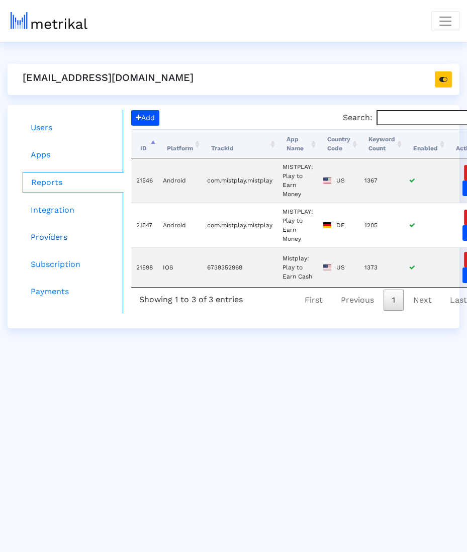
click at [48, 246] on link "Providers" at bounding box center [73, 237] width 101 height 20
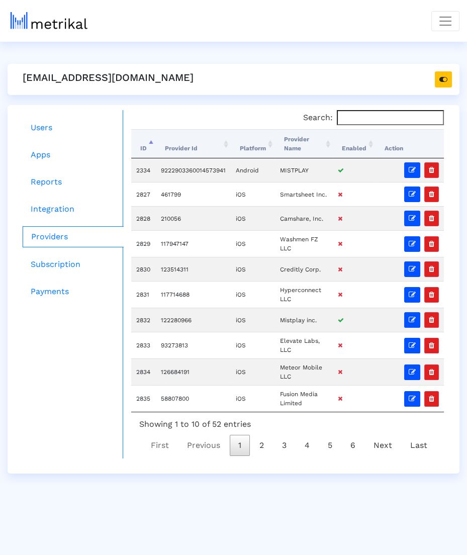
click at [356, 148] on th "Enabled" at bounding box center [354, 143] width 43 height 29
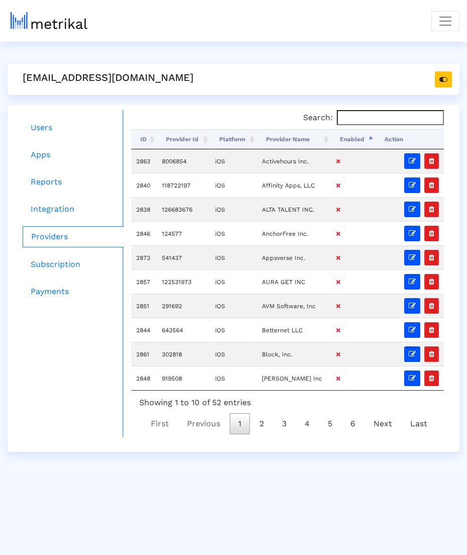
click at [357, 146] on th "Enabled" at bounding box center [353, 139] width 45 height 20
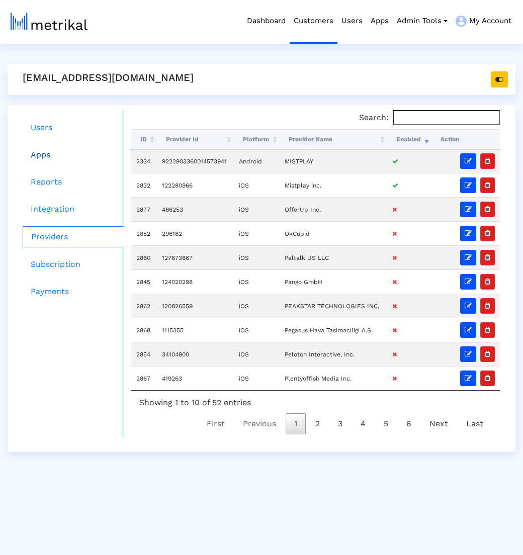
click at [73, 151] on link "Apps" at bounding box center [73, 155] width 101 height 20
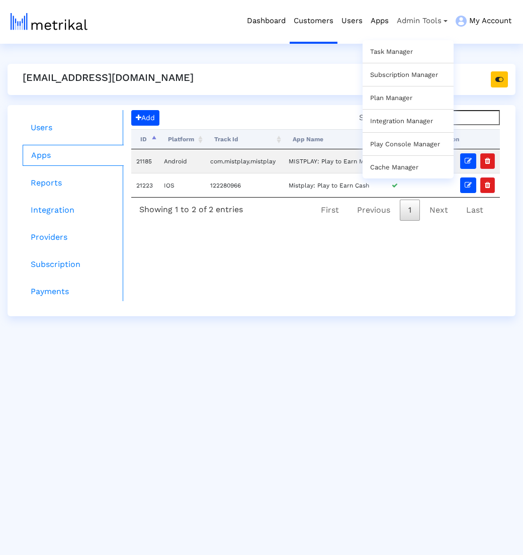
click at [412, 52] on link "Task Manager" at bounding box center [391, 52] width 43 height 8
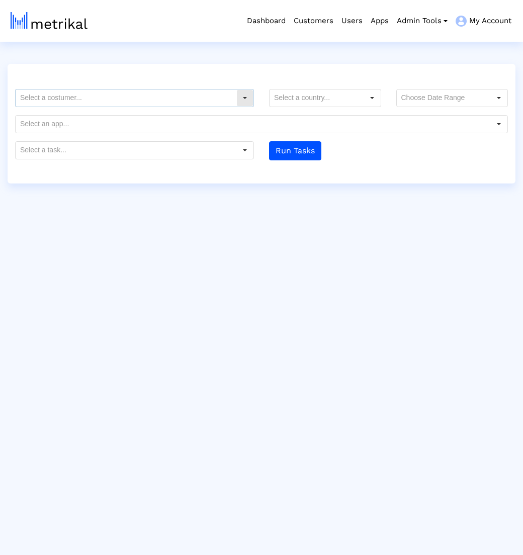
click at [220, 95] on input "text" at bounding box center [126, 98] width 221 height 17
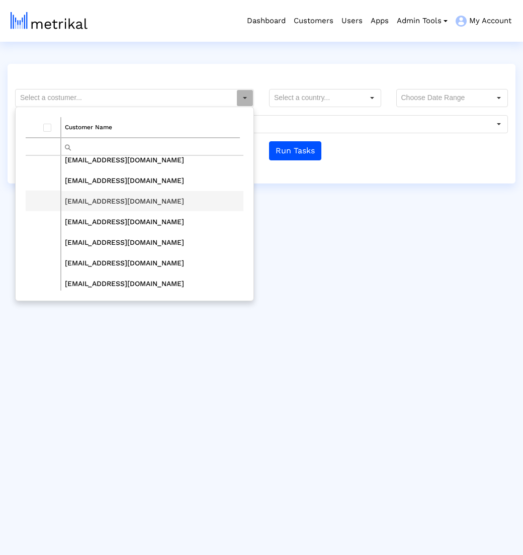
scroll to position [371, 0]
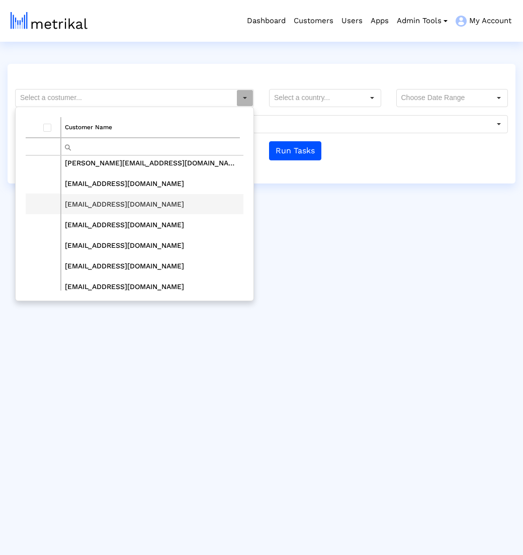
click at [137, 201] on td "[EMAIL_ADDRESS][DOMAIN_NAME]" at bounding box center [152, 204] width 183 height 21
type input "[EMAIL_ADDRESS][DOMAIN_NAME]"
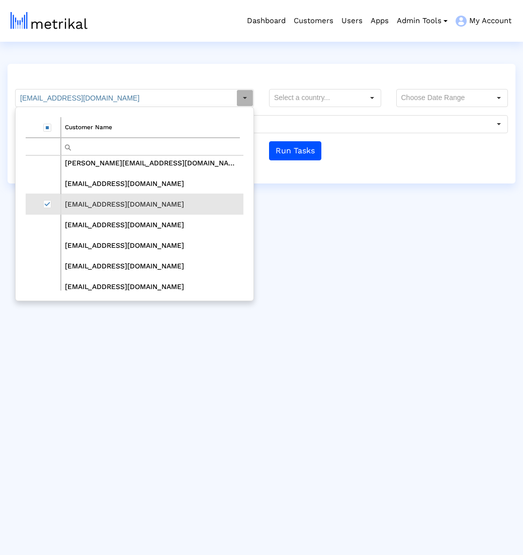
click at [443, 104] on input "text" at bounding box center [444, 98] width 94 height 17
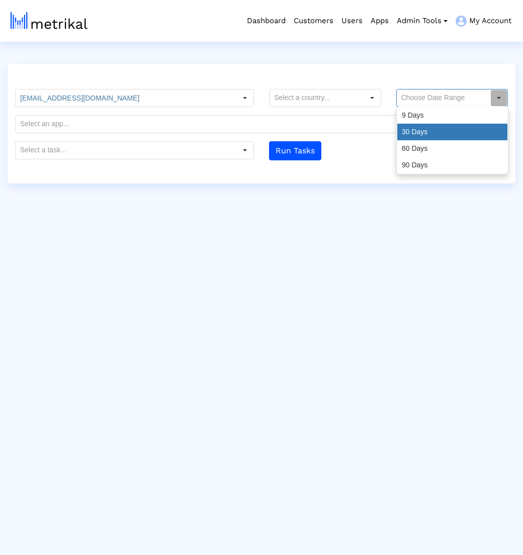
click at [426, 128] on div "30 Days" at bounding box center [452, 132] width 110 height 17
type input "30 Days"
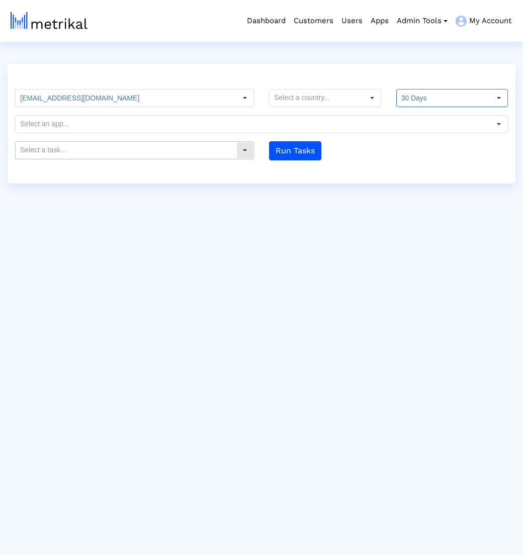
click at [223, 151] on input "text" at bounding box center [126, 150] width 221 height 17
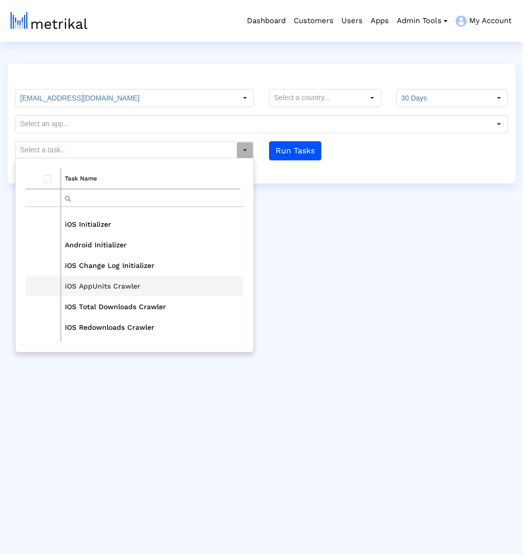
scroll to position [246, 0]
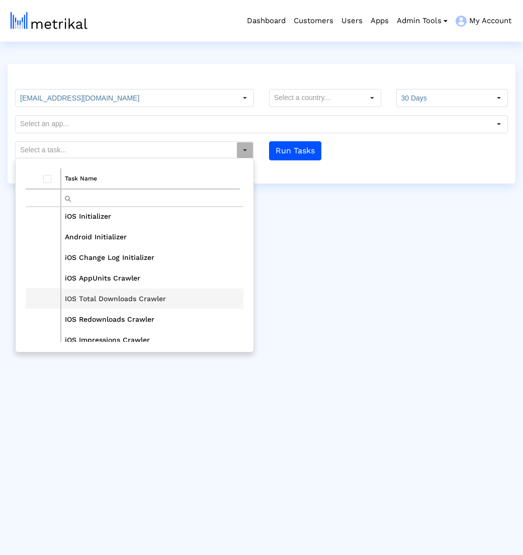
click at [140, 298] on td "IOS Total Downloads Crawler" at bounding box center [152, 298] width 183 height 21
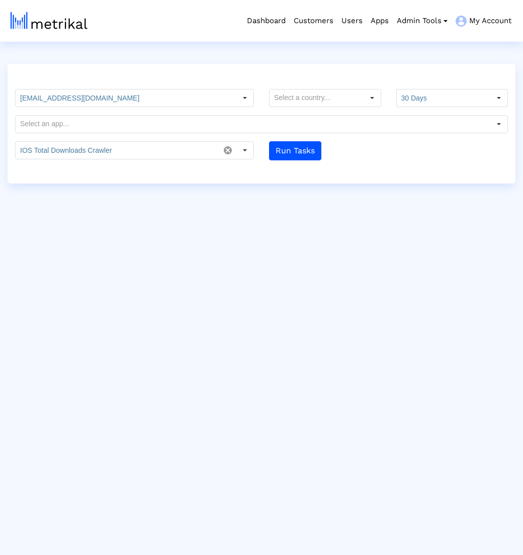
click at [300, 160] on div "[EMAIL_ADDRESS][DOMAIN_NAME] Customer Name [EMAIL_ADDRESS][DOMAIN_NAME] [PERSON…" at bounding box center [262, 124] width 508 height 120
click at [298, 151] on button "Run Tasks" at bounding box center [295, 150] width 52 height 19
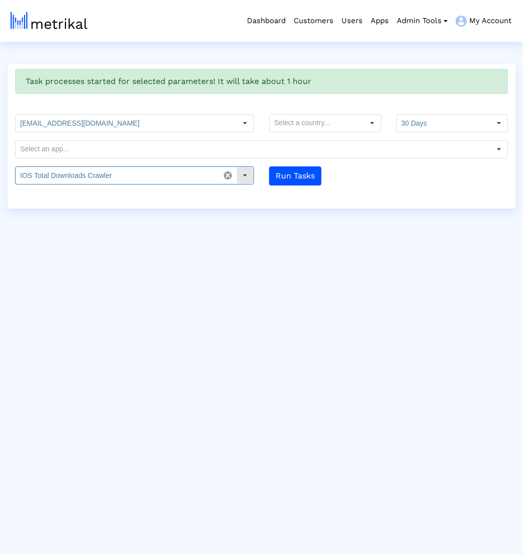
click at [203, 177] on input "IOS Total Downloads Crawler" at bounding box center [118, 175] width 204 height 17
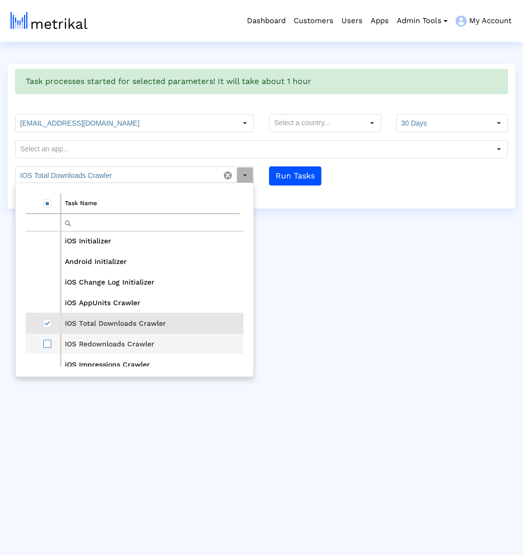
click at [43, 340] on span "Select row" at bounding box center [47, 344] width 8 height 8
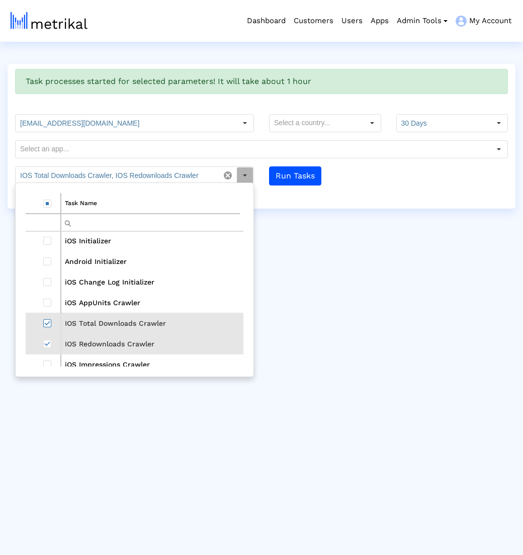
click at [44, 319] on span "Select row" at bounding box center [47, 323] width 8 height 8
type input "IOS Redownloads Crawler"
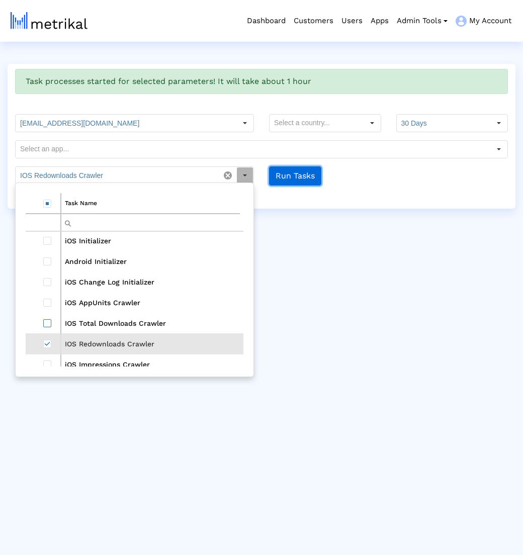
click at [303, 171] on button "Run Tasks" at bounding box center [295, 175] width 52 height 19
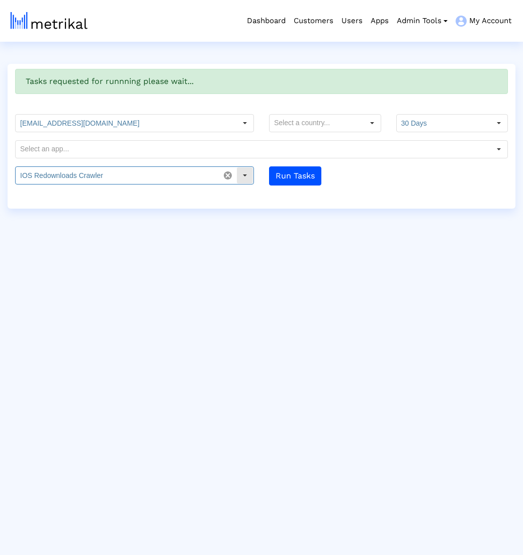
click at [164, 175] on input "IOS Redownloads Crawler" at bounding box center [118, 175] width 204 height 17
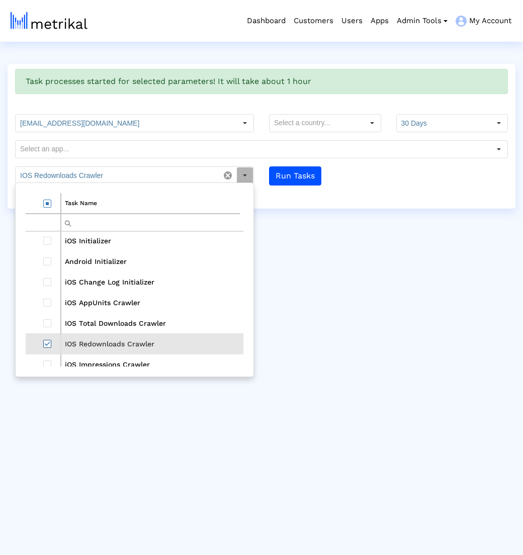
click at [49, 343] on span "Select row" at bounding box center [47, 344] width 8 height 8
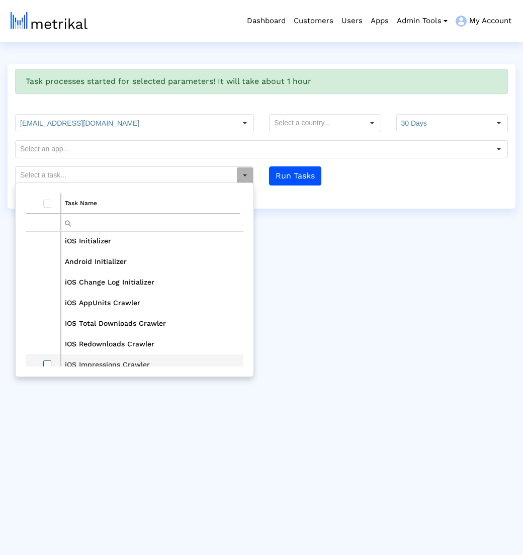
click at [49, 361] on span "Select row" at bounding box center [47, 365] width 8 height 8
type input "iOS Impressions Crawler"
click at [336, 185] on div "Task processes started for selected parameters! It will take about 1 hour [EMAI…" at bounding box center [262, 136] width 508 height 145
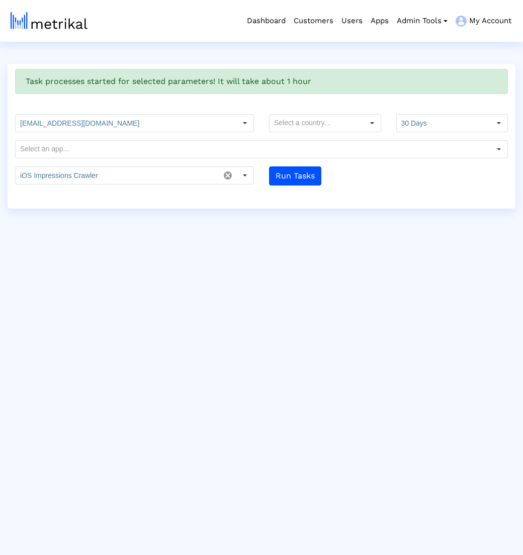
click at [176, 185] on div "Task processes started for selected parameters! It will take about 1 hour [EMAI…" at bounding box center [262, 136] width 508 height 145
click at [165, 176] on input "iOS Impressions Crawler" at bounding box center [118, 175] width 204 height 17
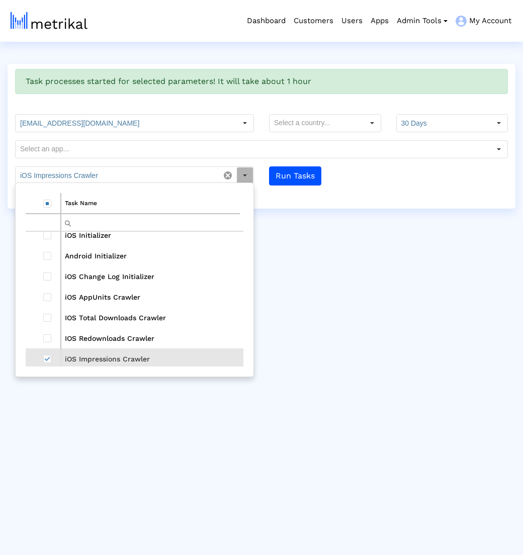
click at [54, 355] on td "Data grid" at bounding box center [43, 359] width 35 height 21
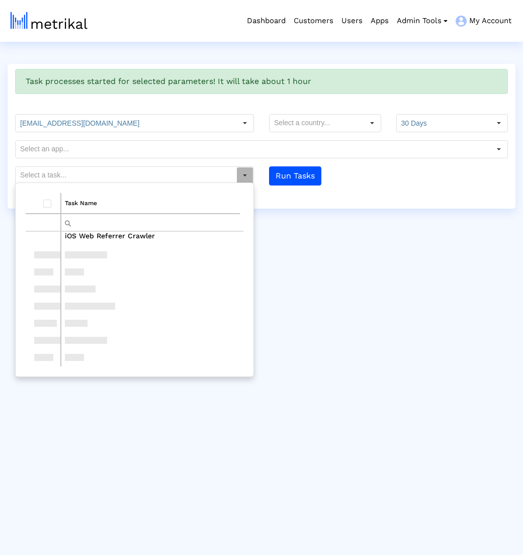
scroll to position [598, 0]
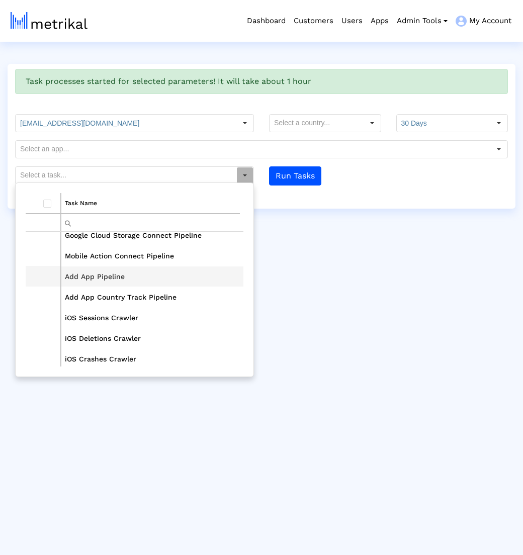
click at [81, 276] on td "Add App Pipeline" at bounding box center [152, 276] width 183 height 21
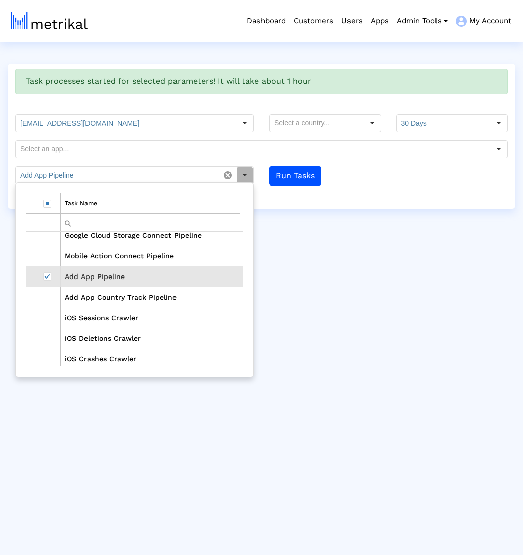
click at [124, 281] on td "Add App Pipeline" at bounding box center [152, 276] width 183 height 21
click at [104, 301] on td "Add App Country Track Pipeline" at bounding box center [152, 297] width 183 height 21
type input "Add App Country Track Pipeline"
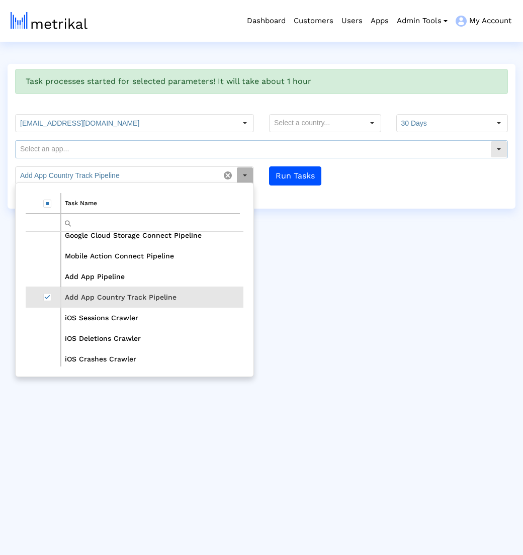
click at [197, 144] on input "text" at bounding box center [253, 149] width 475 height 17
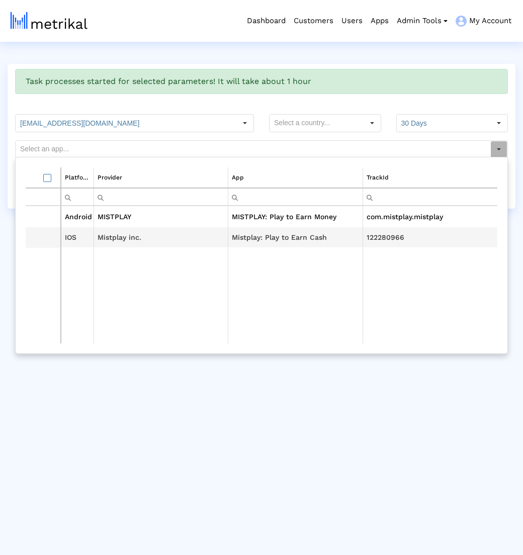
click at [131, 242] on td "Mistplay inc." at bounding box center [161, 237] width 135 height 21
type input "Mistplay: Play to Earn Cash <122280966>"
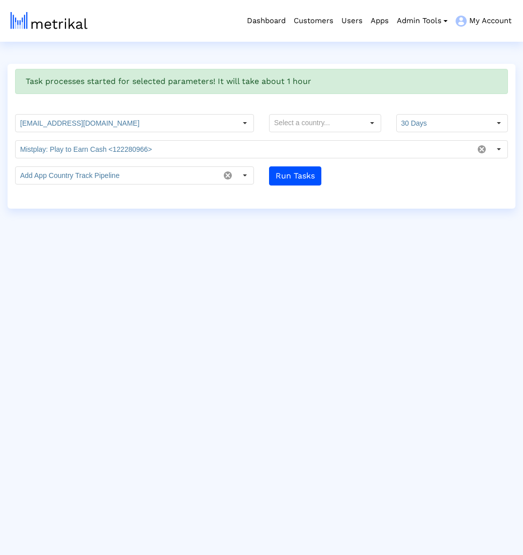
click at [154, 209] on html "Dashboard Customers Users Apps Admin Tools Task Manager Subscription Manager Pl…" at bounding box center [261, 104] width 523 height 209
click at [303, 171] on button "Run Tasks" at bounding box center [295, 175] width 52 height 19
click at [168, 176] on input "Add App Country Track Pipeline" at bounding box center [118, 175] width 204 height 17
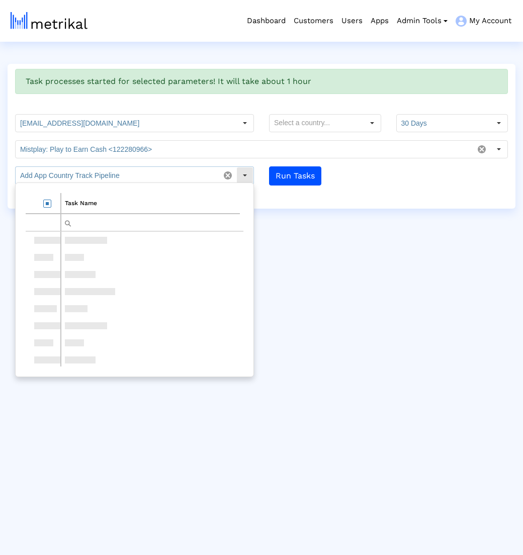
scroll to position [597, 0]
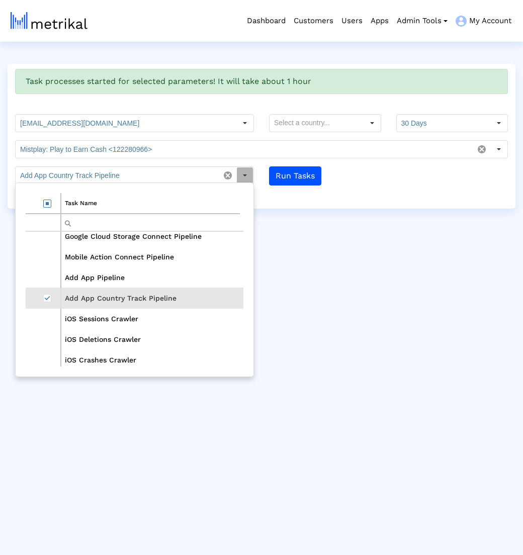
click at [73, 298] on td "Add App Country Track Pipeline" at bounding box center [152, 298] width 183 height 21
click at [24, 293] on div "Task Name App Store Connect Pipeline Google Cloud Storage Connect Pipeline Mobi…" at bounding box center [135, 280] width 238 height 194
click at [44, 294] on span "Select row" at bounding box center [47, 298] width 8 height 8
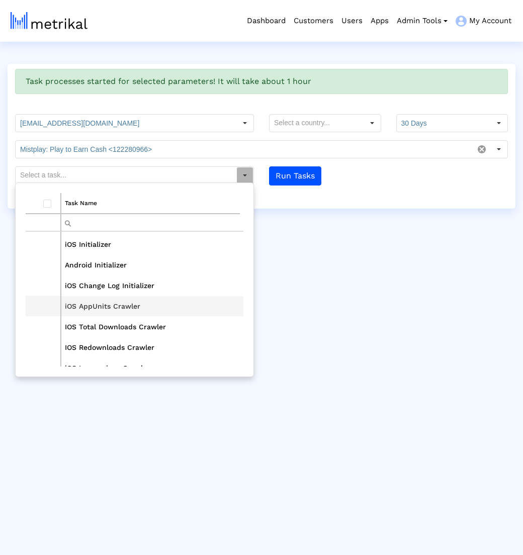
scroll to position [248, 0]
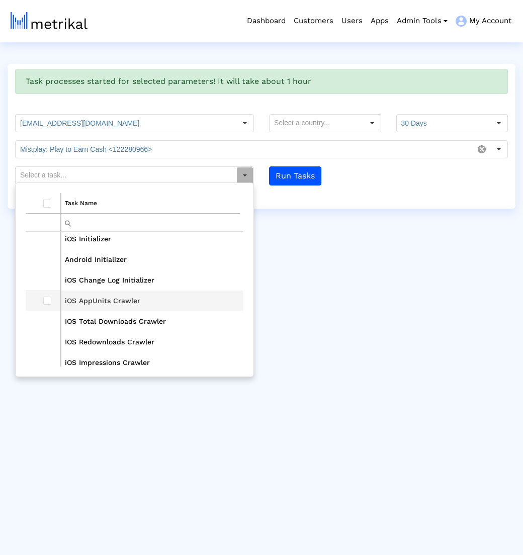
click at [43, 302] on td "Data grid" at bounding box center [43, 300] width 35 height 21
type input "iOS AppUnits Crawler"
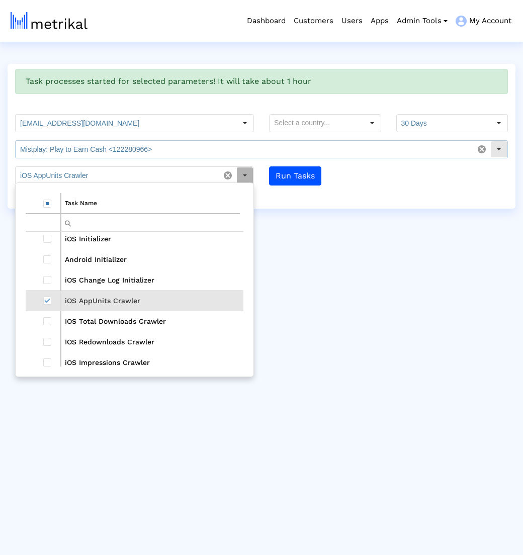
click at [293, 150] on input "Mistplay: Play to Earn Cash <122280966>" at bounding box center [245, 149] width 458 height 17
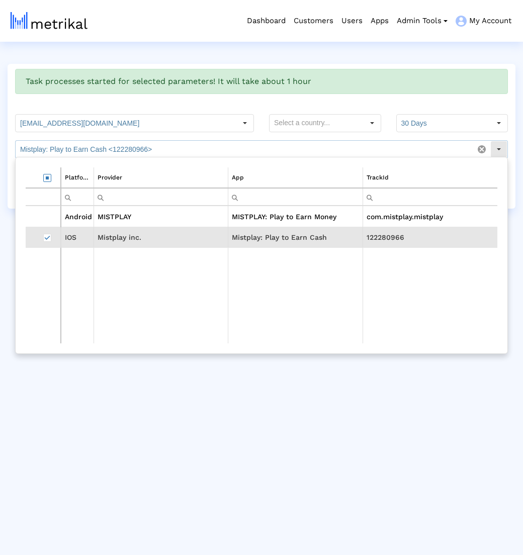
click at [293, 147] on input "Mistplay: Play to Earn Cash <122280966>" at bounding box center [245, 149] width 458 height 17
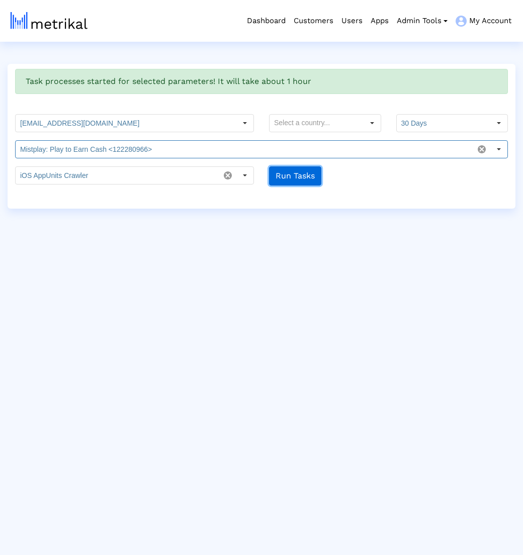
click at [290, 167] on button "Run Tasks" at bounding box center [295, 175] width 52 height 19
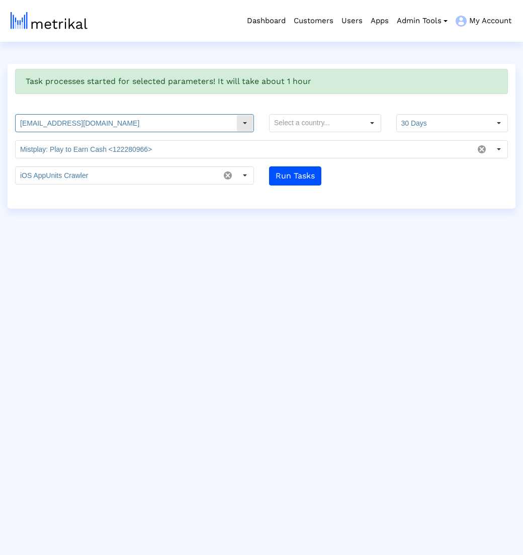
click at [153, 119] on input "[EMAIL_ADDRESS][DOMAIN_NAME]" at bounding box center [126, 123] width 221 height 17
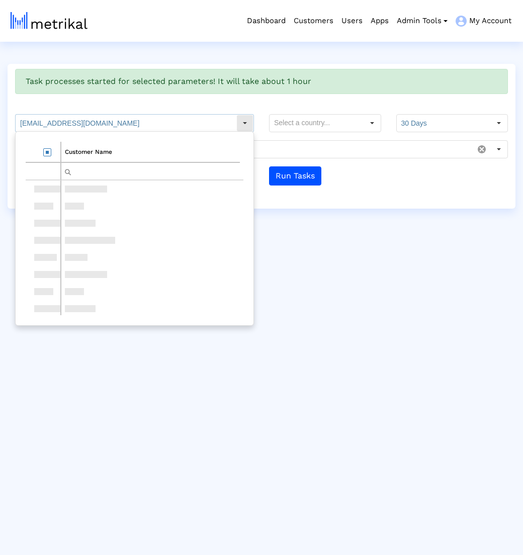
scroll to position [371, 0]
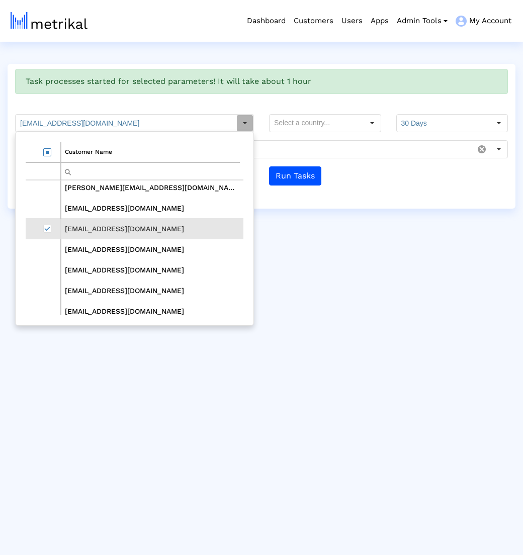
click at [52, 229] on td "Data grid" at bounding box center [43, 228] width 35 height 21
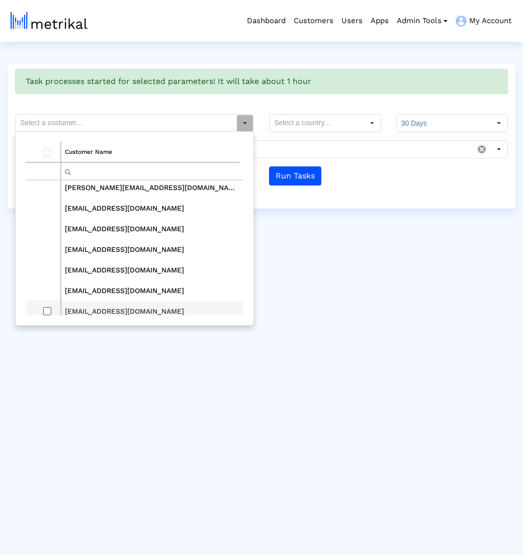
click at [44, 310] on span "Select row" at bounding box center [47, 311] width 8 height 8
type input "dietlogai@shyftup.com"
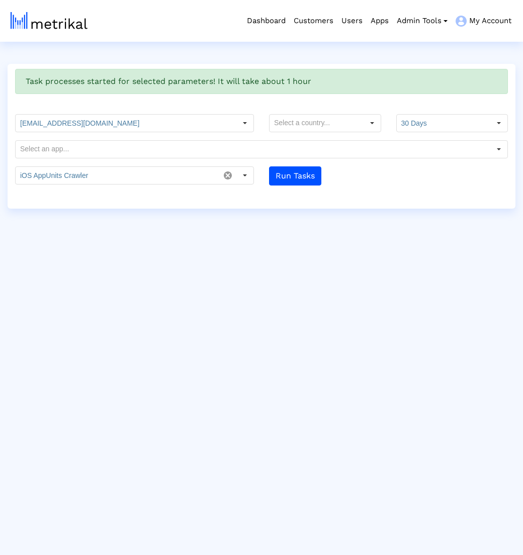
click at [333, 163] on form "dietlogai@shyftup.com 30 Days Pull down to refresh... Release to refresh... Ref…" at bounding box center [262, 149] width 508 height 71
click at [315, 175] on button "Run Tasks" at bounding box center [295, 175] width 52 height 19
click at [141, 116] on input "dietlogai@shyftup.com" at bounding box center [126, 123] width 221 height 17
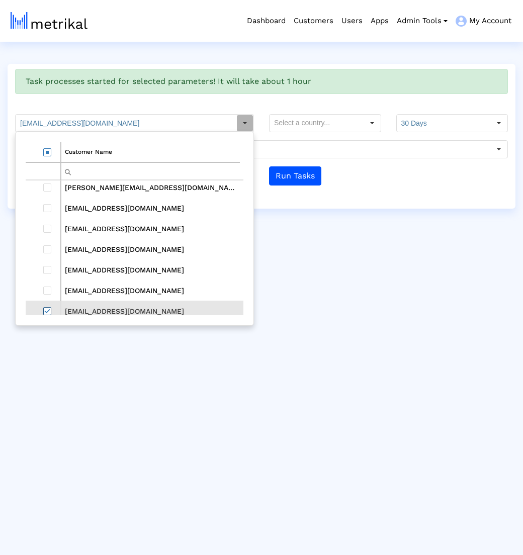
click at [44, 309] on span "Select row" at bounding box center [47, 311] width 8 height 8
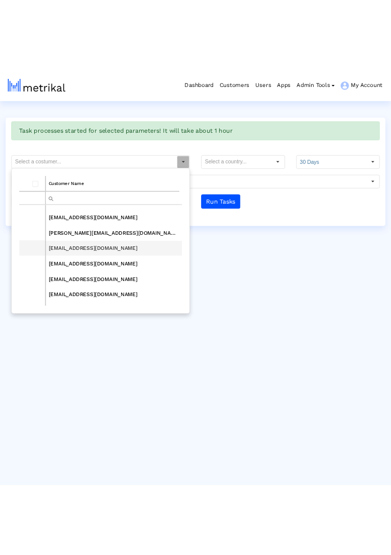
scroll to position [338, 0]
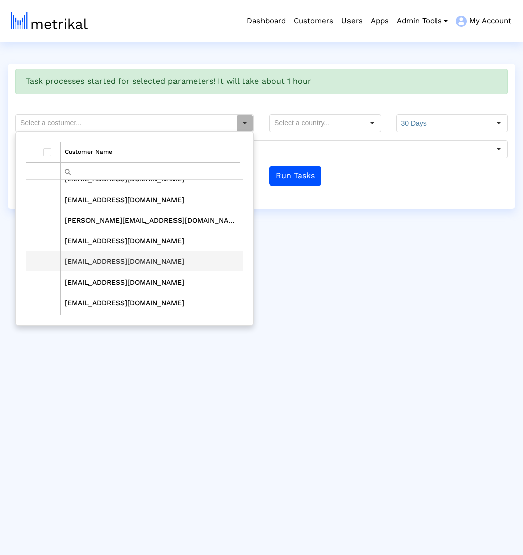
click at [85, 262] on td "[EMAIL_ADDRESS][DOMAIN_NAME]" at bounding box center [152, 261] width 183 height 21
type input "[EMAIL_ADDRESS][DOMAIN_NAME]"
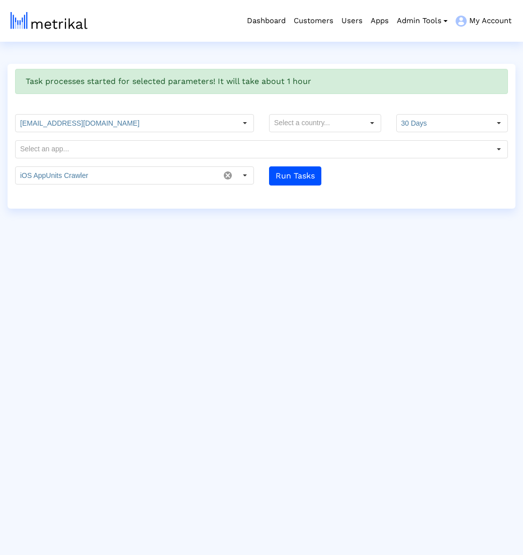
click at [322, 209] on html "Dashboard Customers Users Apps Admin Tools Task Manager Subscription Manager Pl…" at bounding box center [261, 104] width 523 height 209
click at [295, 176] on button "Run Tasks" at bounding box center [295, 175] width 52 height 19
click at [290, 176] on button "Run Tasks" at bounding box center [295, 175] width 52 height 19
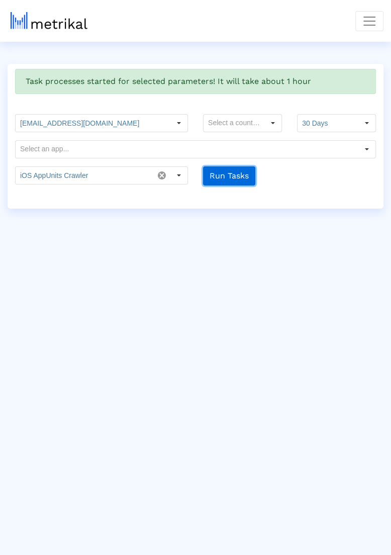
click at [219, 181] on button "Run Tasks" at bounding box center [229, 175] width 52 height 19
click at [109, 176] on input "iOS AppUnits Crawler" at bounding box center [85, 175] width 138 height 17
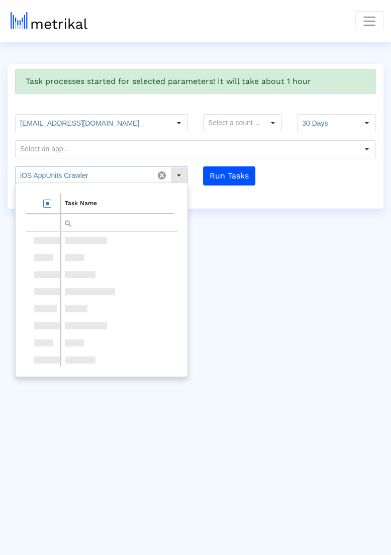
scroll to position [247, 0]
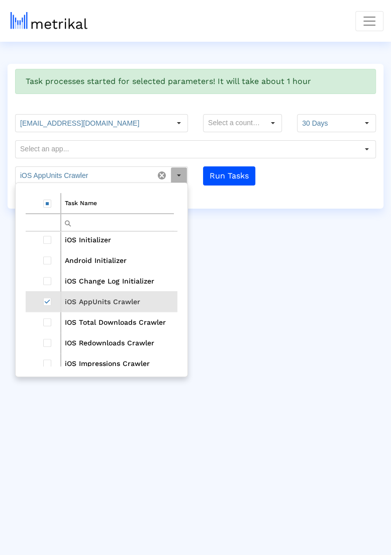
click at [52, 301] on td "Data grid" at bounding box center [43, 301] width 35 height 21
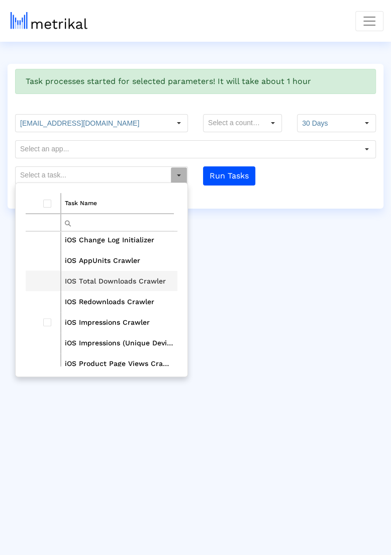
scroll to position [283, 0]
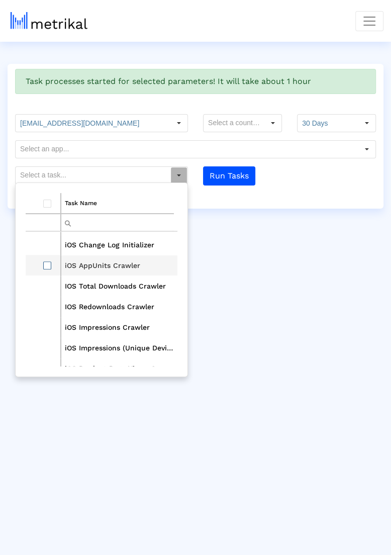
click at [48, 264] on span "Select row" at bounding box center [47, 266] width 8 height 8
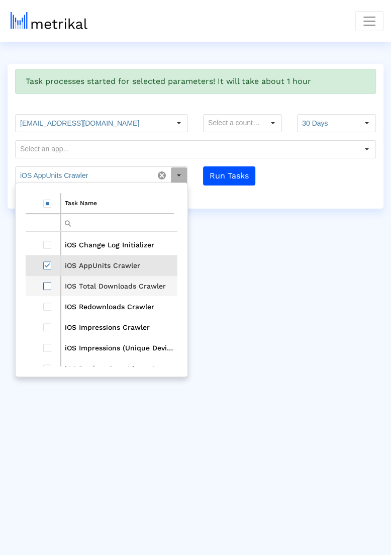
click at [47, 284] on span "Select row" at bounding box center [47, 286] width 8 height 8
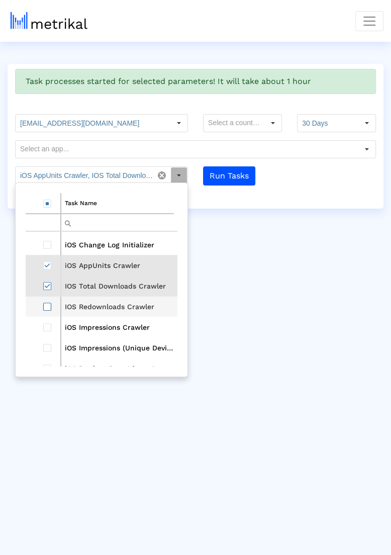
click at [46, 303] on span "Select row" at bounding box center [47, 307] width 8 height 8
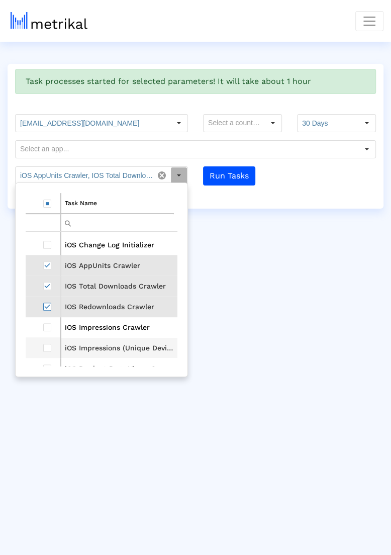
click at [41, 340] on td "Data grid" at bounding box center [43, 347] width 35 height 21
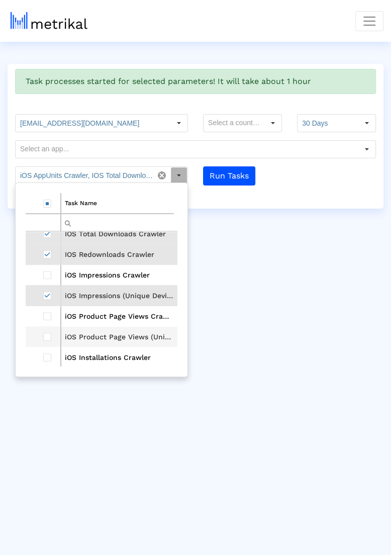
scroll to position [336, 0]
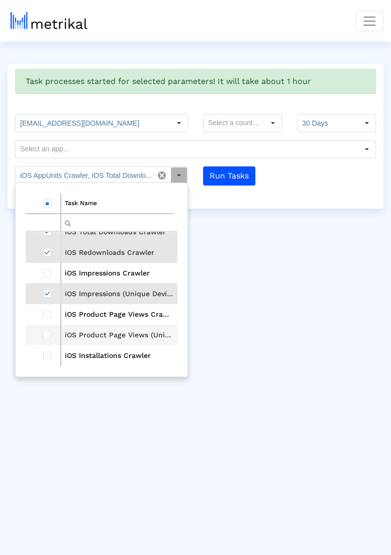
click at [42, 338] on td "Data grid" at bounding box center [43, 334] width 35 height 21
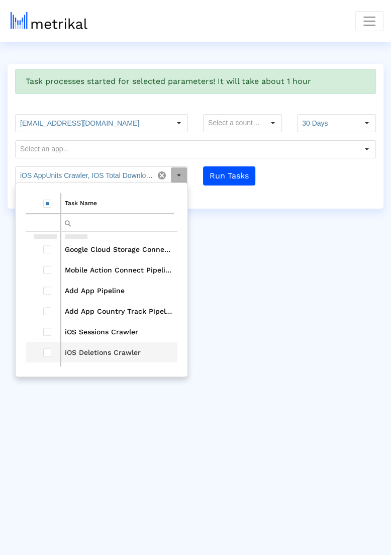
scroll to position [598, 0]
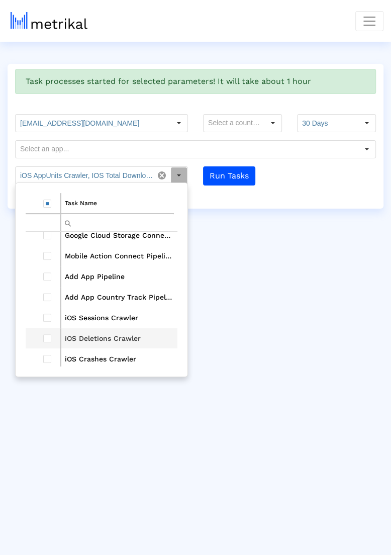
click at [42, 337] on td "Data grid" at bounding box center [43, 338] width 35 height 21
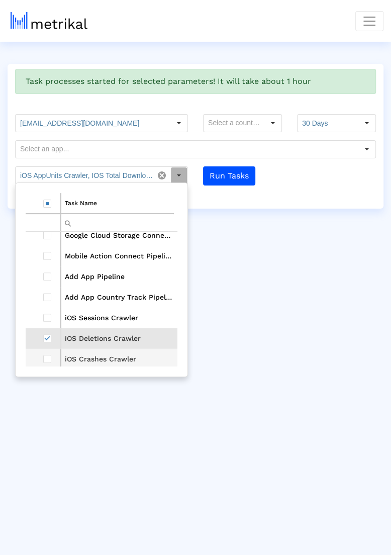
click at [42, 355] on td "Data grid" at bounding box center [43, 359] width 35 height 21
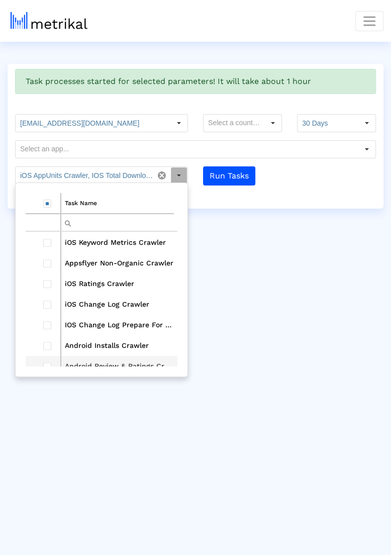
scroll to position [0, 0]
click at [43, 285] on span "Select row" at bounding box center [47, 284] width 8 height 8
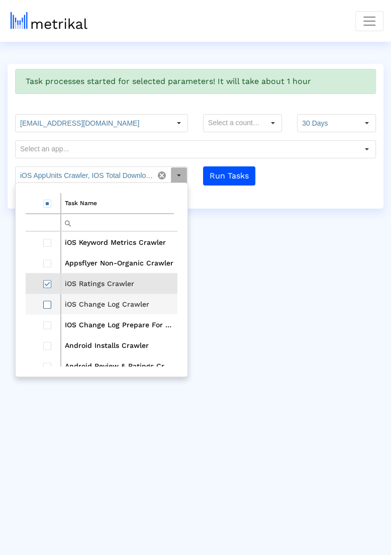
click at [44, 301] on span "Select row" at bounding box center [47, 305] width 8 height 8
type input "iOS AppUnits Crawler, IOS Total Downloads Crawler, IOS Redownloads Crawler, iOS…"
click at [323, 126] on input "30 Days" at bounding box center [328, 123] width 61 height 17
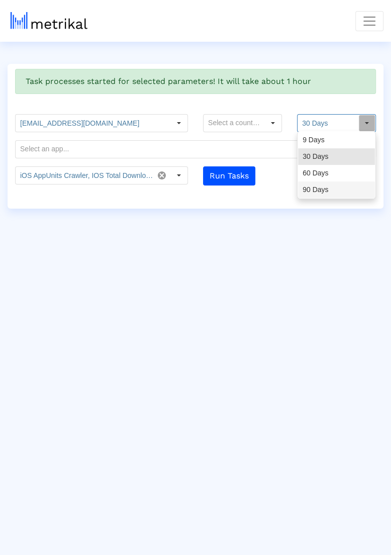
click at [311, 188] on div "90 Days" at bounding box center [336, 190] width 77 height 17
type input "90 Days"
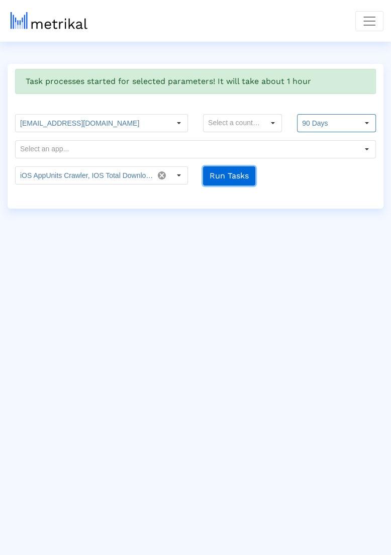
click at [243, 178] on button "Run Tasks" at bounding box center [229, 175] width 52 height 19
click at [99, 174] on input "iOS AppUnits Crawler, IOS Total Downloads Crawler, IOS Redownloads Crawler, iOS…" at bounding box center [85, 175] width 138 height 17
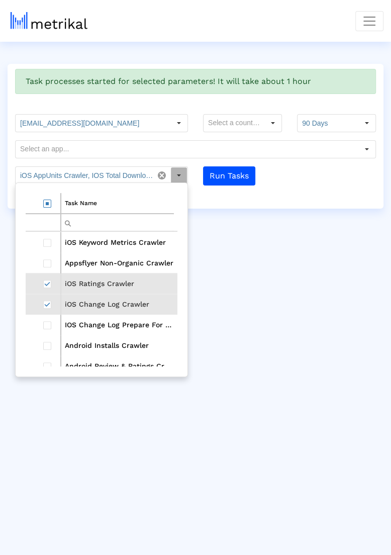
click at [43, 209] on td "Data grid" at bounding box center [43, 203] width 35 height 21
type input "iOS AppUnits Crawler, IOS Total Downloads Crawler, IOS Redownloads Crawler, iOS…"
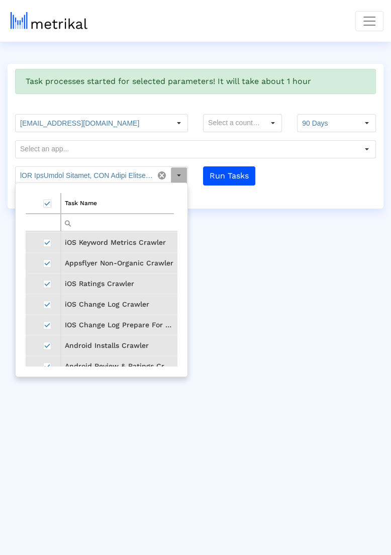
click at [43, 209] on td "Data grid" at bounding box center [43, 203] width 35 height 21
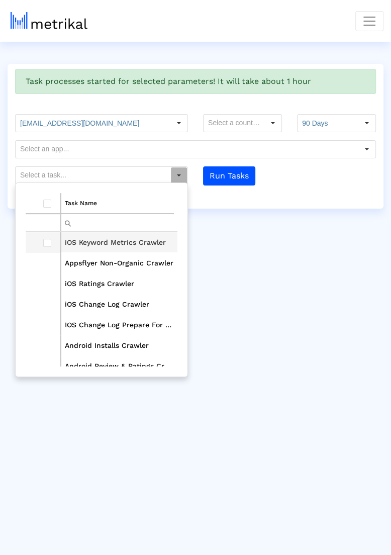
click at [56, 239] on td "Data grid" at bounding box center [43, 242] width 35 height 21
type input "iOS Keyword Metrics Crawler"
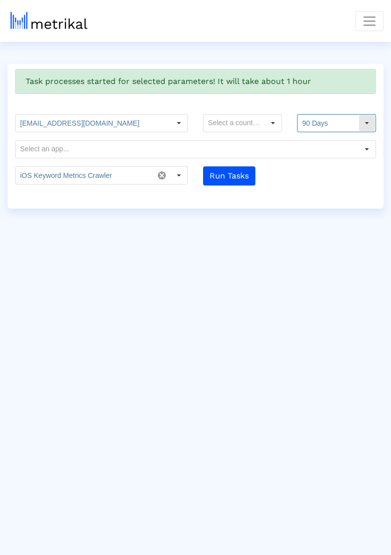
click at [324, 126] on input "90 Days" at bounding box center [328, 123] width 61 height 17
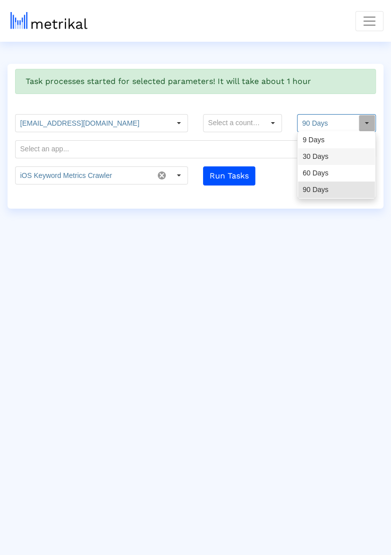
click at [318, 150] on div "30 Days" at bounding box center [336, 156] width 77 height 17
type input "30 Days"
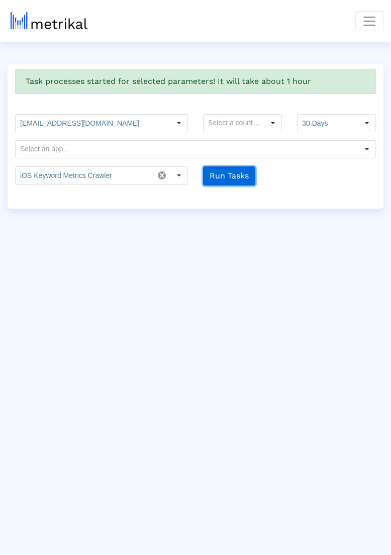
click at [227, 178] on button "Run Tasks" at bounding box center [229, 175] width 52 height 19
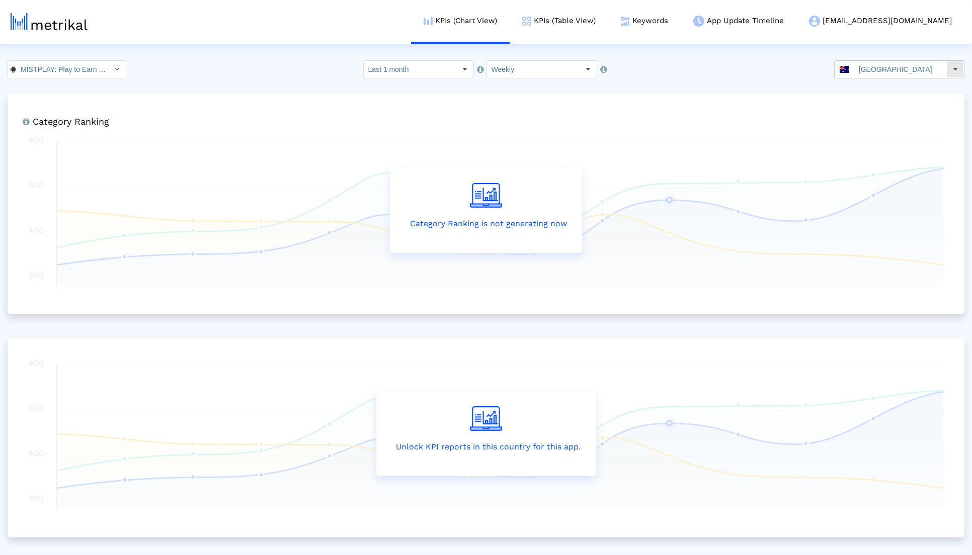
click at [861, 73] on div "[GEOGRAPHIC_DATA]" at bounding box center [890, 69] width 112 height 17
click at [75, 80] on crea-index "MISTPLAY: Play to Earn Money < com.mistplay.mistplay > Select how far back from…" at bounding box center [486, 310] width 972 height 501
click at [75, 74] on input "MISTPLAY: Play to Earn Money < com.mistplay.mistplay >" at bounding box center [61, 69] width 91 height 17
click at [72, 88] on div "MISTPLAY: Play to Earn Money <com.mistplay.mistplay>" at bounding box center [60, 87] width 95 height 10
click at [72, 90] on crea-index "MISTPLAY: Play to Earn Money < com.mistplay.mistplay > Select how far back from…" at bounding box center [486, 310] width 972 height 501
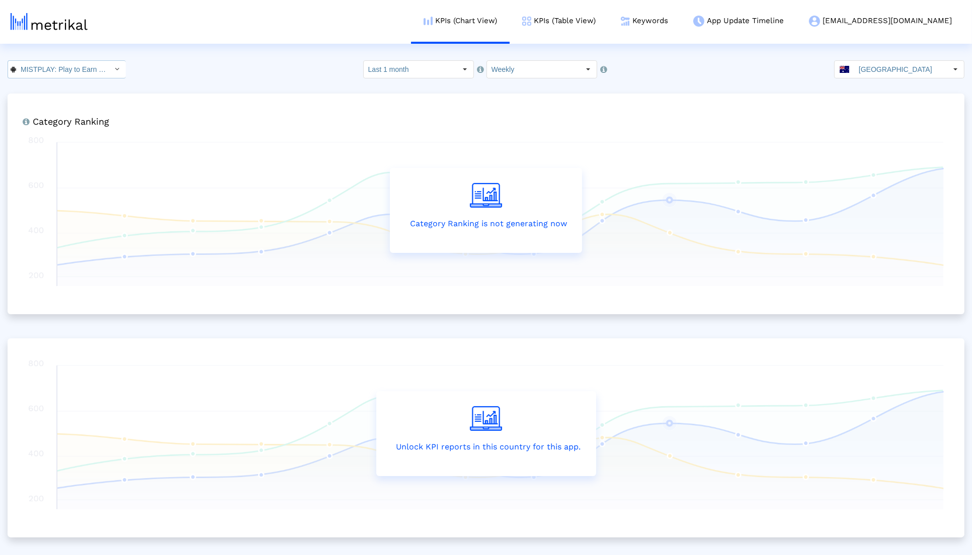
click at [79, 70] on input "MISTPLAY: Play to Earn Money < com.mistplay.mistplay >" at bounding box center [61, 69] width 91 height 17
drag, startPoint x: 75, startPoint y: 94, endPoint x: 72, endPoint y: 104, distance: 10.9
click at [73, 104] on div "MISTPLAY: Play to Earn Money <com.mistplay.mistplay> Mistplay: Play to Earn Cas…" at bounding box center [61, 94] width 104 height 33
click at [72, 104] on div "Mistplay: Play to Earn Cash <122280966>" at bounding box center [60, 104] width 95 height 10
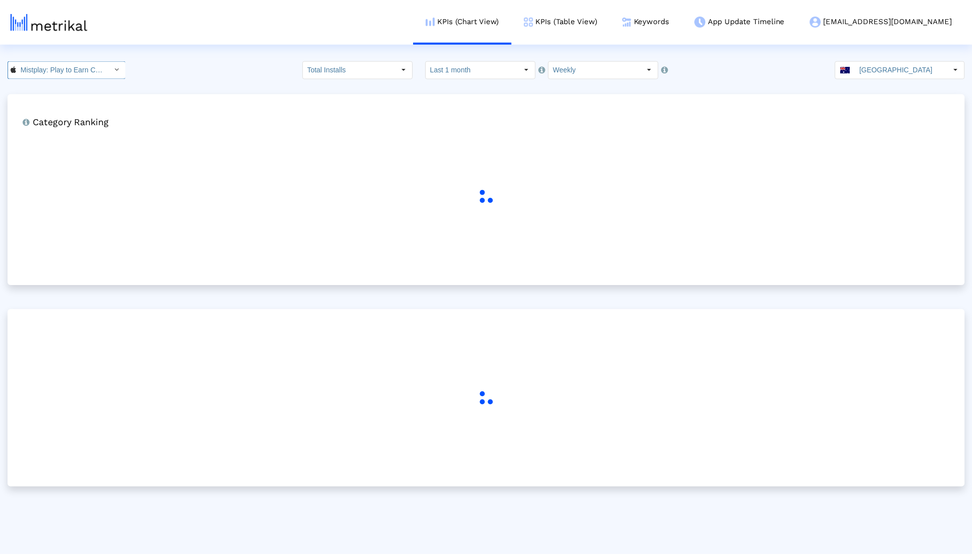
scroll to position [0, 63]
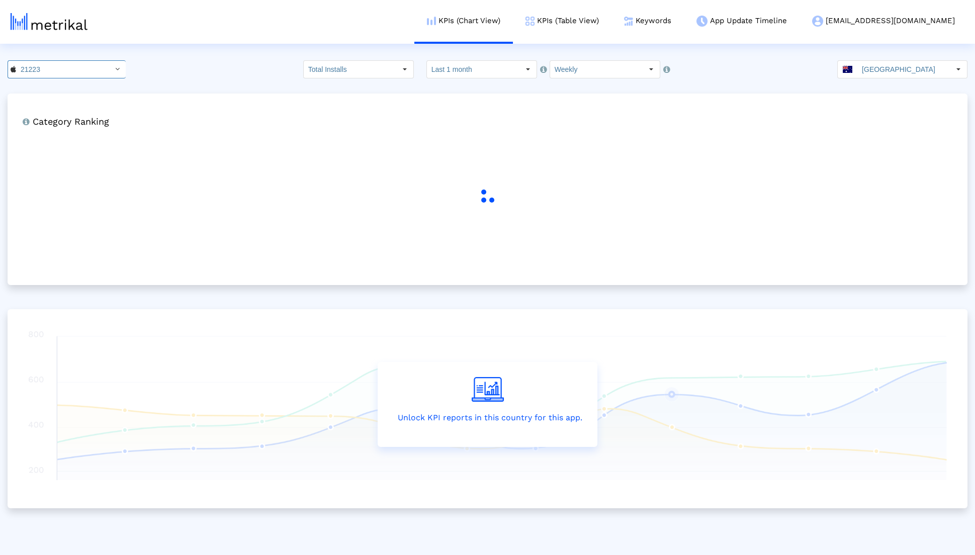
click at [880, 60] on dx-select-box "Australia Pull down to refresh... Release to refresh... Refreshing... [GEOGRAPH…" at bounding box center [902, 69] width 130 height 18
click at [880, 64] on input "[GEOGRAPHIC_DATA]" at bounding box center [903, 69] width 93 height 17
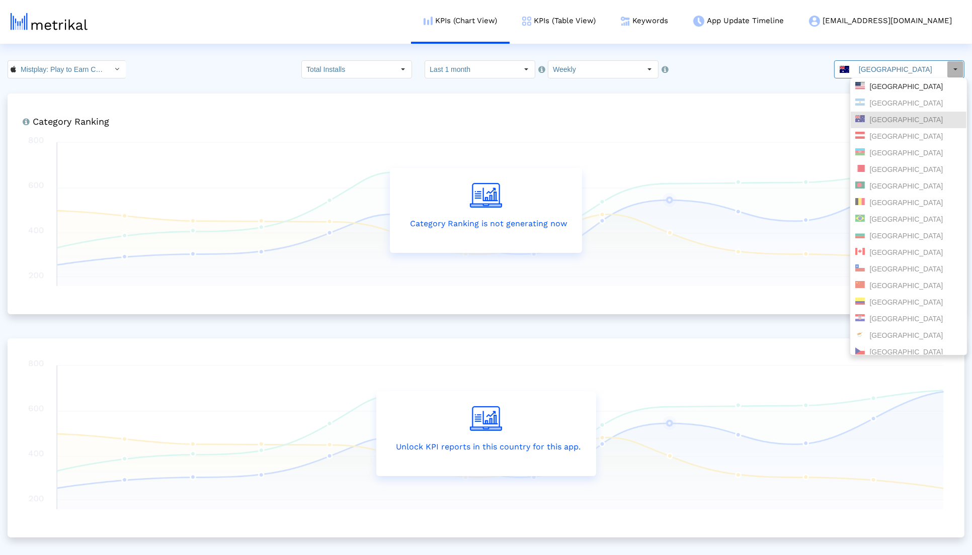
click at [878, 83] on div "[GEOGRAPHIC_DATA]" at bounding box center [908, 87] width 107 height 10
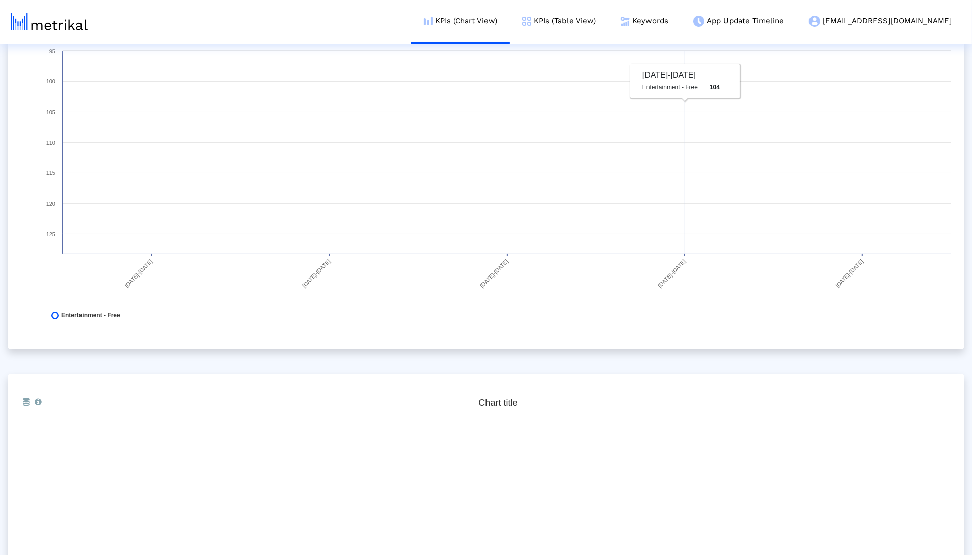
scroll to position [369, 0]
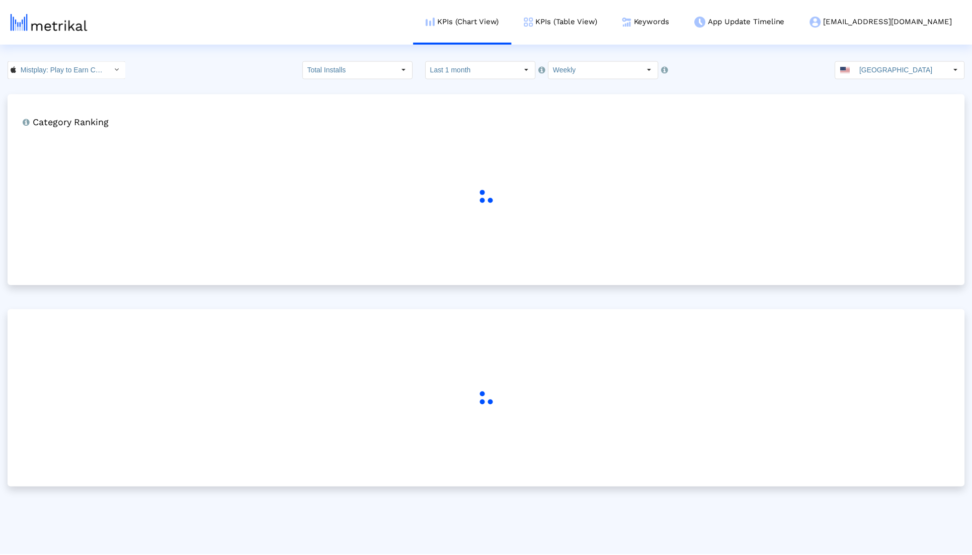
scroll to position [519, 0]
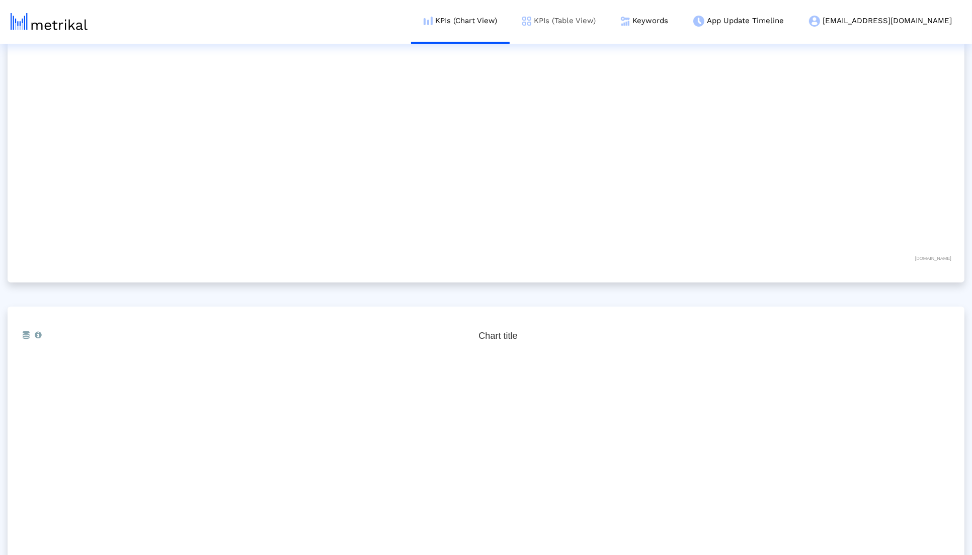
click at [590, 24] on link "KPIs (Table View)" at bounding box center [558, 21] width 99 height 42
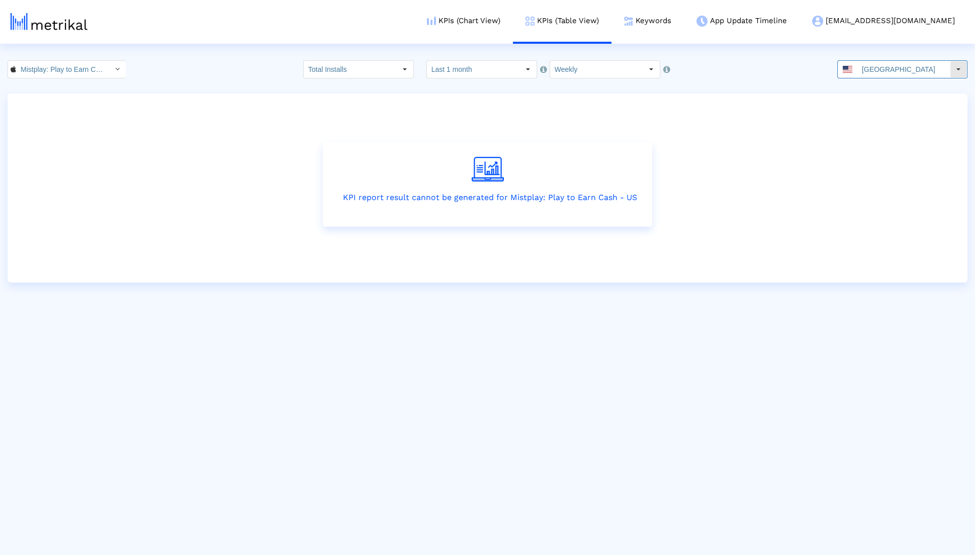
click at [903, 74] on input "[GEOGRAPHIC_DATA]" at bounding box center [903, 69] width 93 height 17
click at [410, 62] on div "Select" at bounding box center [405, 69] width 16 height 16
click at [370, 115] on div "Redownloads" at bounding box center [370, 120] width 97 height 17
click at [386, 72] on input "Redownloads" at bounding box center [350, 69] width 93 height 17
click at [384, 81] on div "Total Installs" at bounding box center [370, 86] width 97 height 17
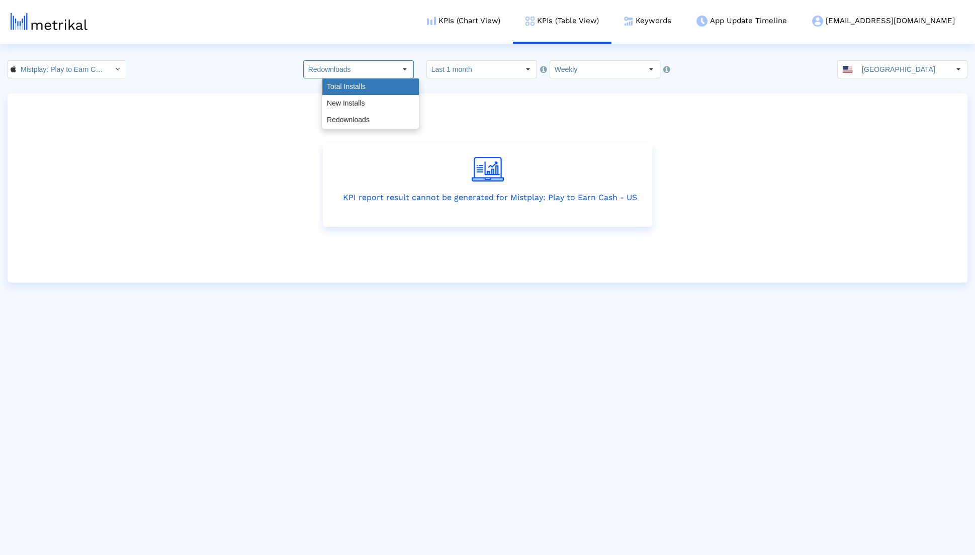
type input "Total Installs"
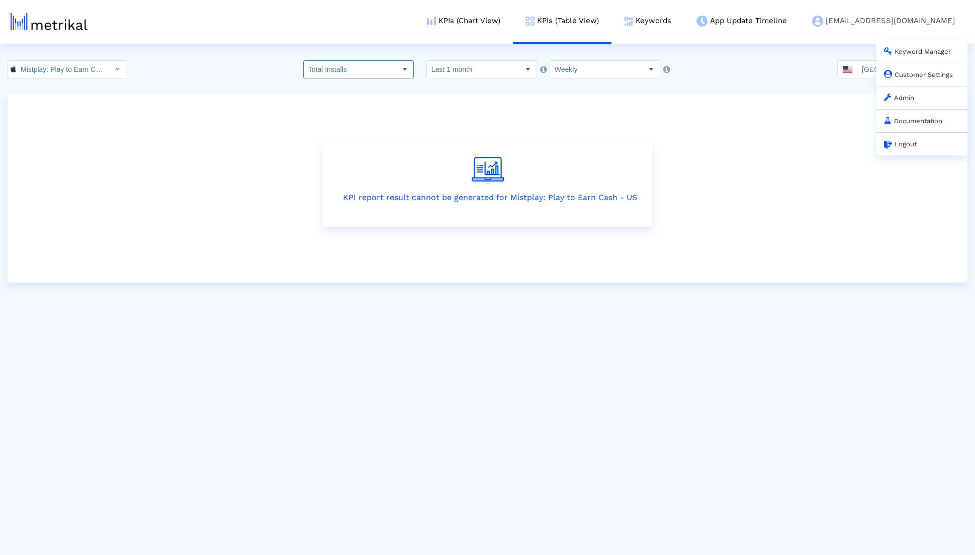
click at [891, 69] on div "Customer Settings" at bounding box center [922, 74] width 91 height 23
click at [890, 72] on icon at bounding box center [888, 74] width 8 height 8
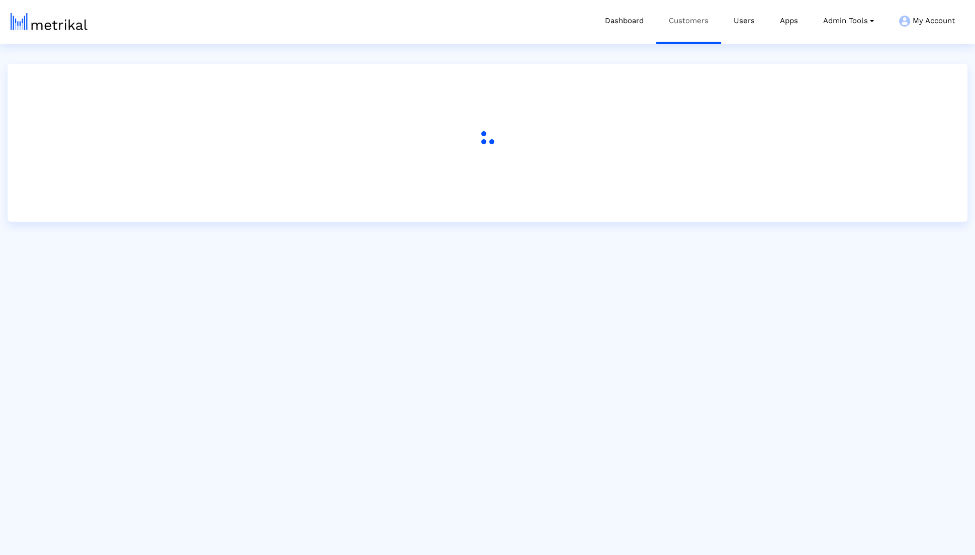
click at [699, 33] on link "Customers" at bounding box center [688, 21] width 65 height 42
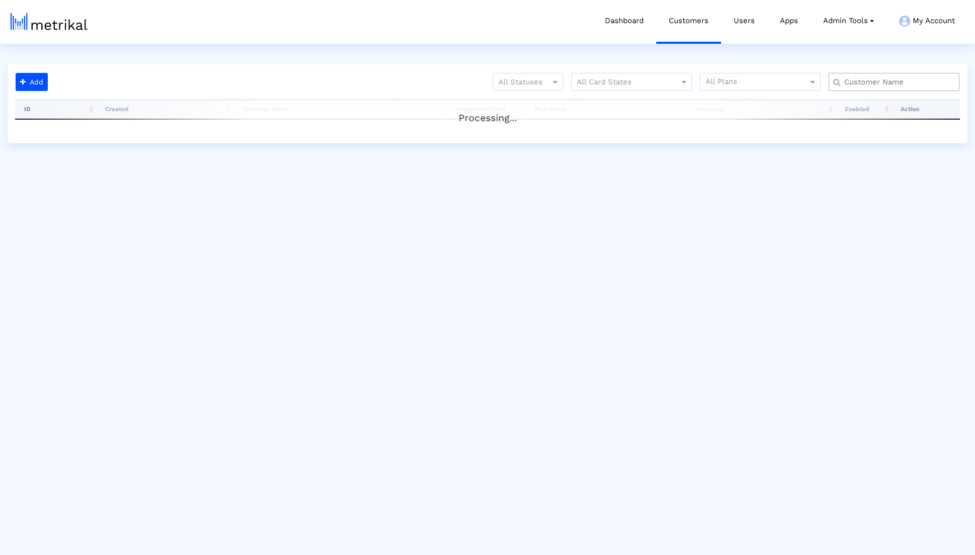
click at [890, 82] on input "text" at bounding box center [896, 82] width 118 height 11
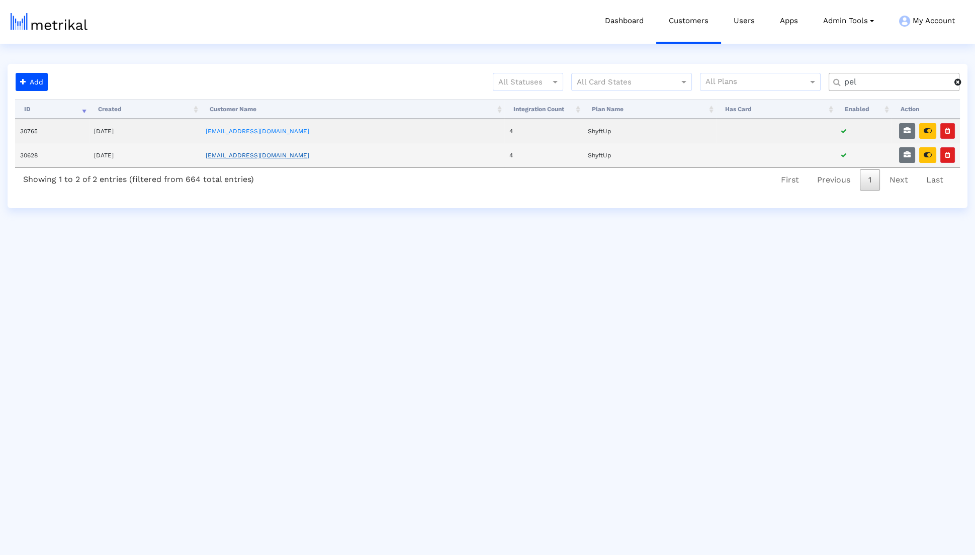
type input "pel"
click at [249, 155] on link "peloton@shyftup.com" at bounding box center [258, 155] width 104 height 7
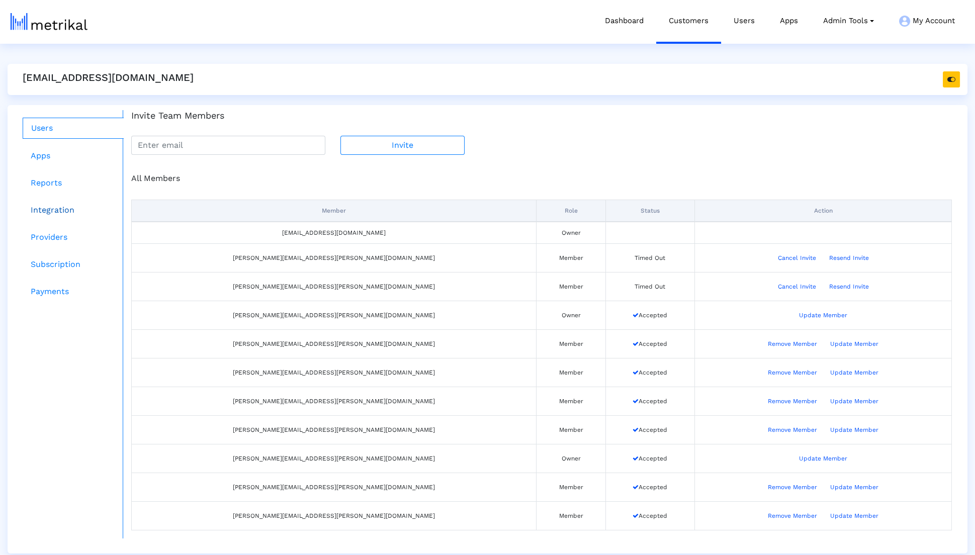
click at [72, 208] on link "Integration" at bounding box center [73, 210] width 101 height 20
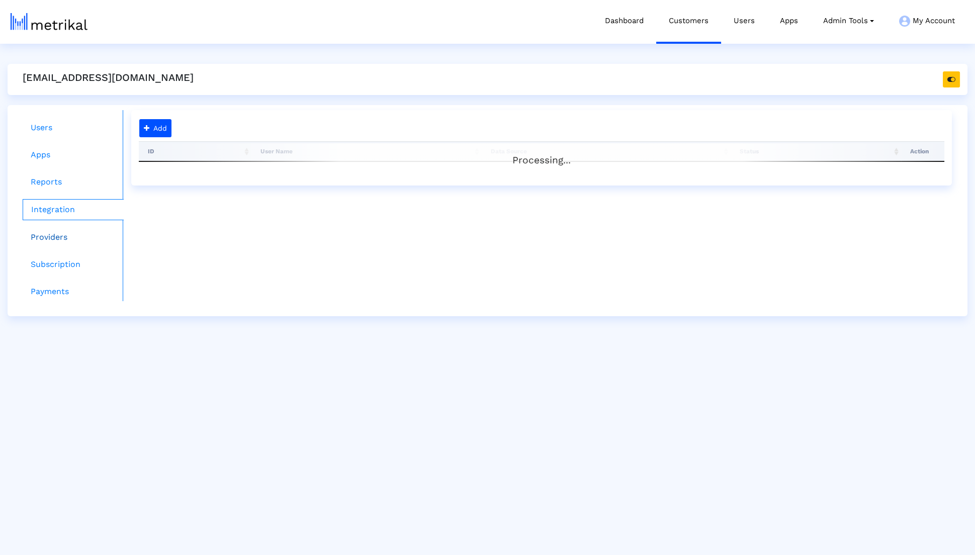
click at [64, 230] on link "Providers" at bounding box center [73, 237] width 101 height 20
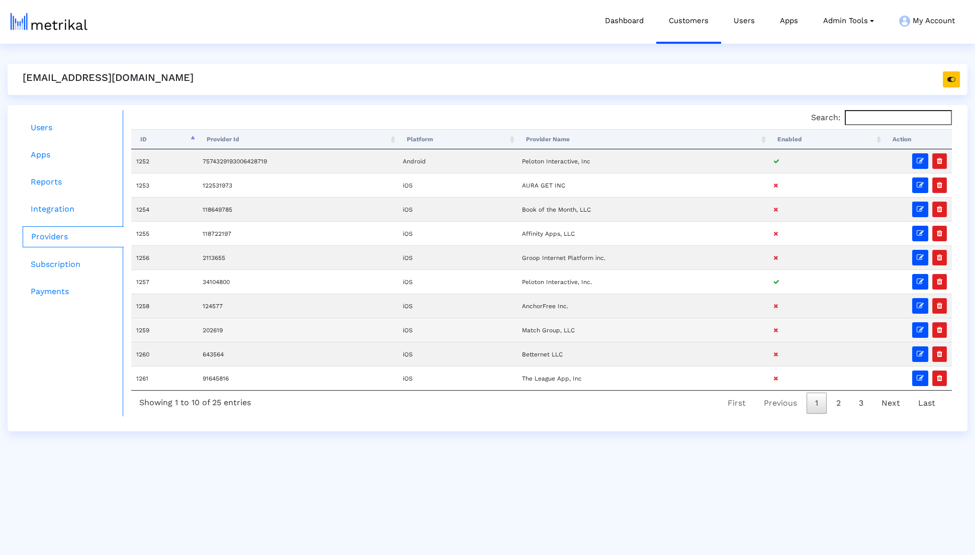
click at [549, 332] on td "Match Group, LLC" at bounding box center [642, 330] width 251 height 24
click at [674, 38] on link "Customers" at bounding box center [688, 21] width 65 height 42
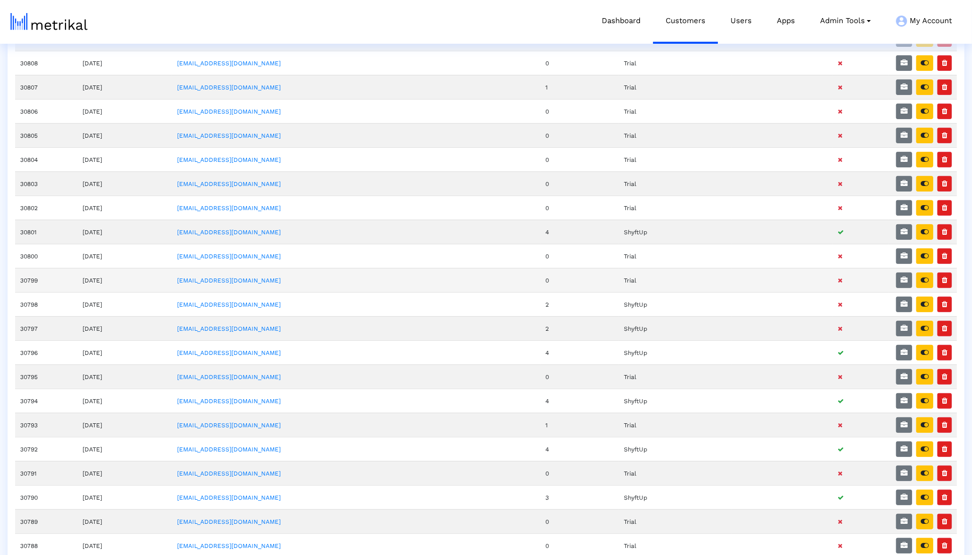
scroll to position [290, 0]
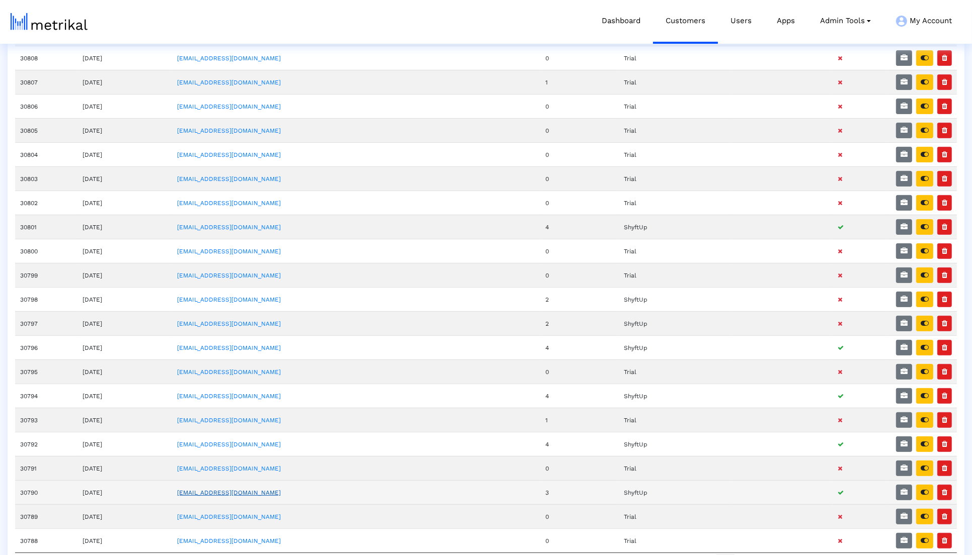
click at [250, 489] on link "[EMAIL_ADDRESS][DOMAIN_NAME]" at bounding box center [229, 492] width 104 height 7
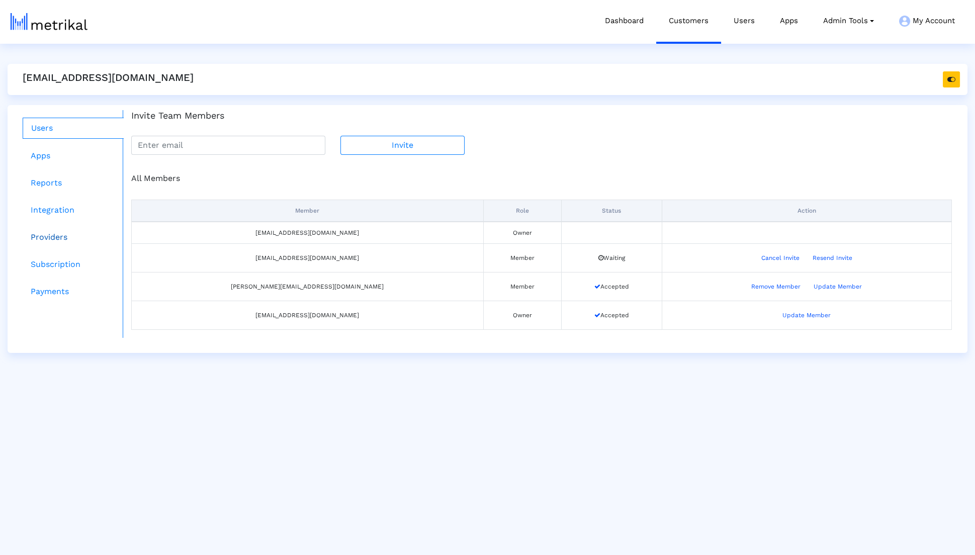
click at [81, 235] on link "Providers" at bounding box center [73, 237] width 101 height 20
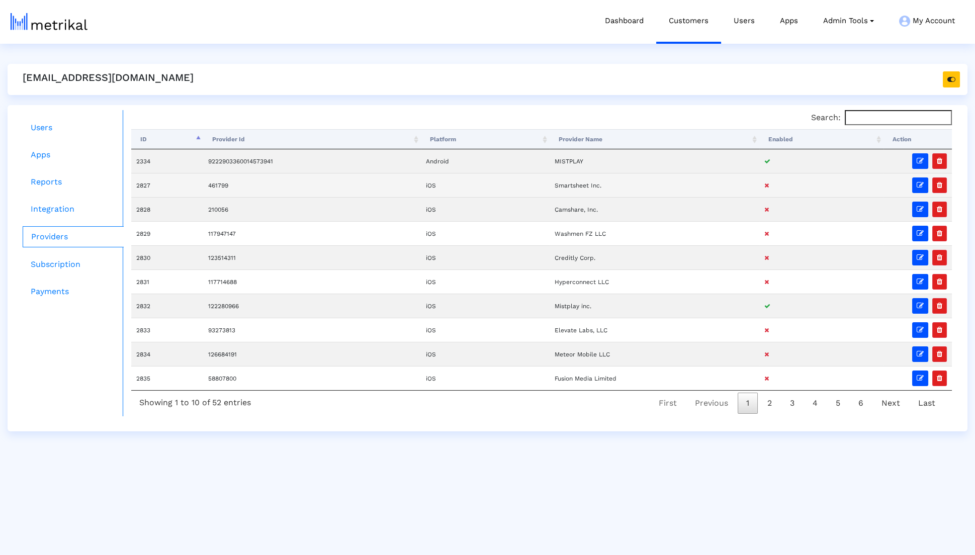
click at [577, 182] on td "Smartsheet Inc." at bounding box center [654, 185] width 209 height 24
copy td "Smartsheet"
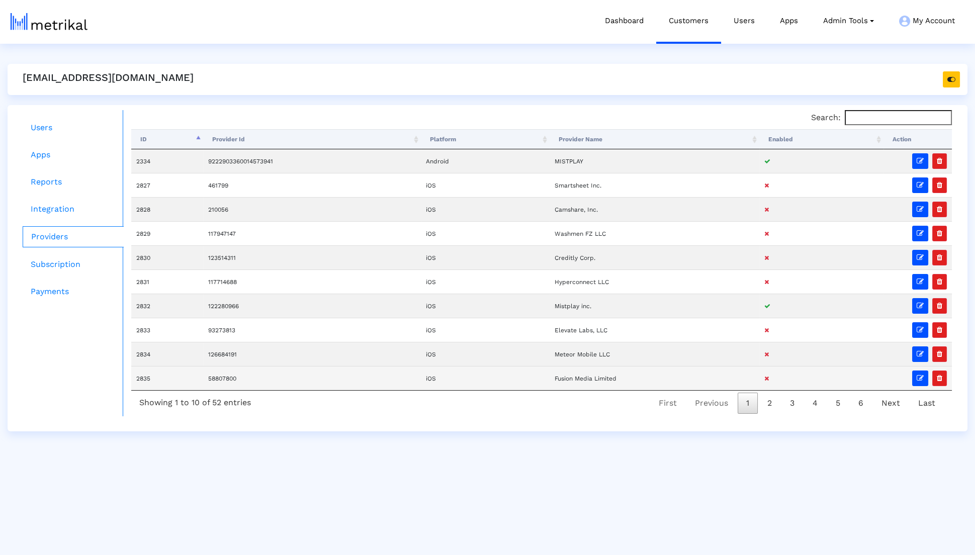
click at [366, 376] on td "58807800" at bounding box center [312, 378] width 218 height 24
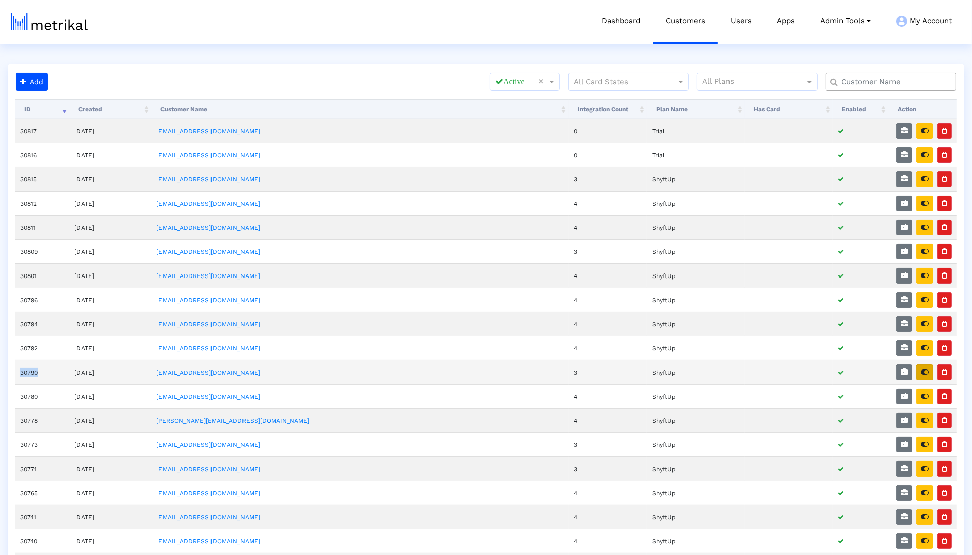
click at [918, 365] on button "button" at bounding box center [924, 373] width 17 height 16
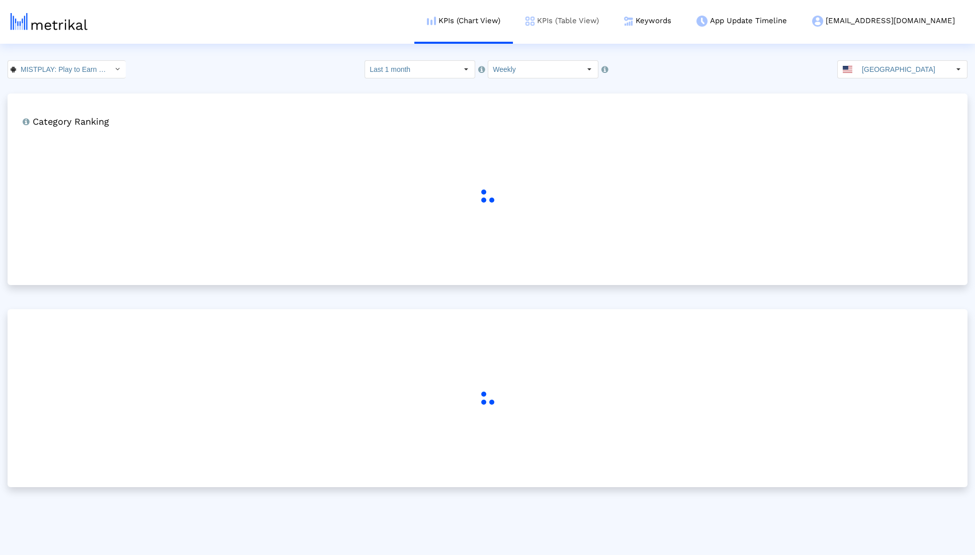
click at [605, 13] on link "KPIs (Table View)" at bounding box center [562, 21] width 99 height 42
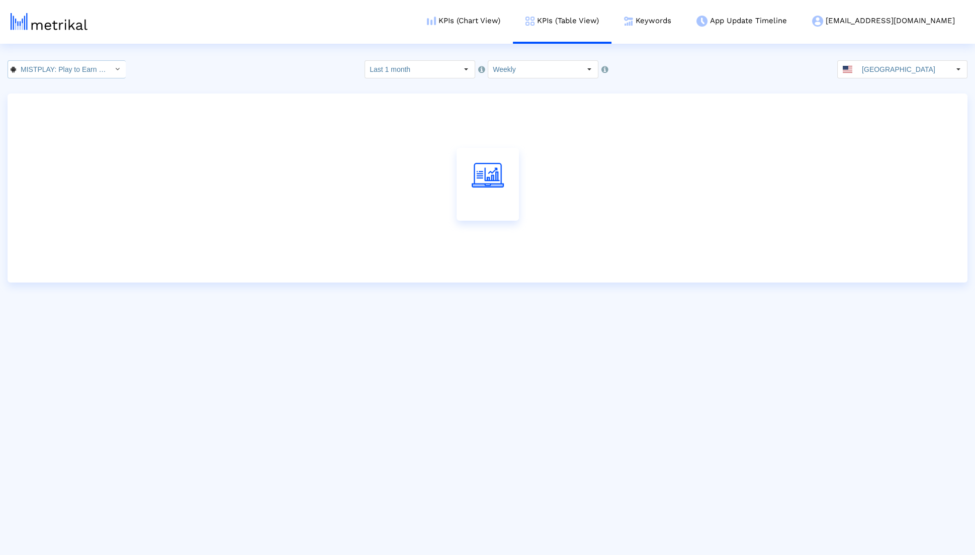
click at [109, 64] on div "Select" at bounding box center [117, 69] width 16 height 16
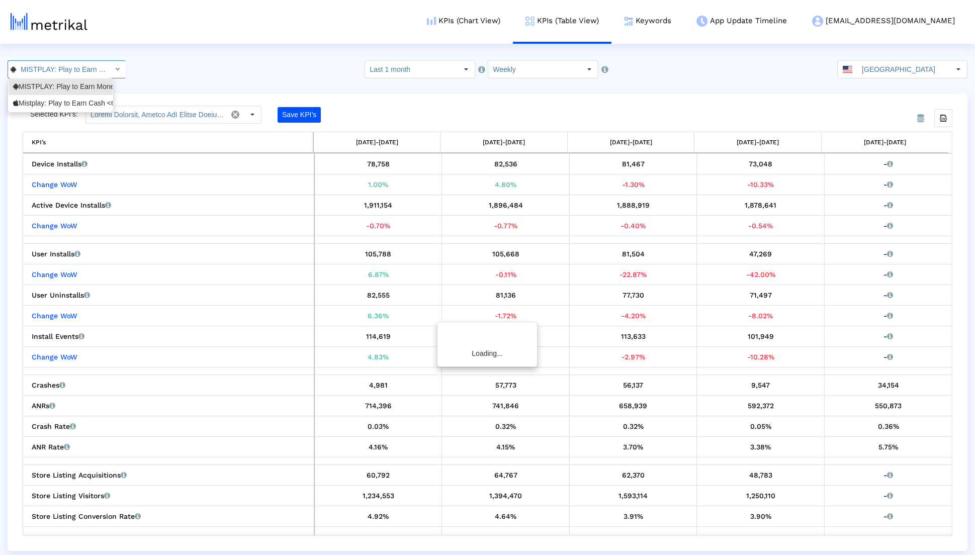
scroll to position [0, 109]
click at [81, 99] on div "Mistplay: Play to Earn Cash <6739352969>" at bounding box center [60, 104] width 95 height 10
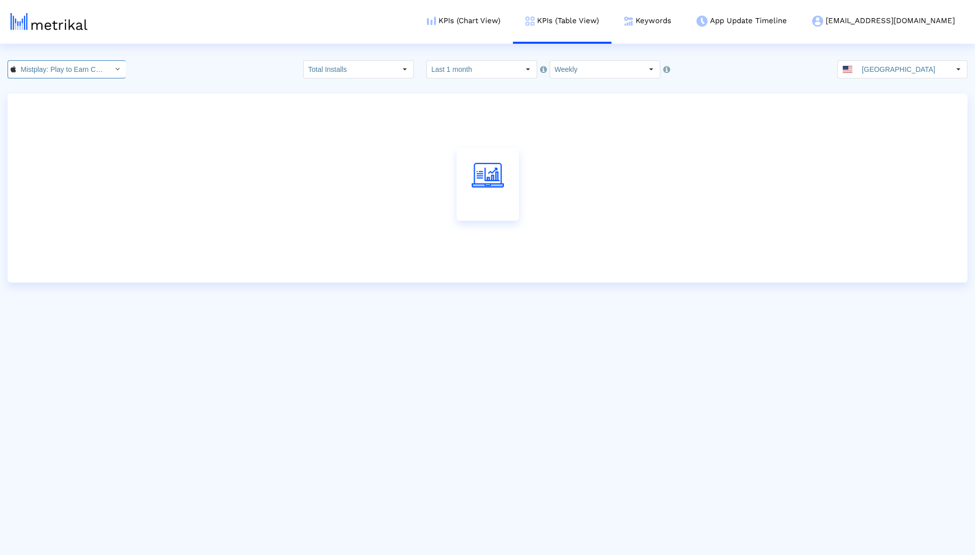
scroll to position [0, 66]
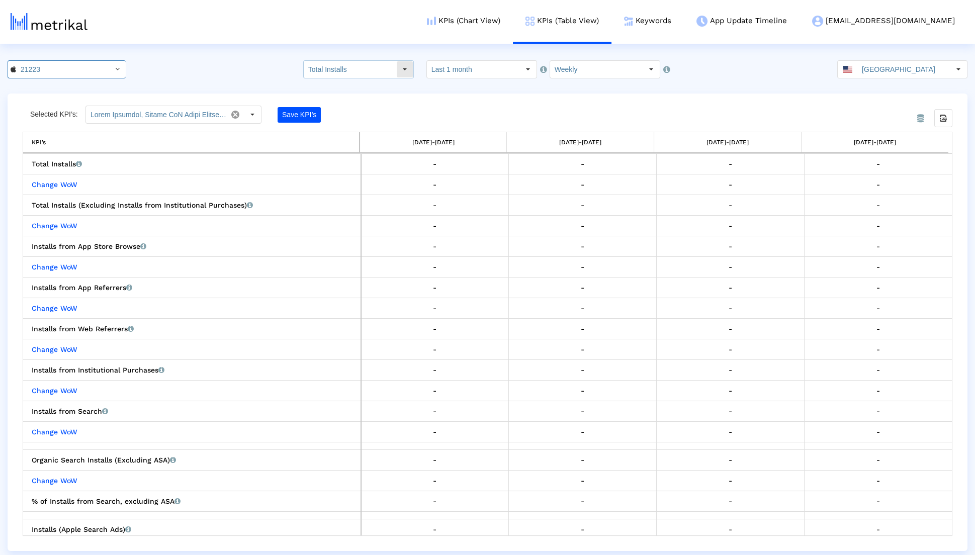
click at [379, 64] on input "Total Installs" at bounding box center [350, 69] width 93 height 17
click at [372, 117] on div "Redownloads" at bounding box center [370, 120] width 97 height 17
click at [381, 69] on input "Redownloads" at bounding box center [350, 69] width 93 height 17
click at [376, 95] on div "Total Installs" at bounding box center [370, 86] width 97 height 17
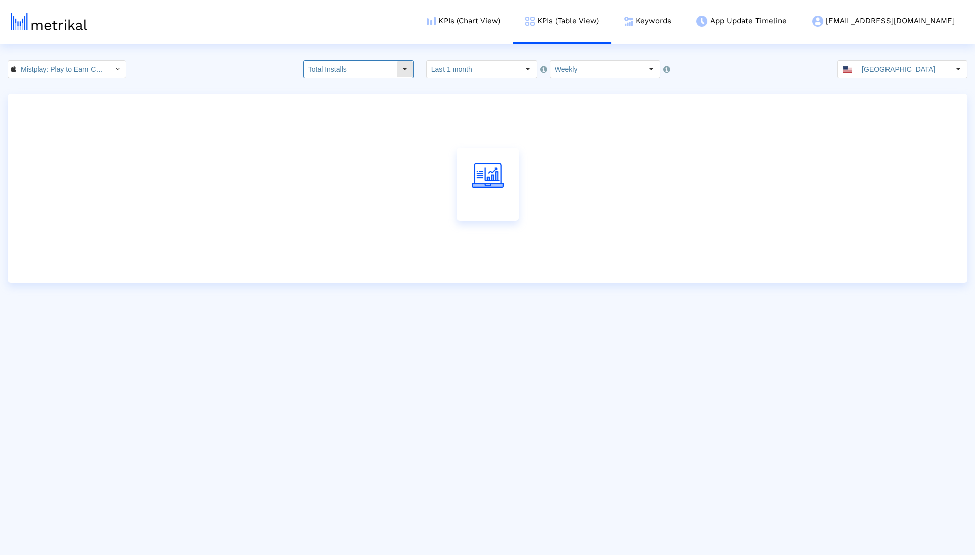
click at [376, 76] on input "Total Installs" at bounding box center [350, 69] width 93 height 17
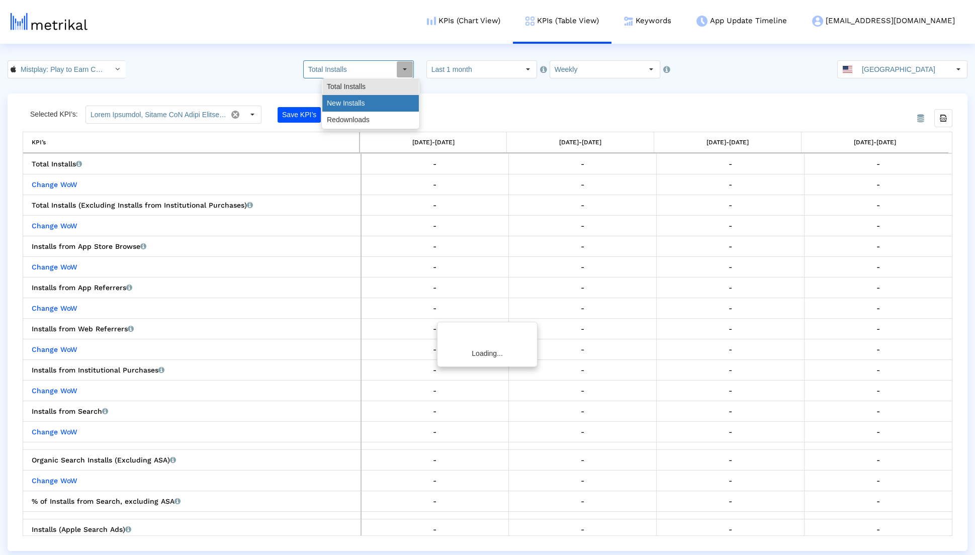
click at [373, 97] on div "New Installs" at bounding box center [370, 103] width 97 height 17
type input "New Installs"
